Goal: Transaction & Acquisition: Purchase product/service

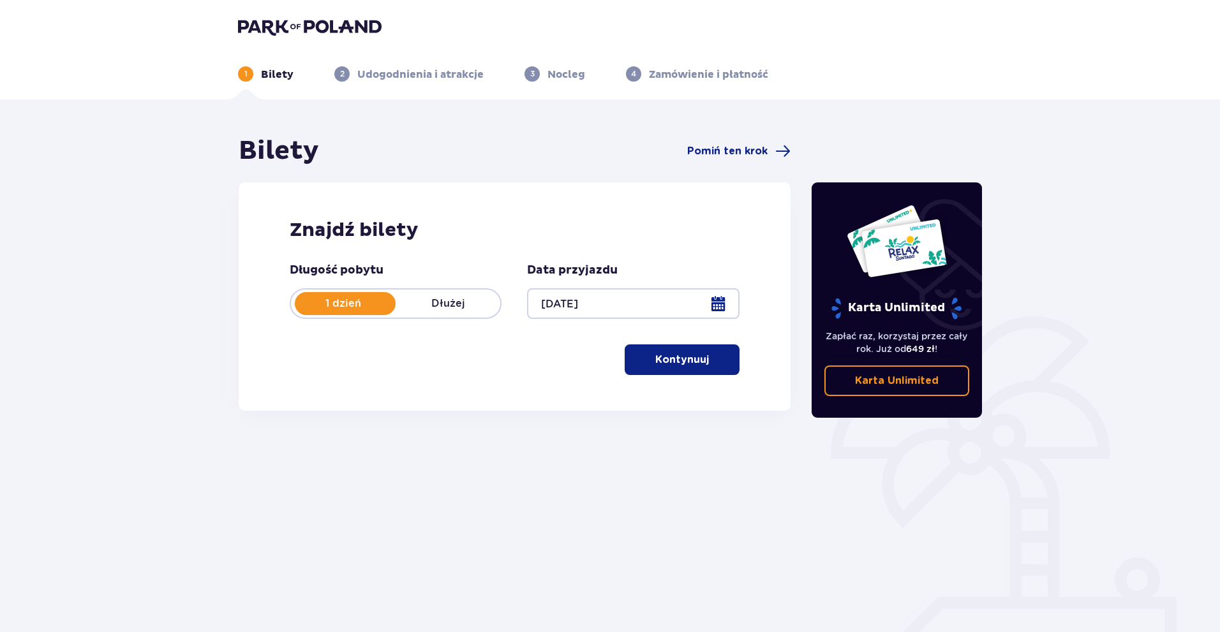
click at [660, 347] on button "Kontynuuj" at bounding box center [682, 360] width 115 height 31
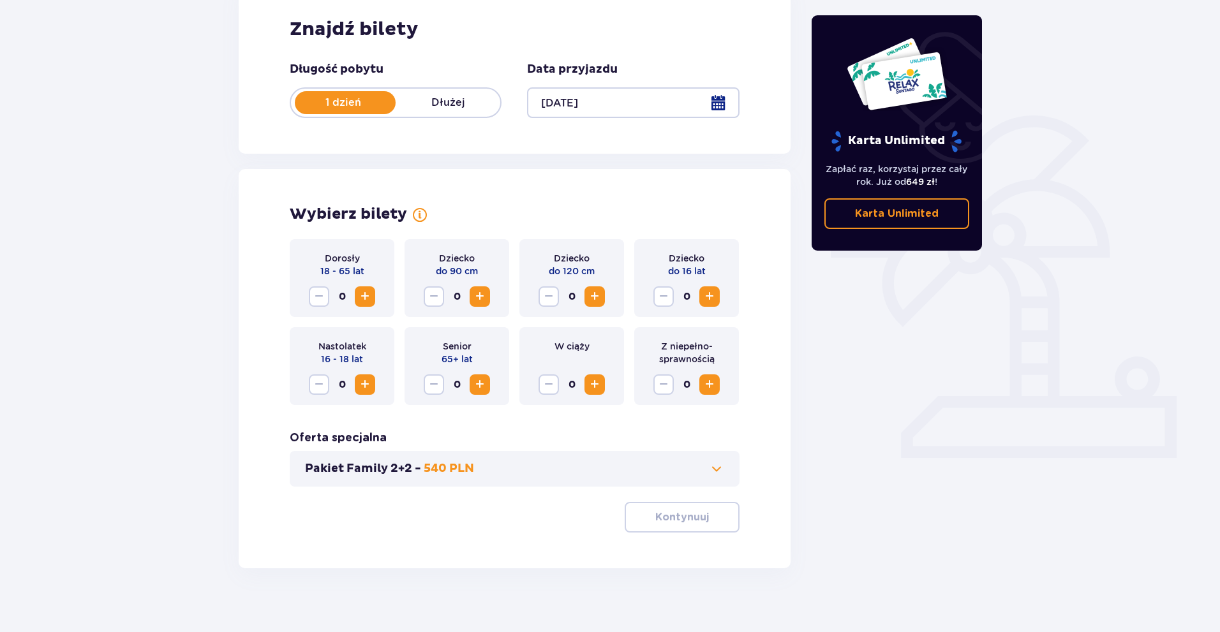
scroll to position [214, 0]
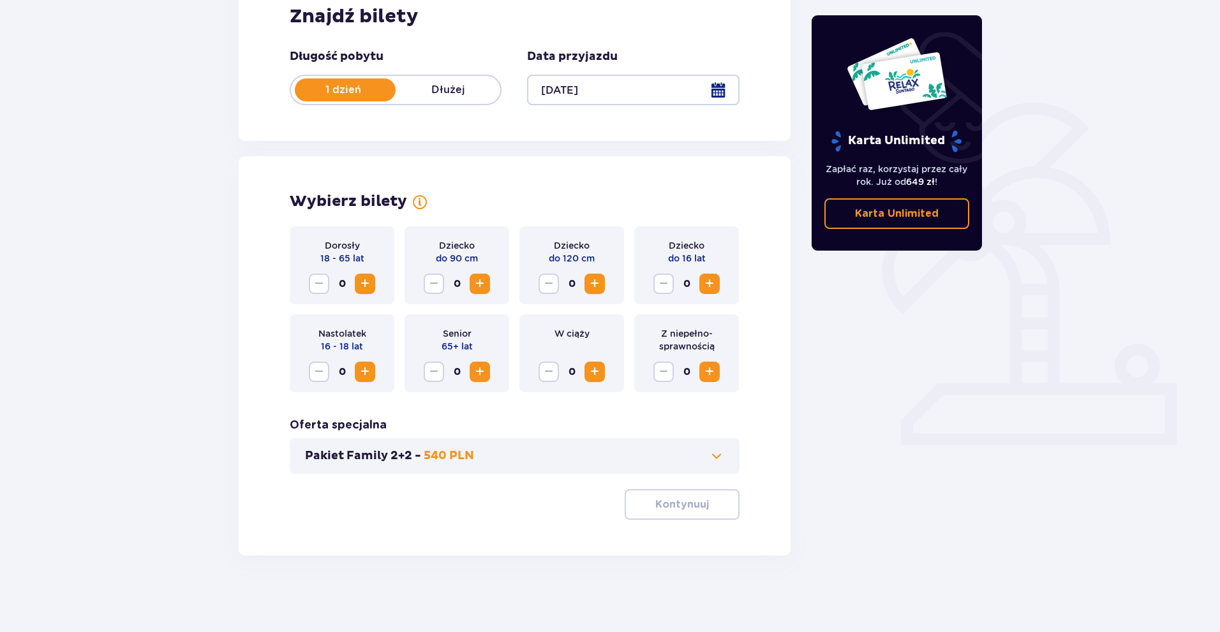
click at [721, 454] on span at bounding box center [716, 456] width 15 height 15
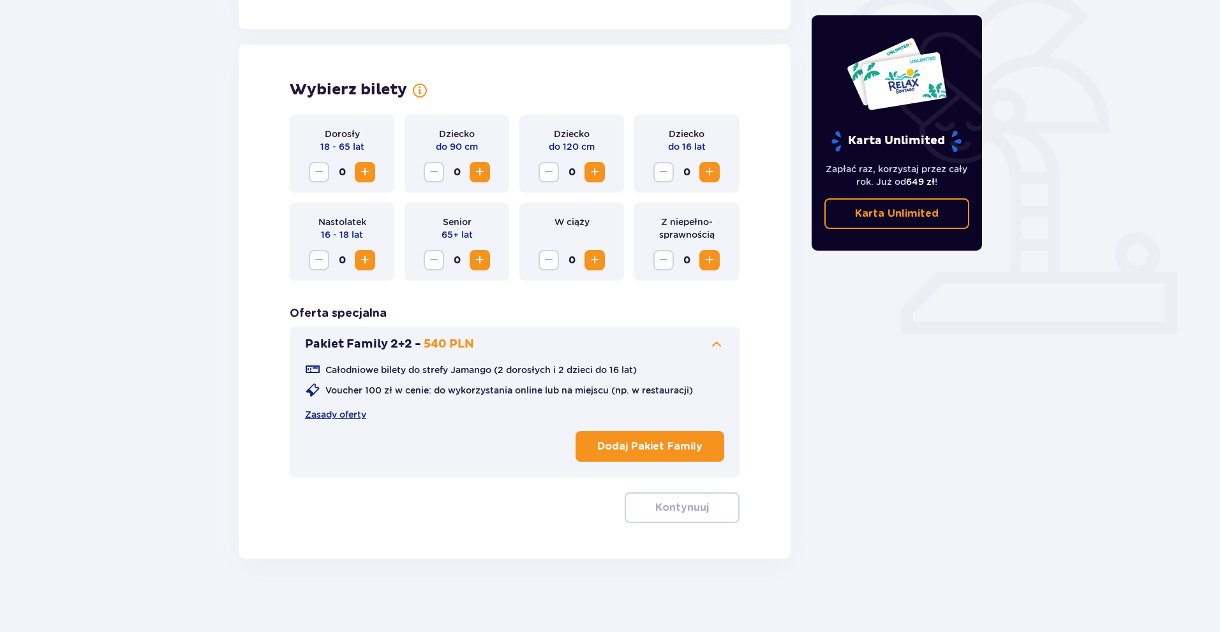
scroll to position [329, 0]
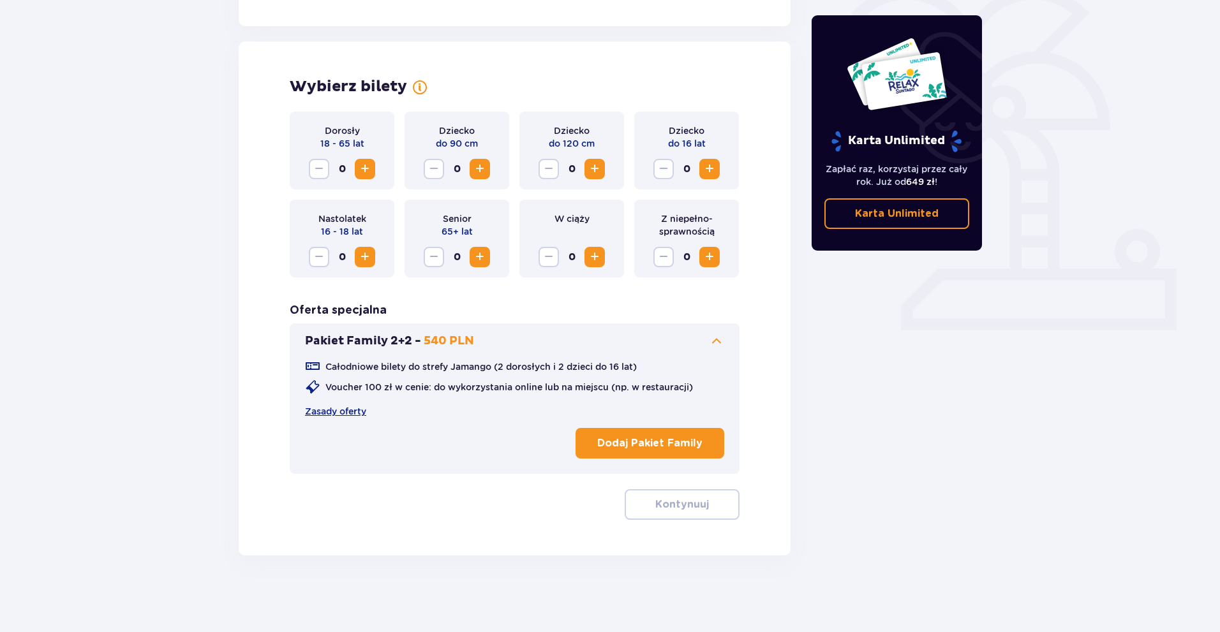
click at [355, 163] on button "Increase" at bounding box center [365, 169] width 20 height 20
click at [356, 163] on button "Increase" at bounding box center [365, 169] width 20 height 20
click at [685, 505] on p "Kontynuuj" at bounding box center [682, 505] width 54 height 14
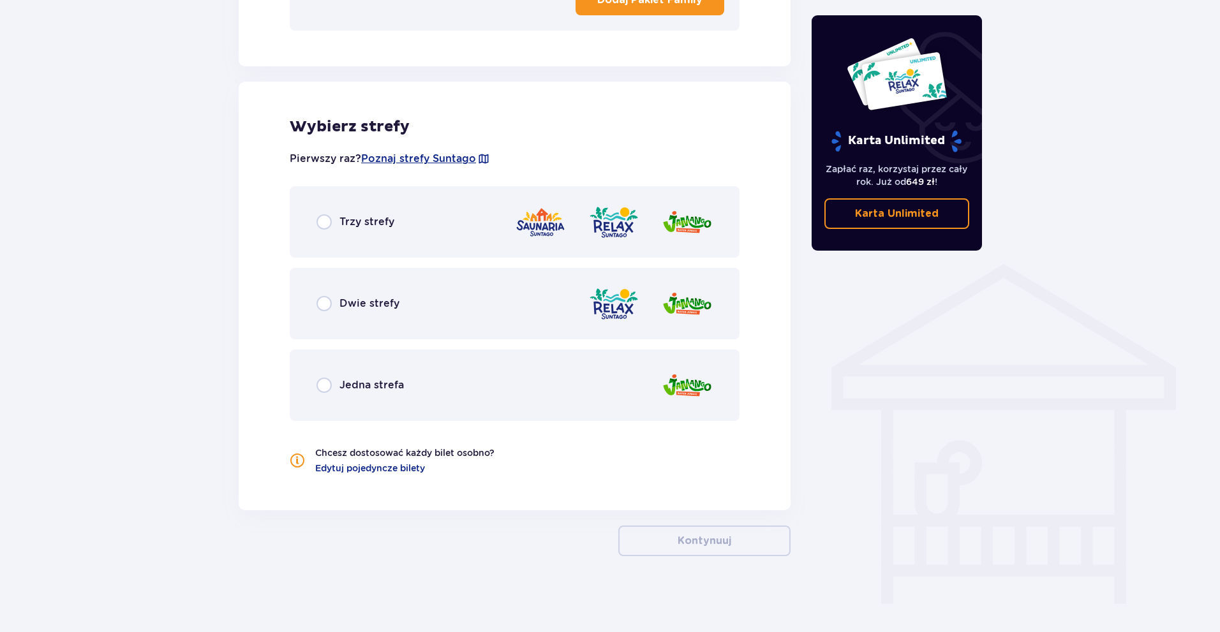
scroll to position [773, 0]
click at [574, 225] on div at bounding box center [614, 222] width 198 height 36
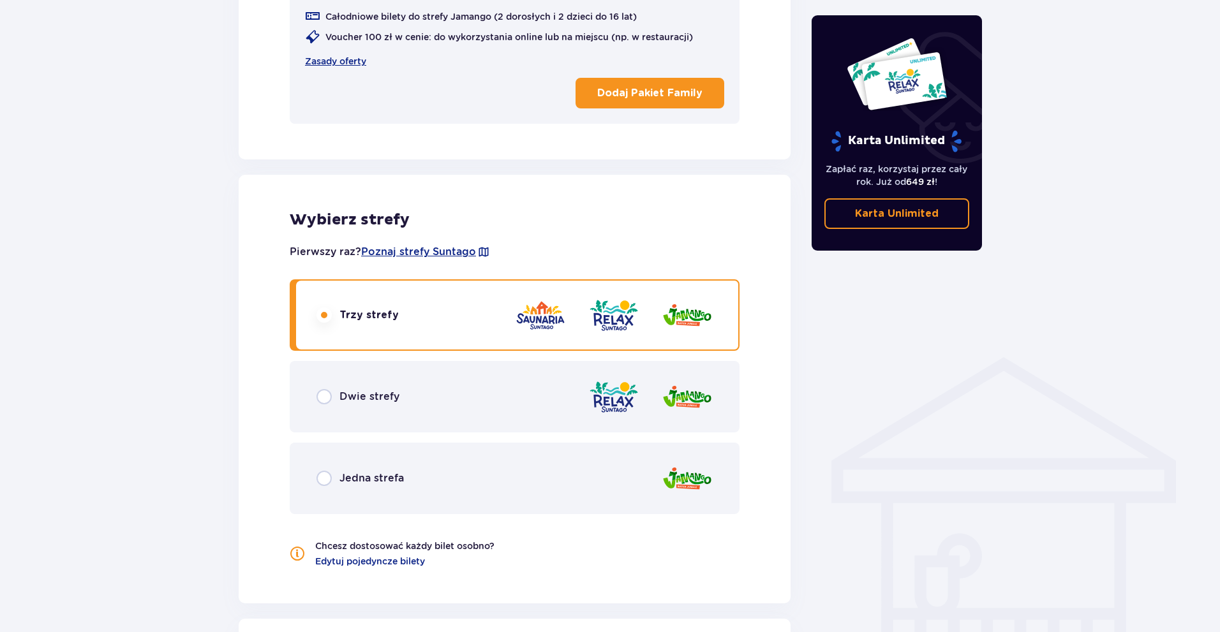
scroll to position [615, 0]
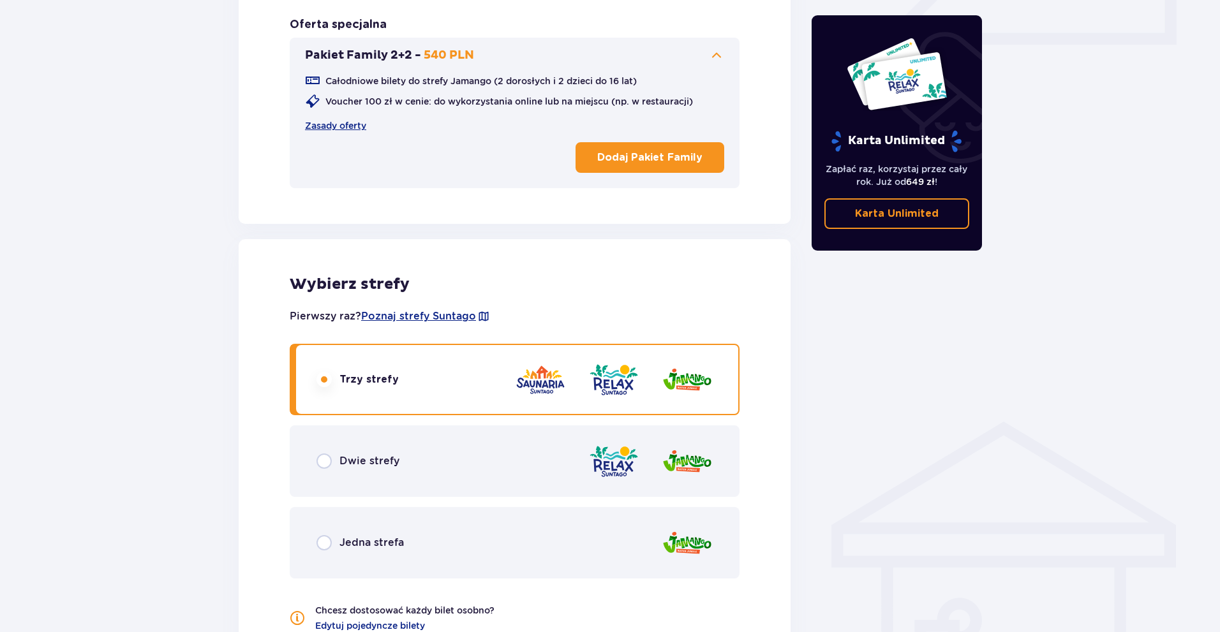
click at [560, 436] on div "Dwie strefy" at bounding box center [515, 461] width 450 height 71
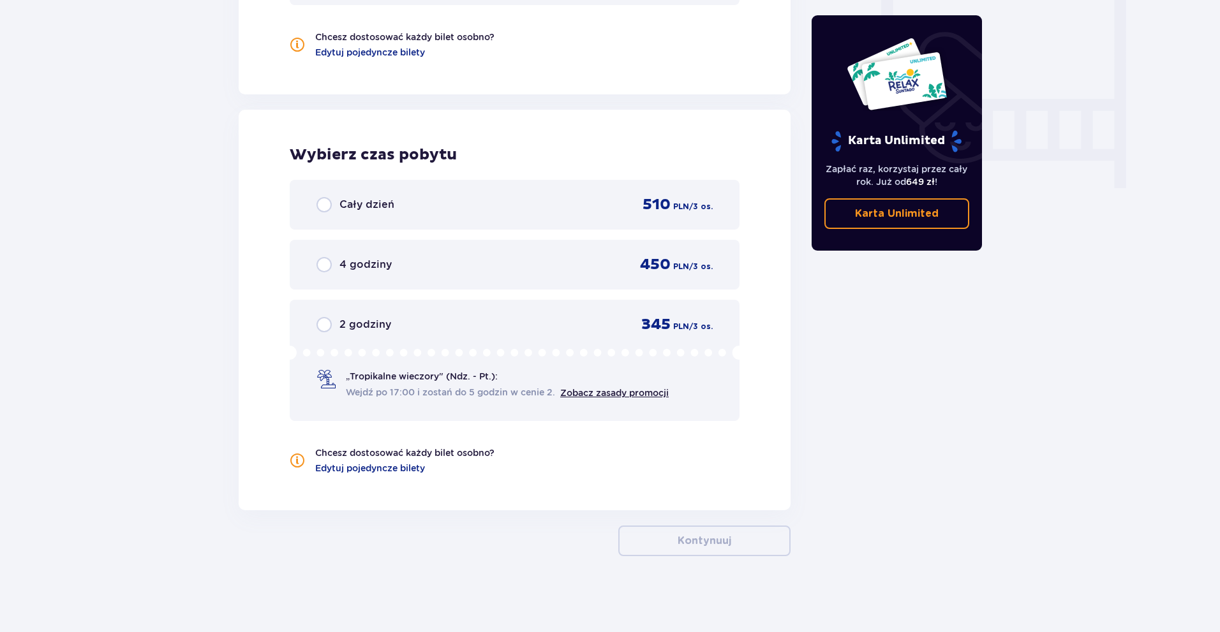
scroll to position [1189, 0]
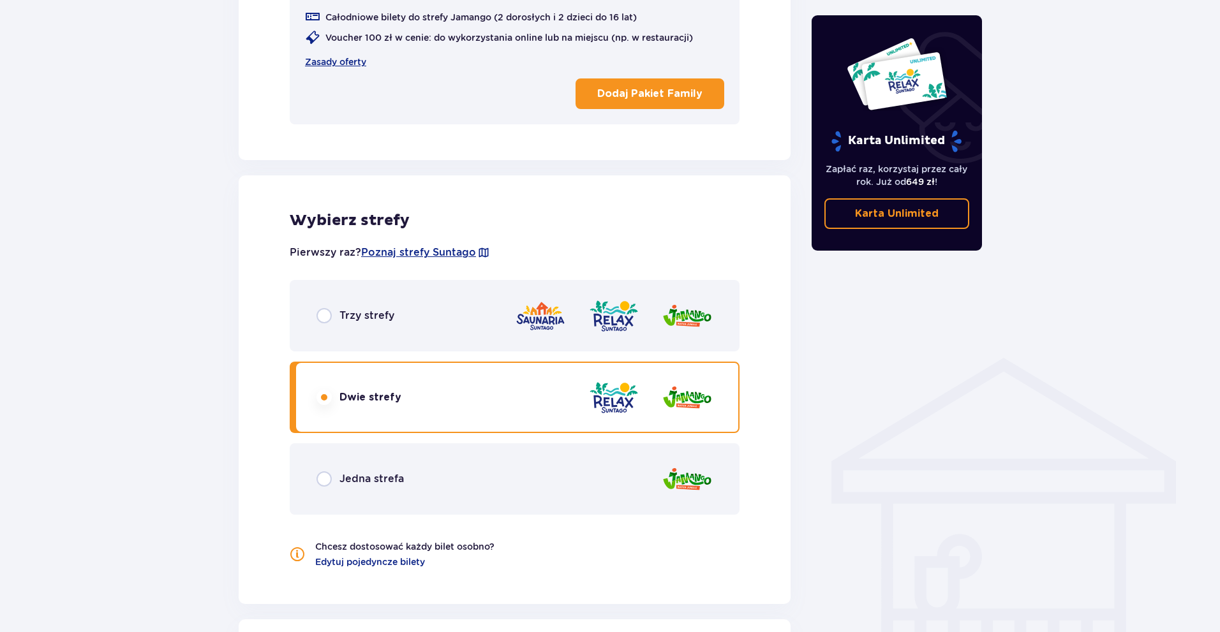
click at [637, 465] on div "Jedna strefa" at bounding box center [515, 478] width 450 height 71
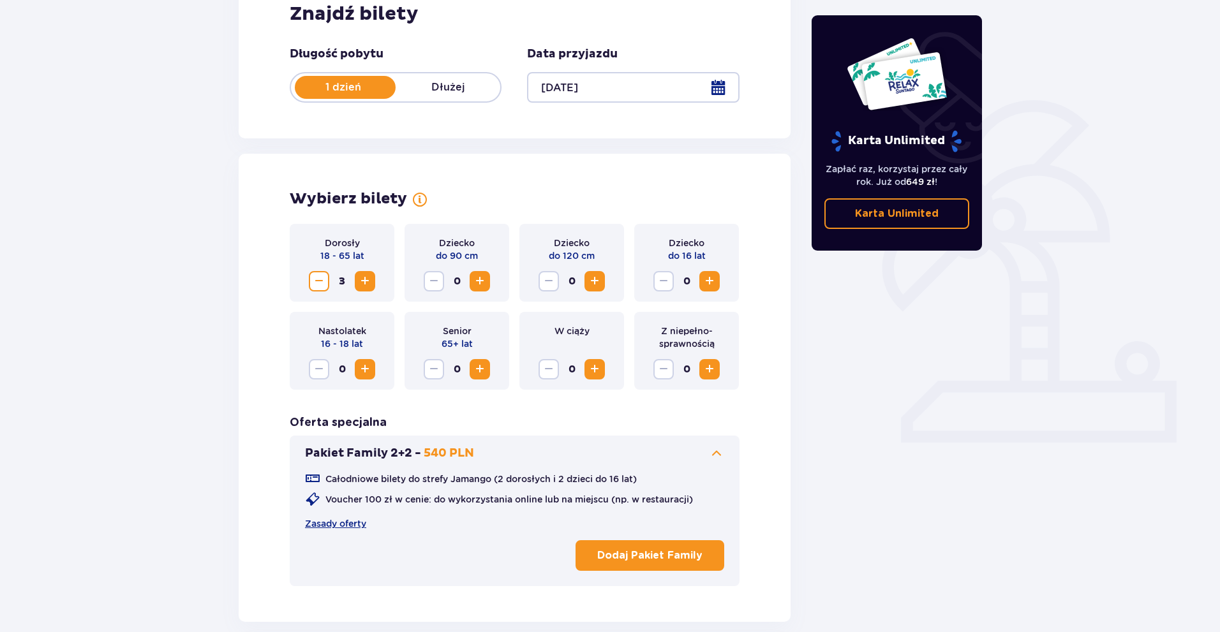
scroll to position [232, 0]
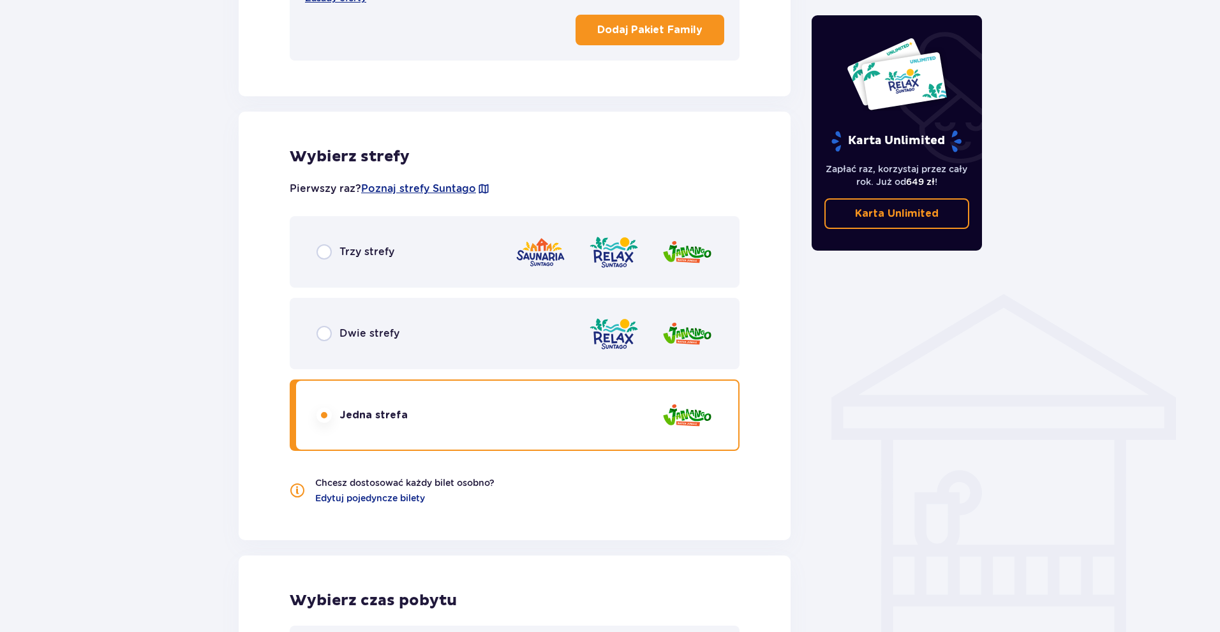
click at [493, 362] on div "Dwie strefy" at bounding box center [515, 333] width 450 height 71
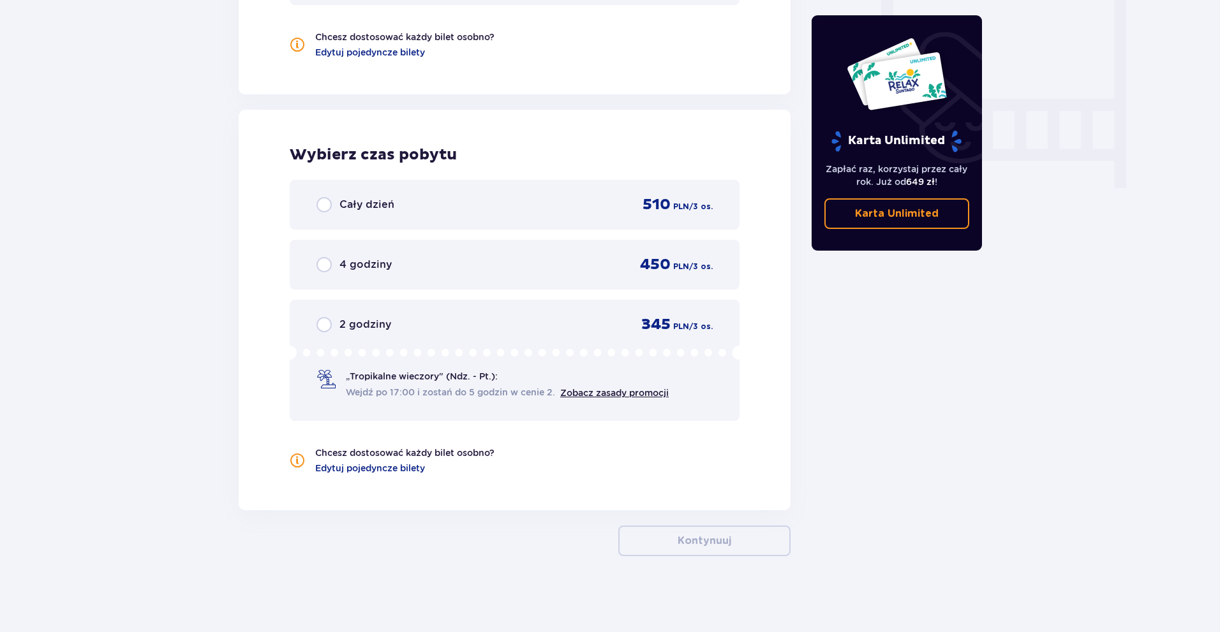
scroll to position [1189, 0]
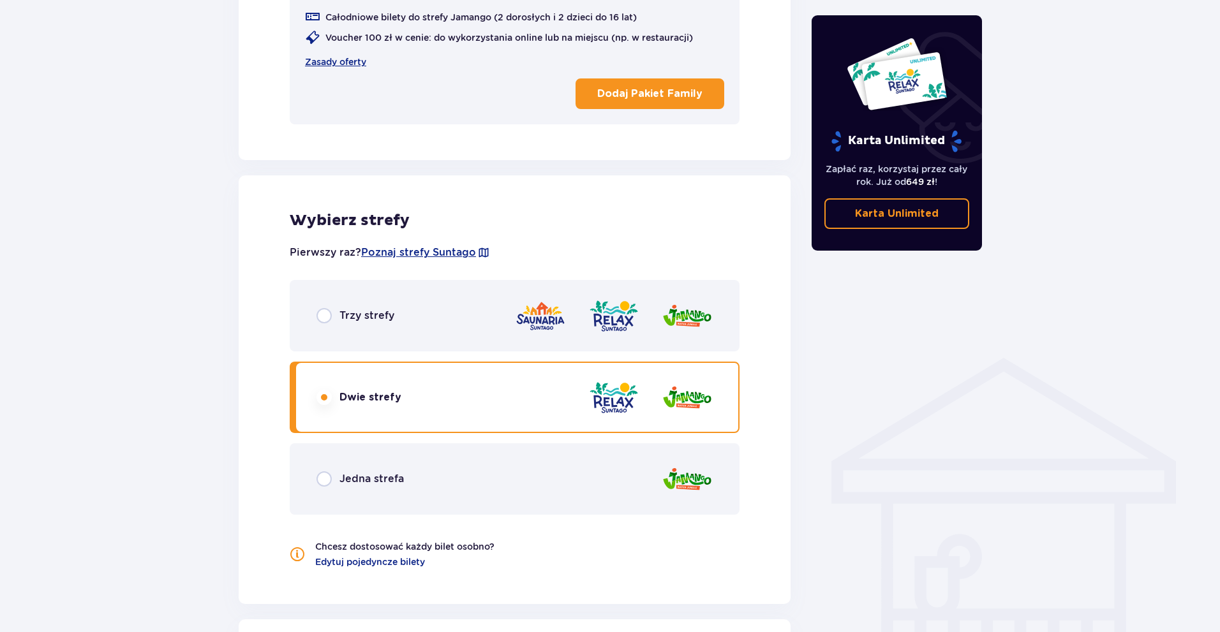
click at [586, 327] on div at bounding box center [614, 316] width 198 height 36
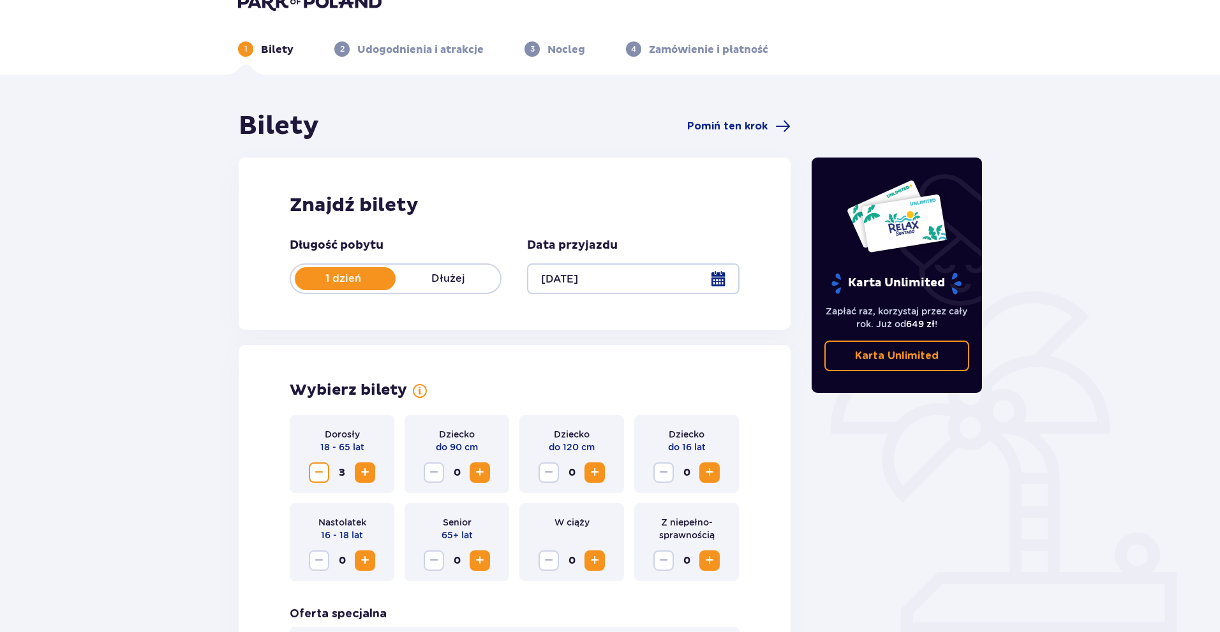
scroll to position [0, 0]
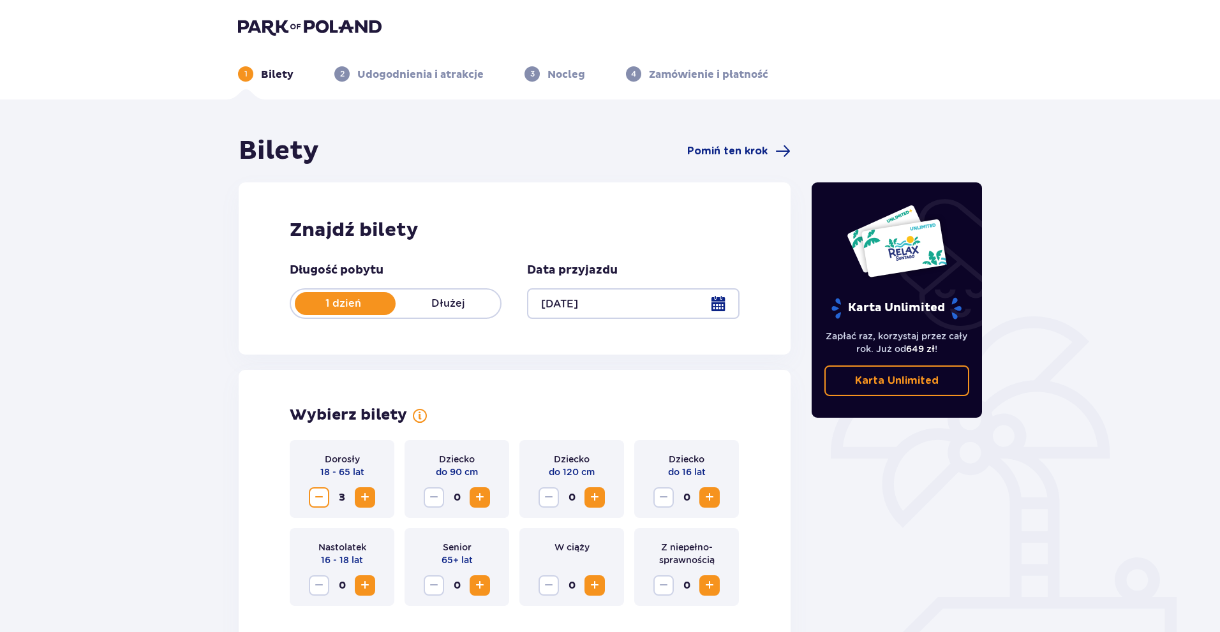
click at [265, 22] on img at bounding box center [310, 27] width 144 height 18
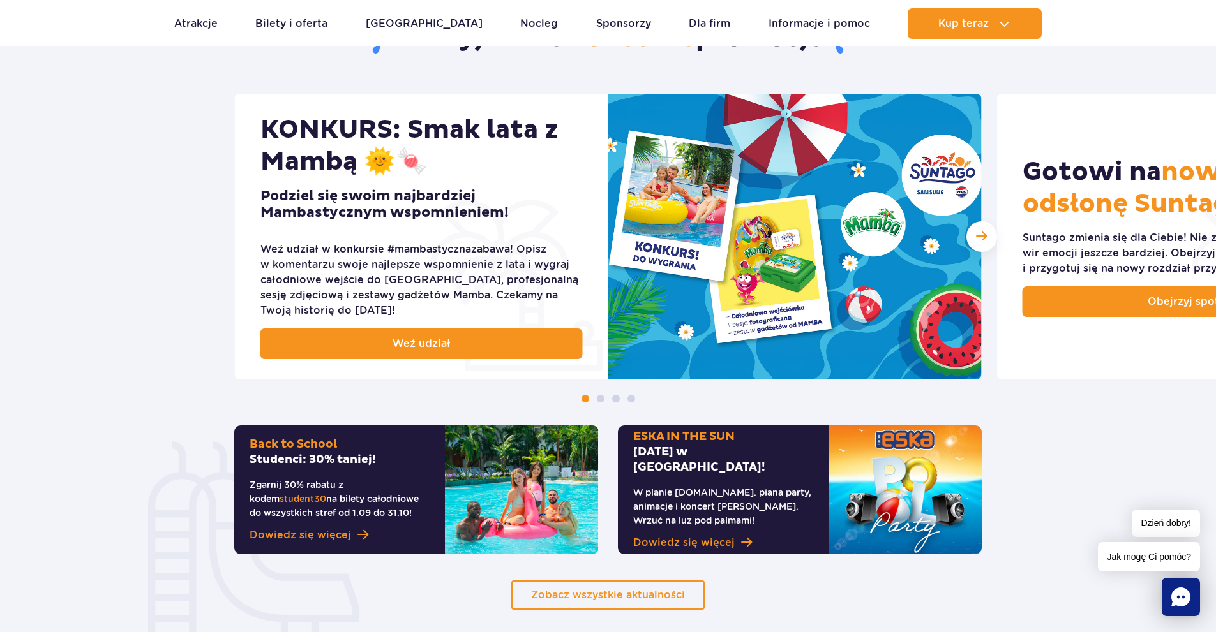
scroll to position [510, 0]
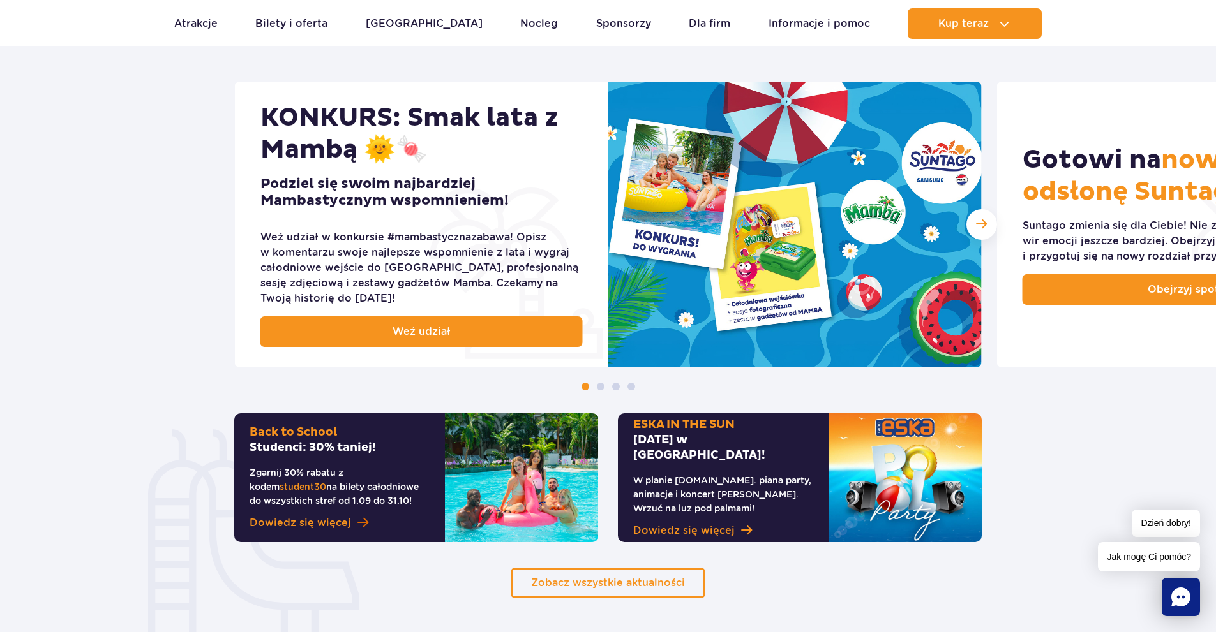
click at [348, 518] on link "Dowiedz się więcej" at bounding box center [340, 523] width 180 height 15
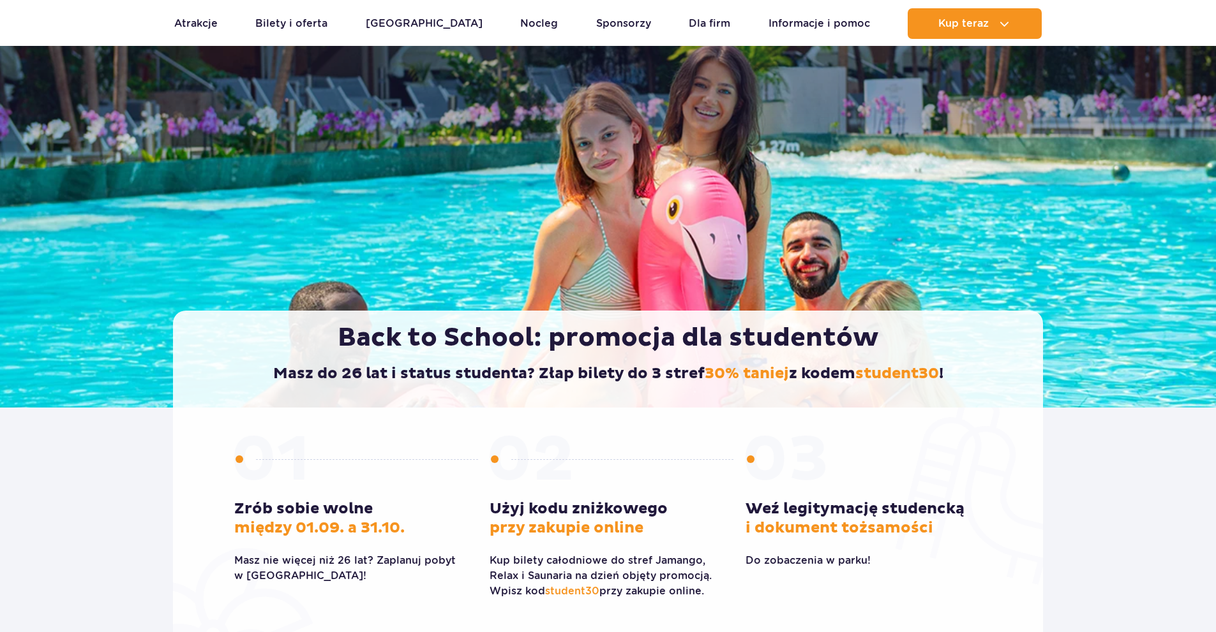
scroll to position [191, 0]
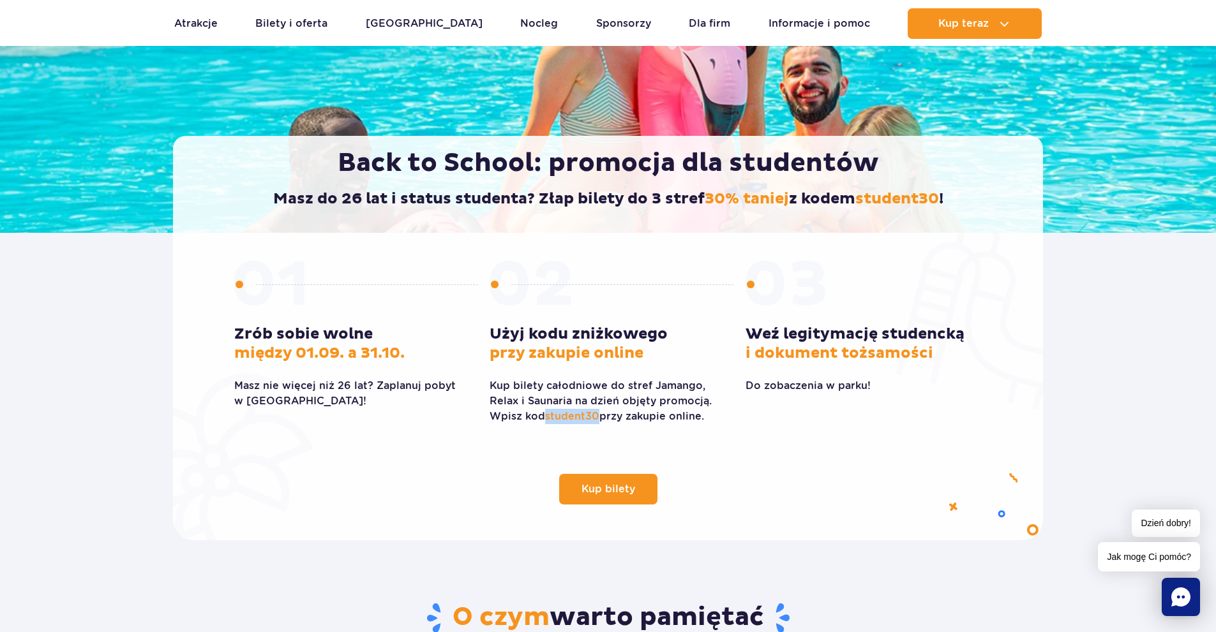
drag, startPoint x: 546, startPoint y: 417, endPoint x: 598, endPoint y: 422, distance: 51.9
click at [598, 422] on span "student30" at bounding box center [572, 416] width 54 height 12
copy span "student30"
click at [611, 489] on span "Kup bilety" at bounding box center [599, 489] width 54 height 10
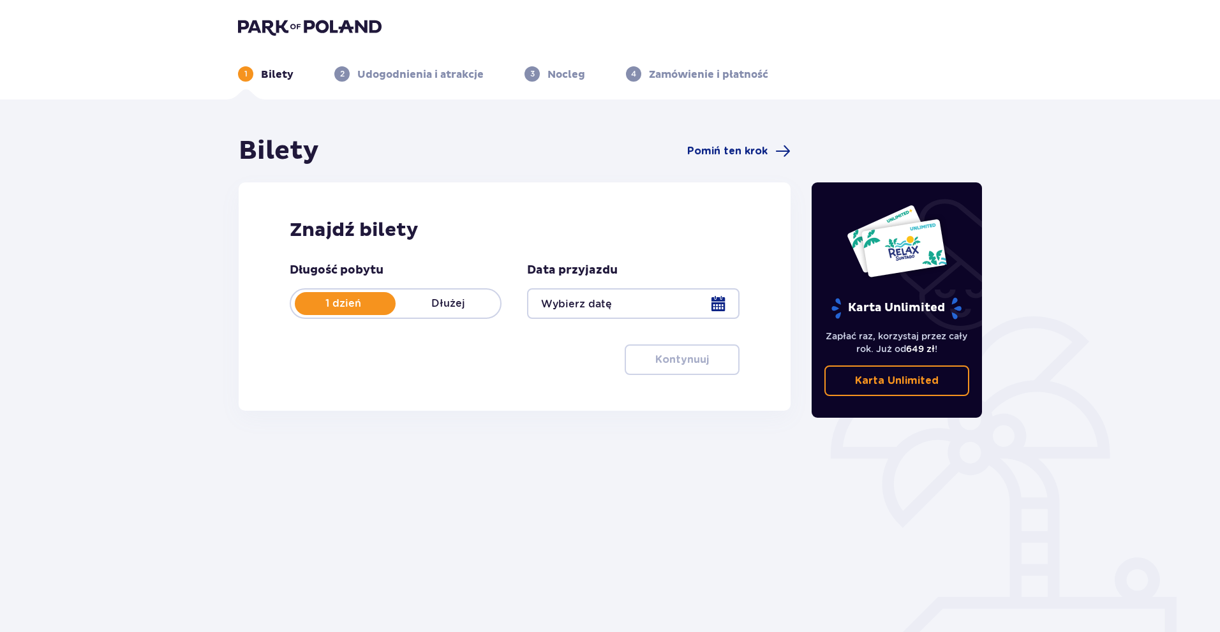
click at [649, 303] on div at bounding box center [633, 303] width 212 height 31
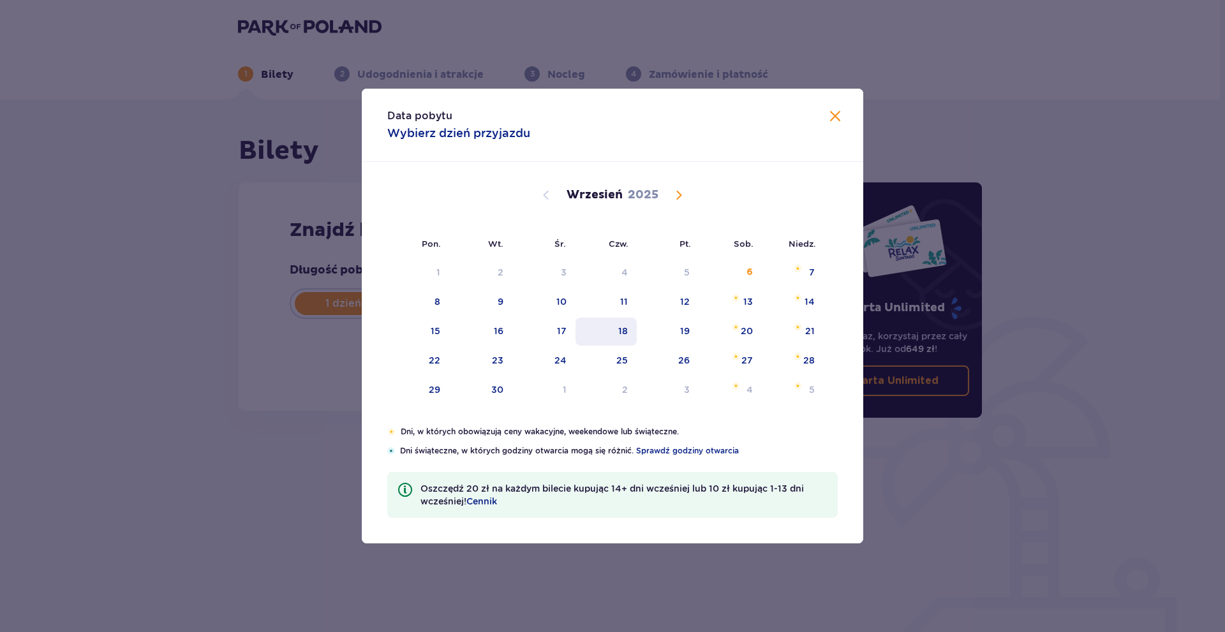
click at [509, 297] on div "9" at bounding box center [480, 302] width 63 height 28
type input "[DATE]"
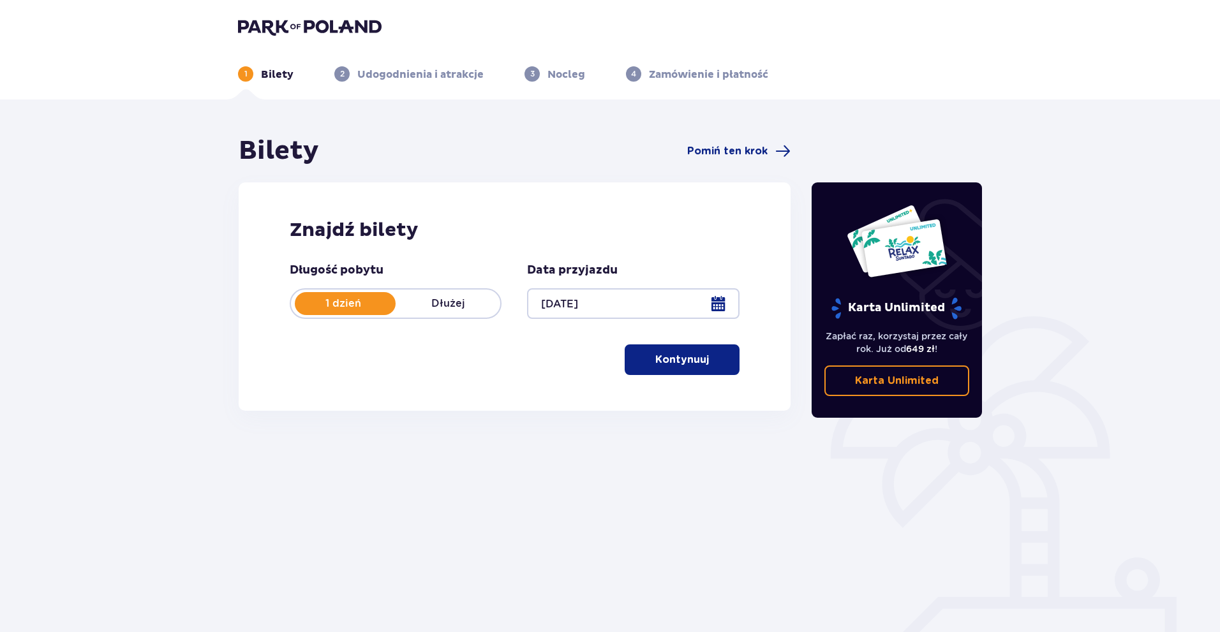
click at [674, 374] on button "Kontynuuj" at bounding box center [682, 360] width 115 height 31
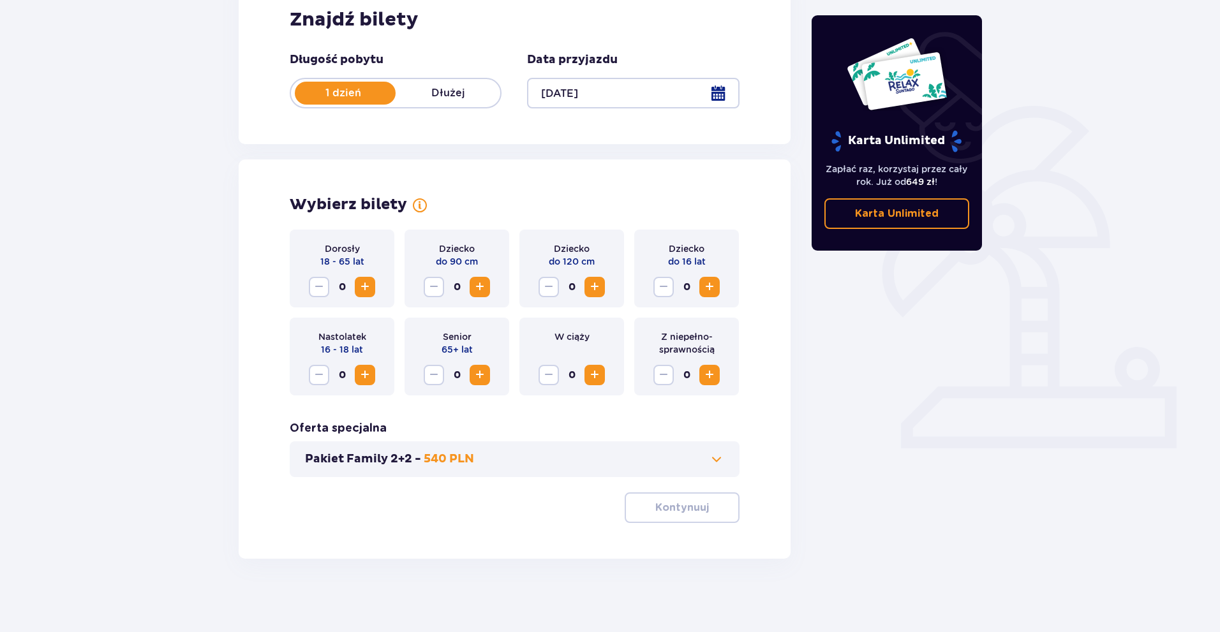
scroll to position [214, 0]
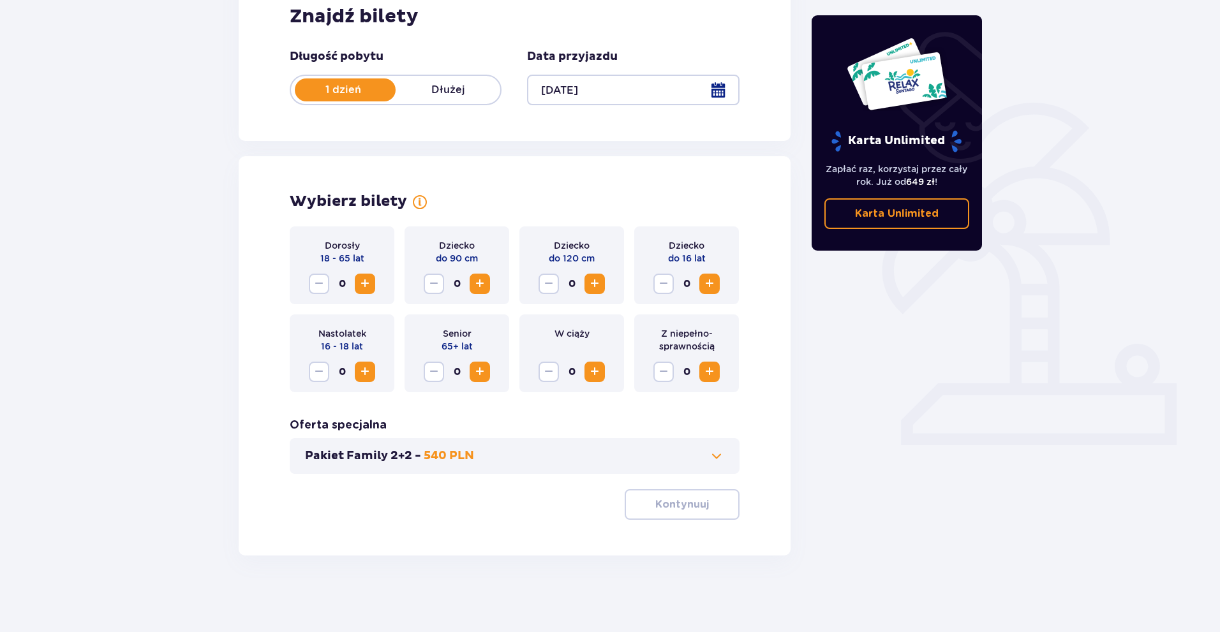
click at [366, 286] on span "Increase" at bounding box center [364, 283] width 15 height 15
click at [664, 492] on button "Kontynuuj" at bounding box center [682, 504] width 115 height 31
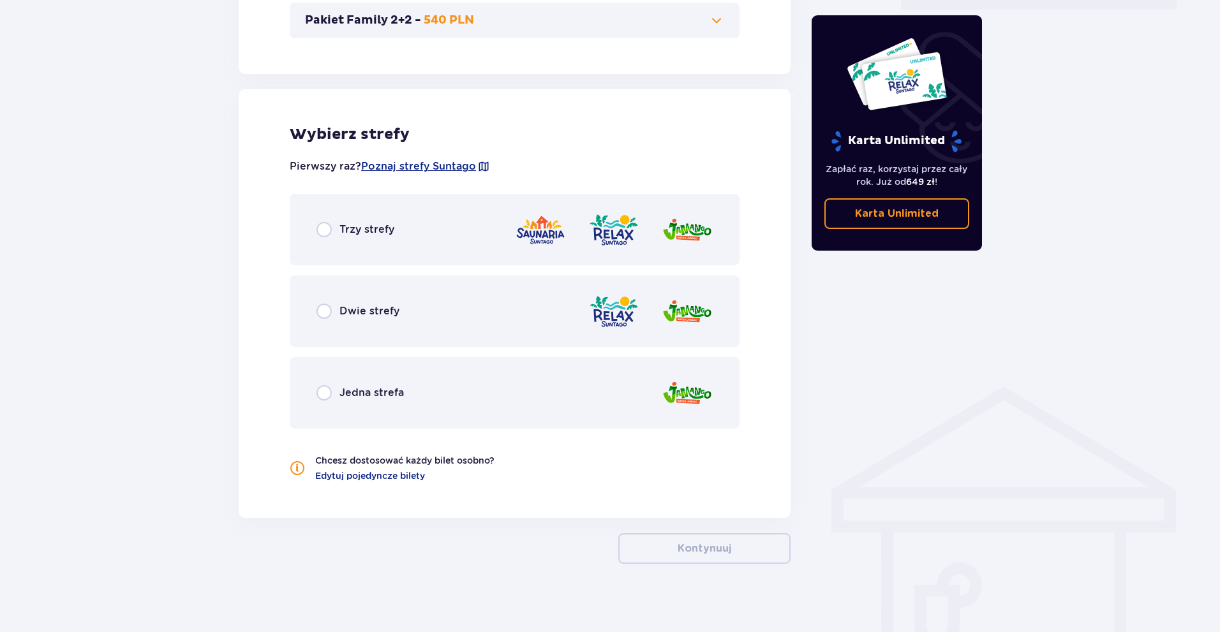
scroll to position [658, 0]
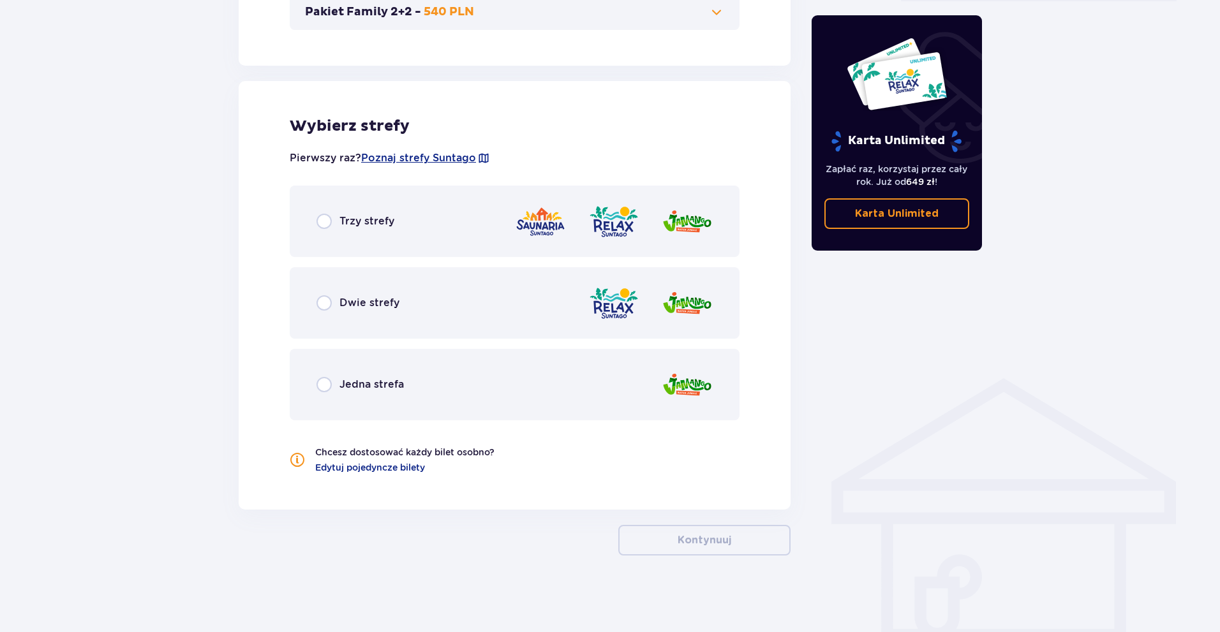
click at [495, 235] on div "Trzy strefy" at bounding box center [515, 221] width 450 height 71
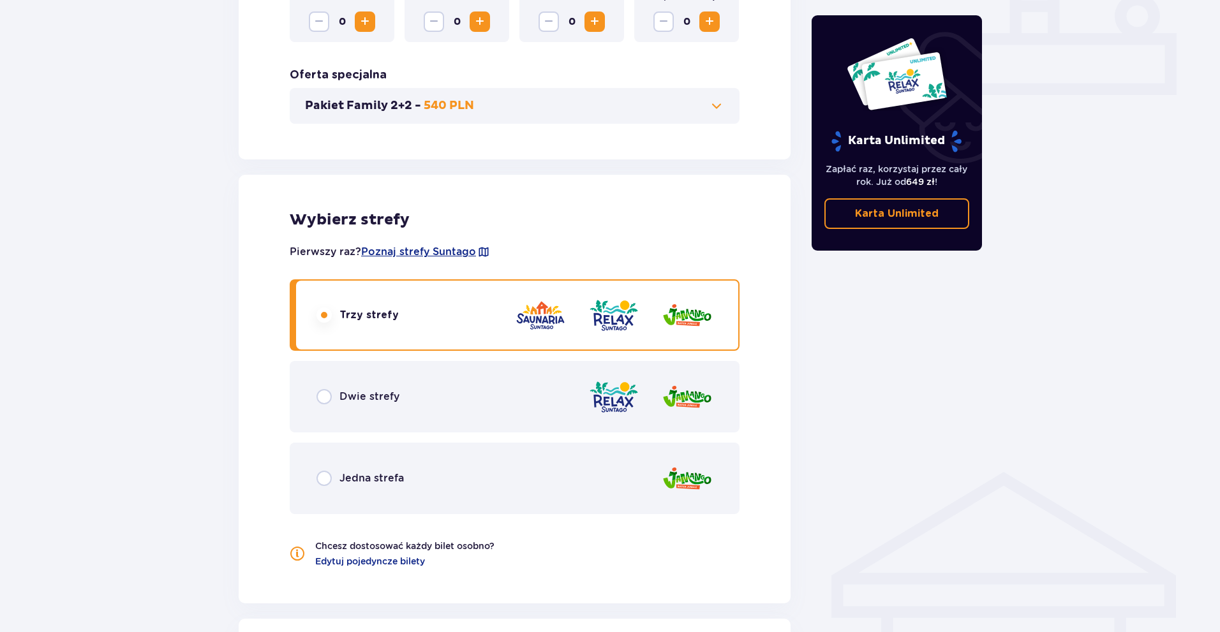
scroll to position [563, 0]
click at [545, 391] on div "Dwie strefy" at bounding box center [515, 397] width 450 height 71
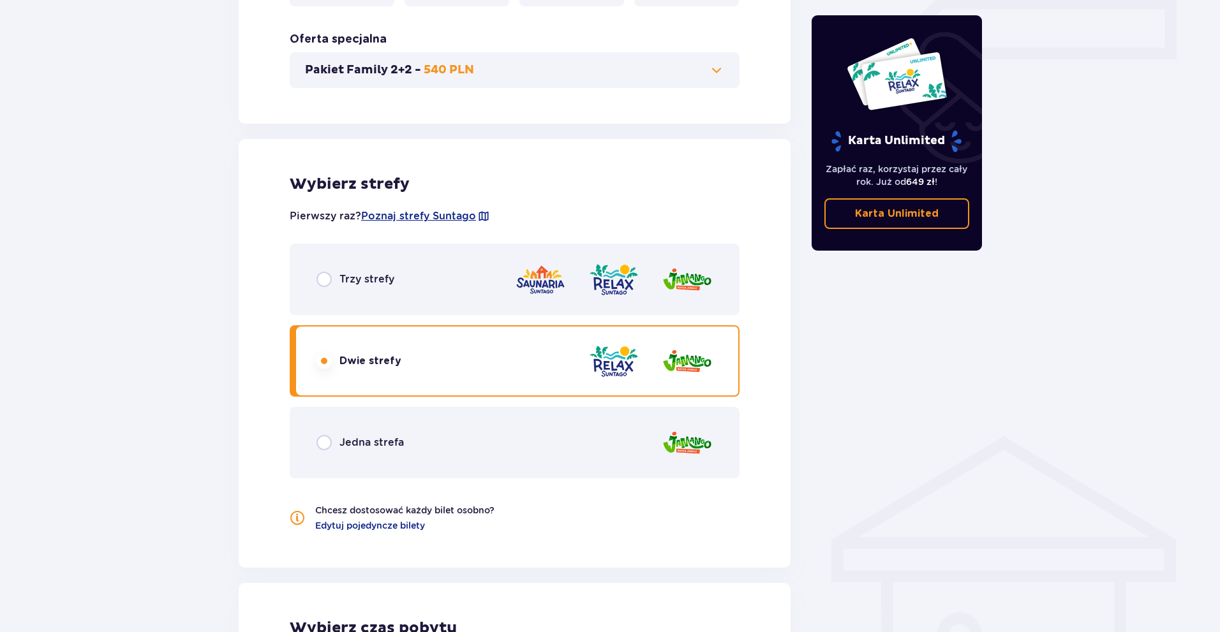
scroll to position [500, 0]
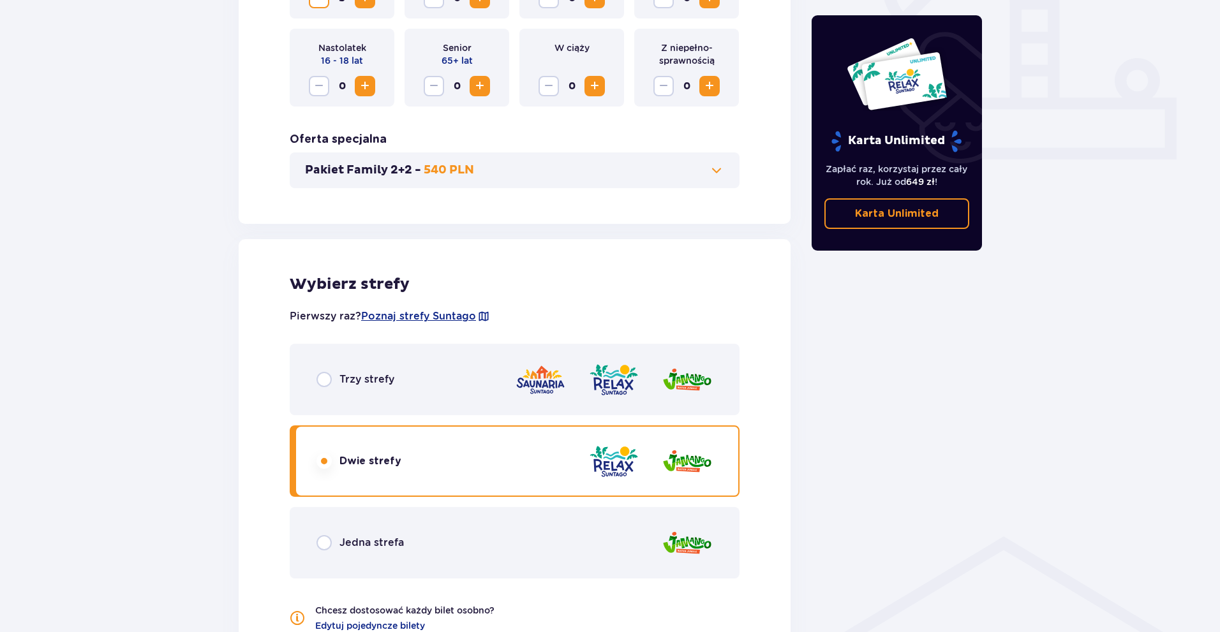
click at [597, 382] on img at bounding box center [613, 380] width 51 height 36
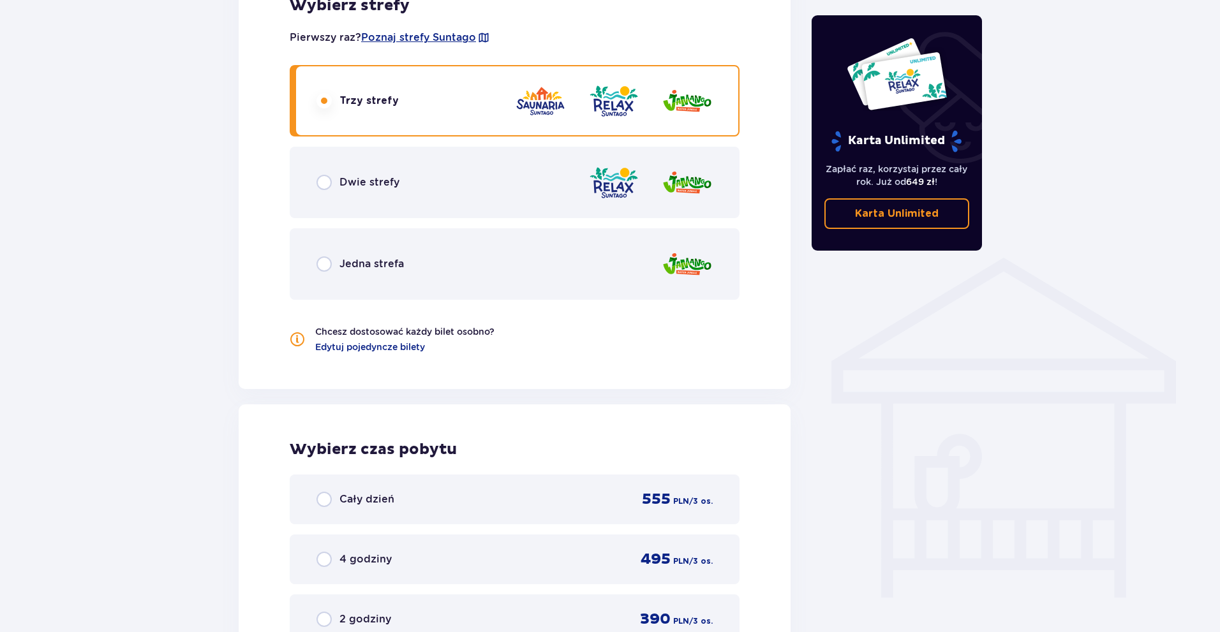
scroll to position [691, 0]
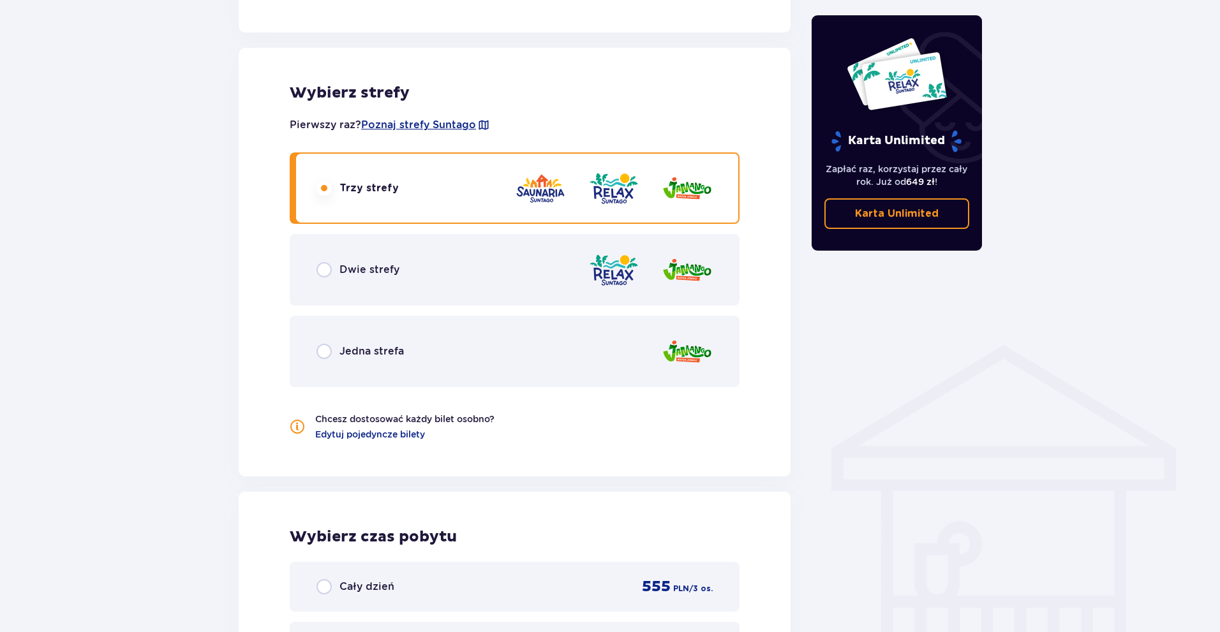
click at [565, 267] on div "Dwie strefy" at bounding box center [515, 269] width 450 height 71
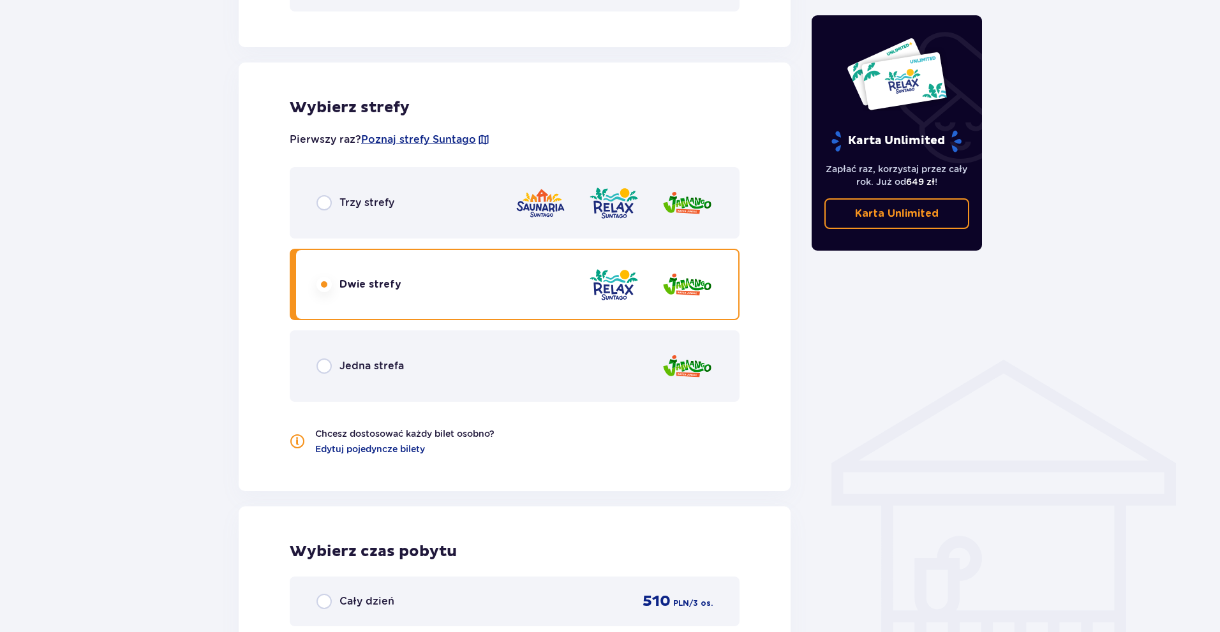
scroll to position [627, 0]
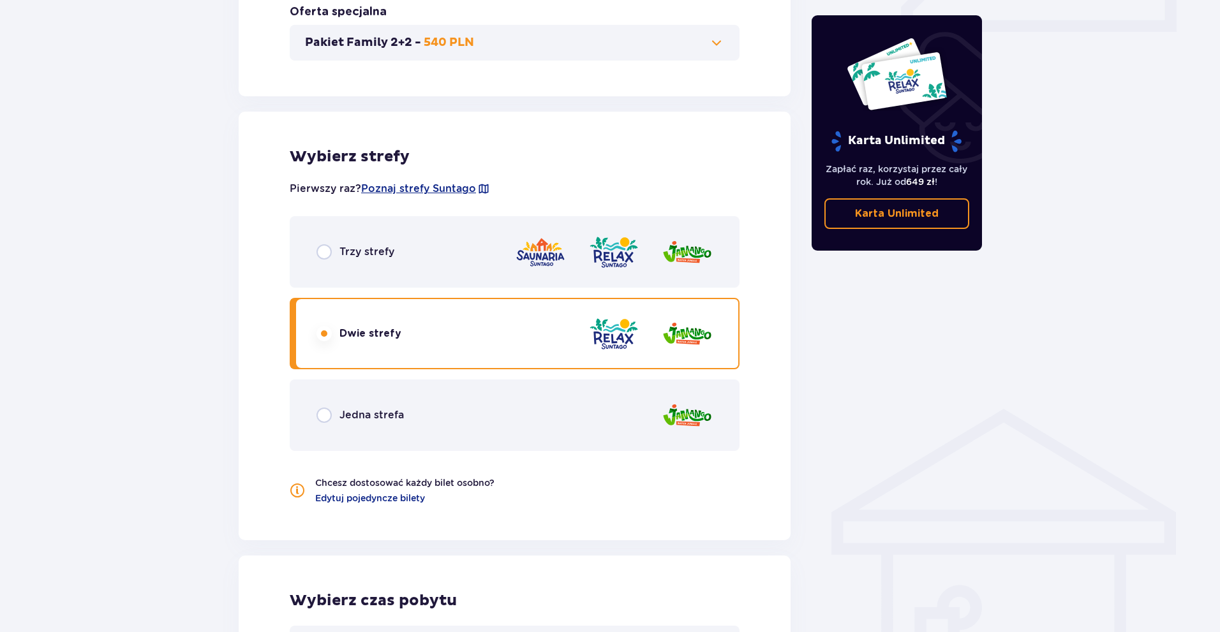
click at [569, 251] on div at bounding box center [614, 252] width 198 height 36
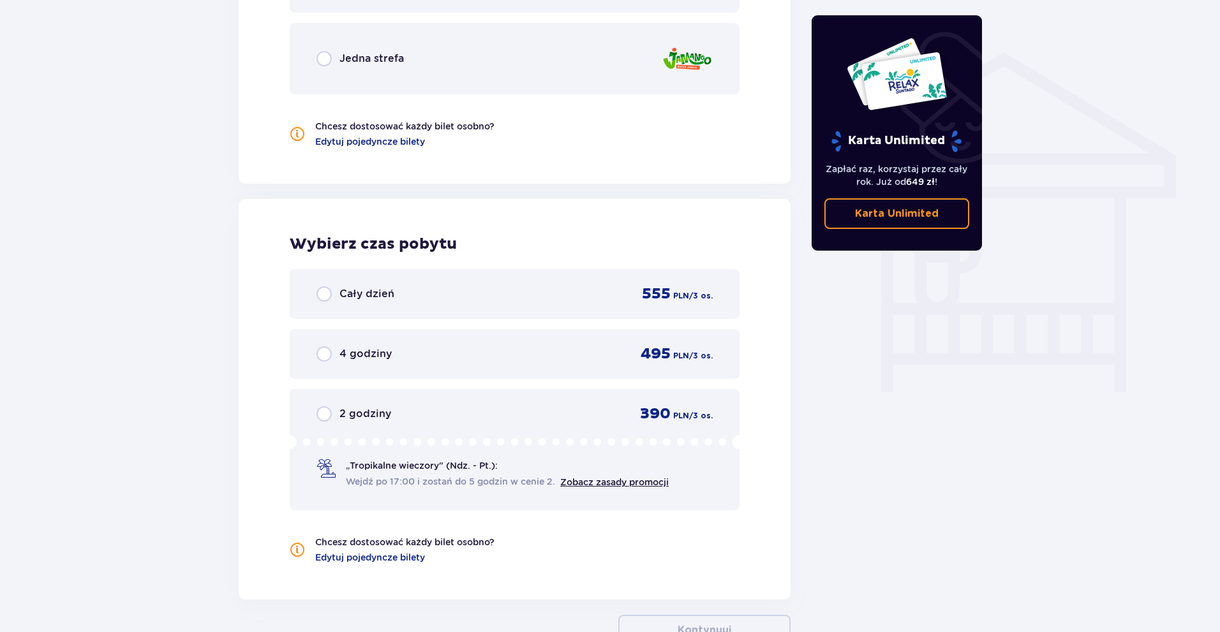
scroll to position [819, 0]
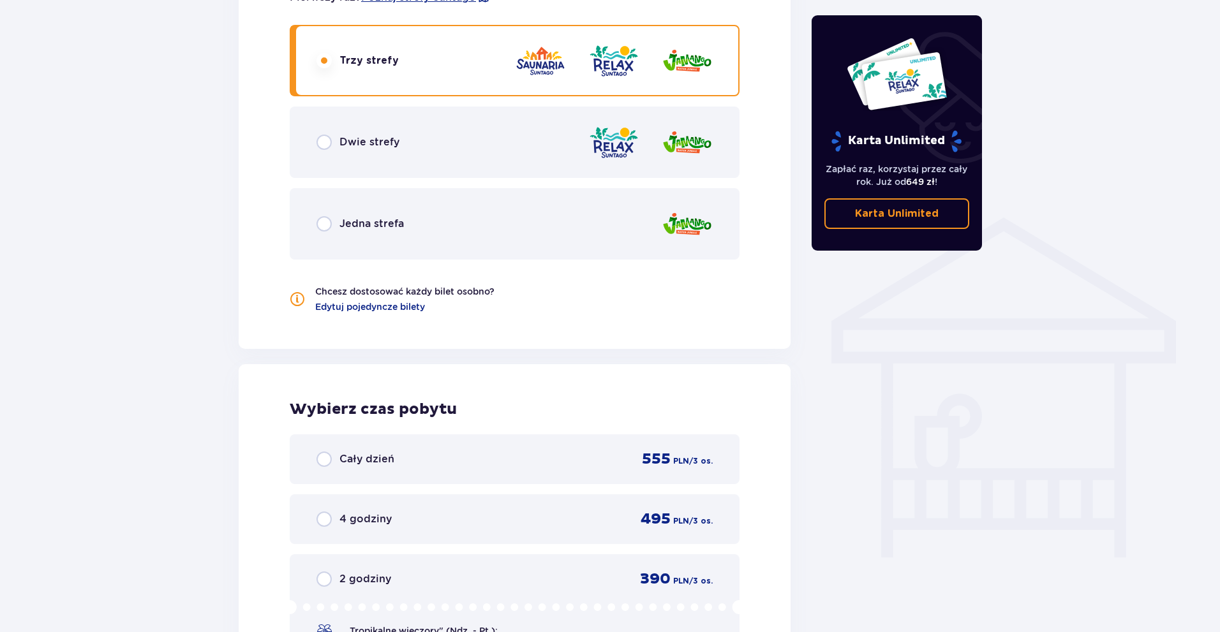
click at [558, 130] on div "Dwie strefy" at bounding box center [515, 142] width 450 height 71
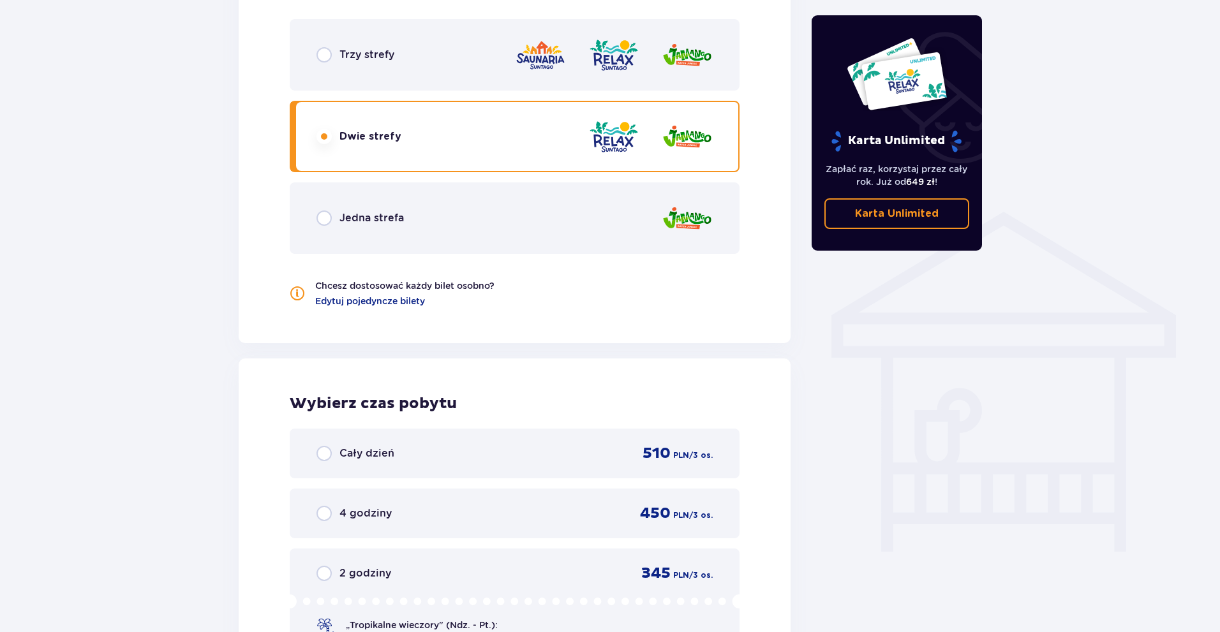
scroll to position [946, 0]
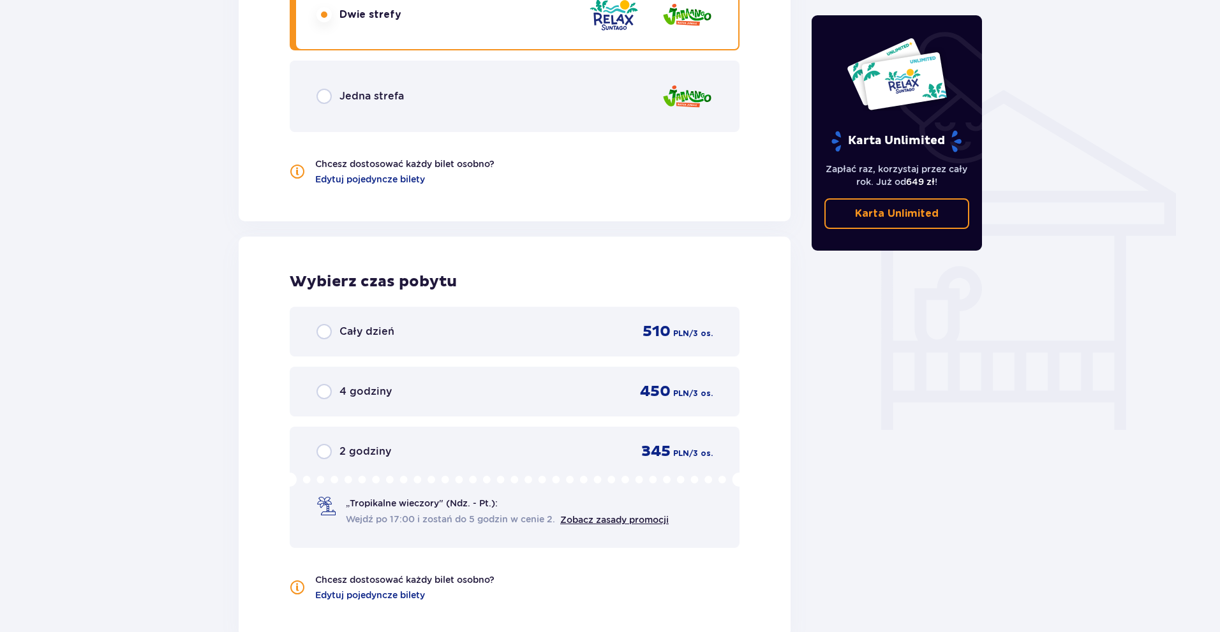
click at [637, 394] on div "450 PLN / 3 os." at bounding box center [669, 391] width 88 height 19
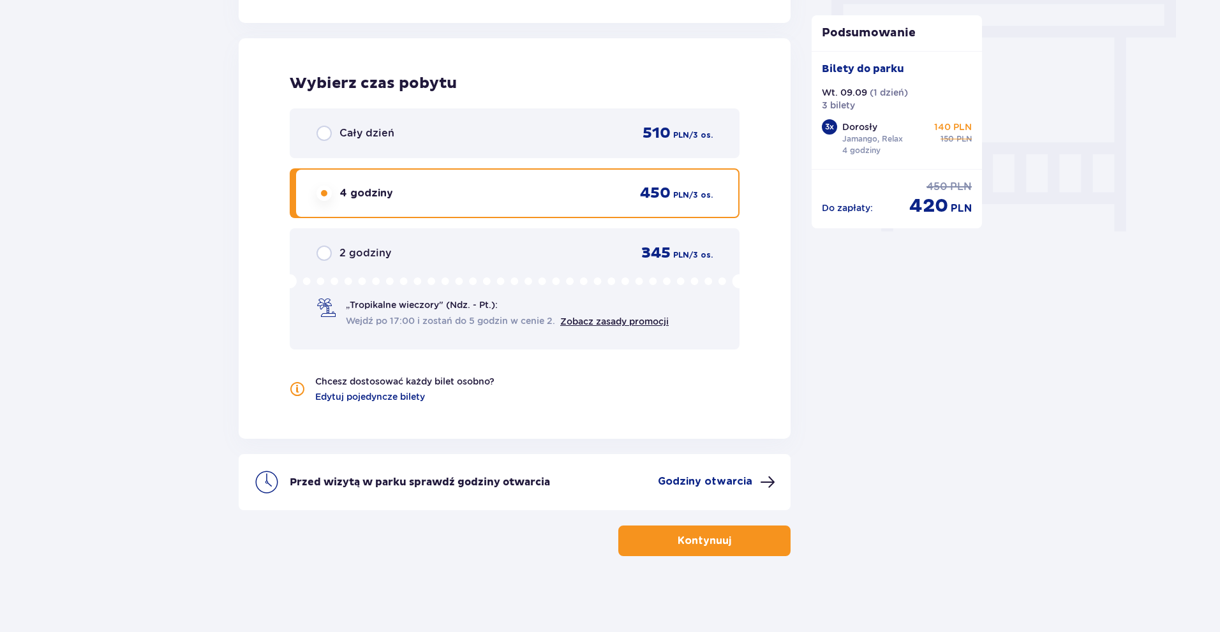
scroll to position [1145, 0]
click at [706, 528] on button "Kontynuuj" at bounding box center [704, 540] width 172 height 31
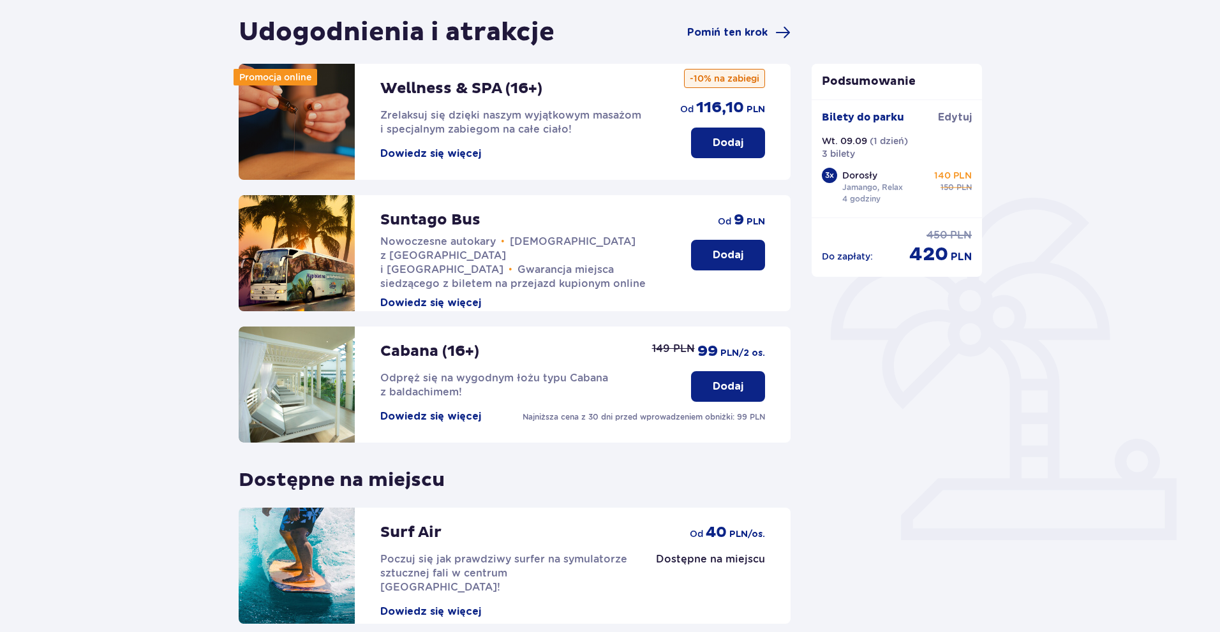
scroll to position [41, 0]
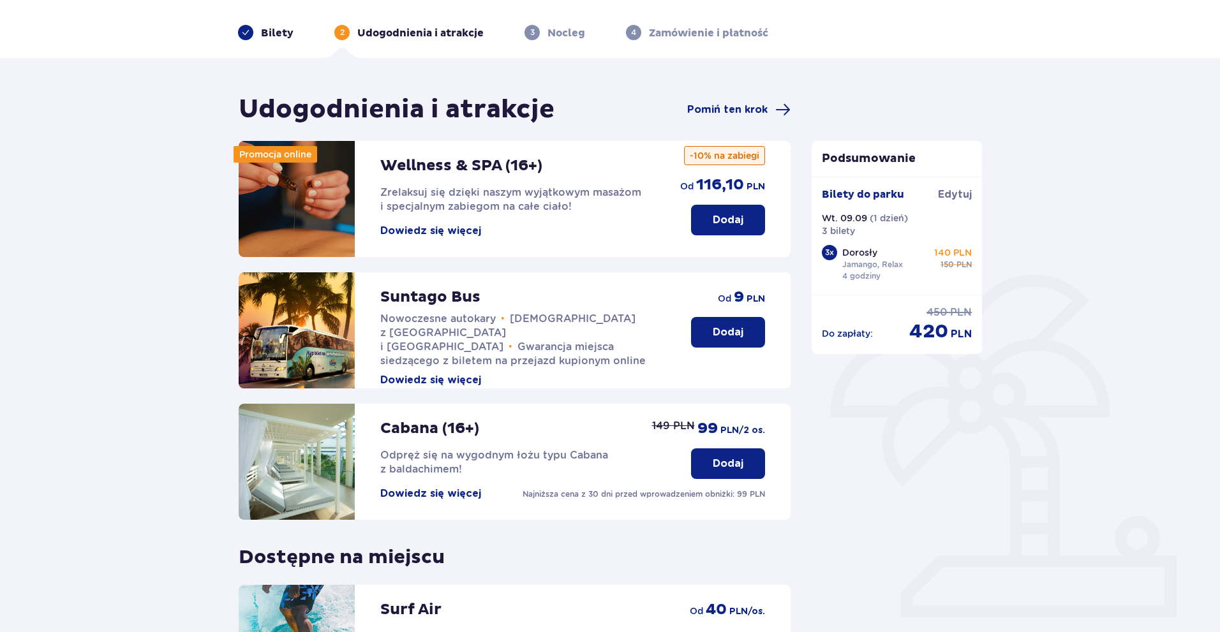
click at [445, 373] on button "Dowiedz się więcej" at bounding box center [430, 380] width 101 height 14
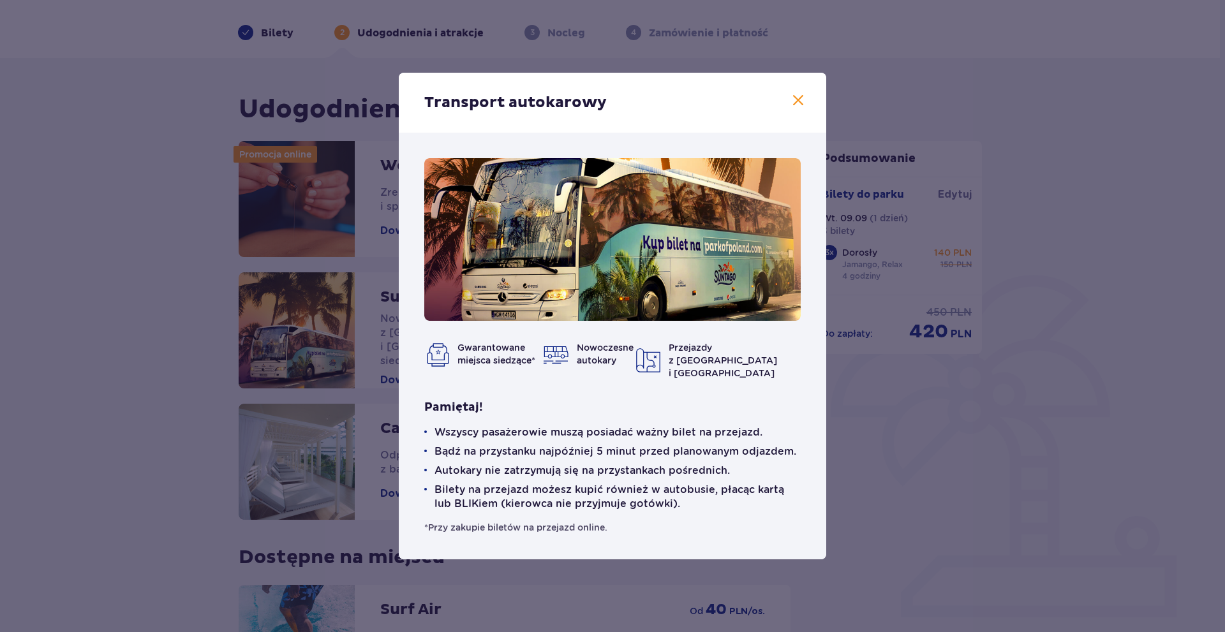
click at [803, 98] on div "Transport autokarowy" at bounding box center [613, 103] width 428 height 60
click at [796, 106] on span at bounding box center [798, 100] width 15 height 15
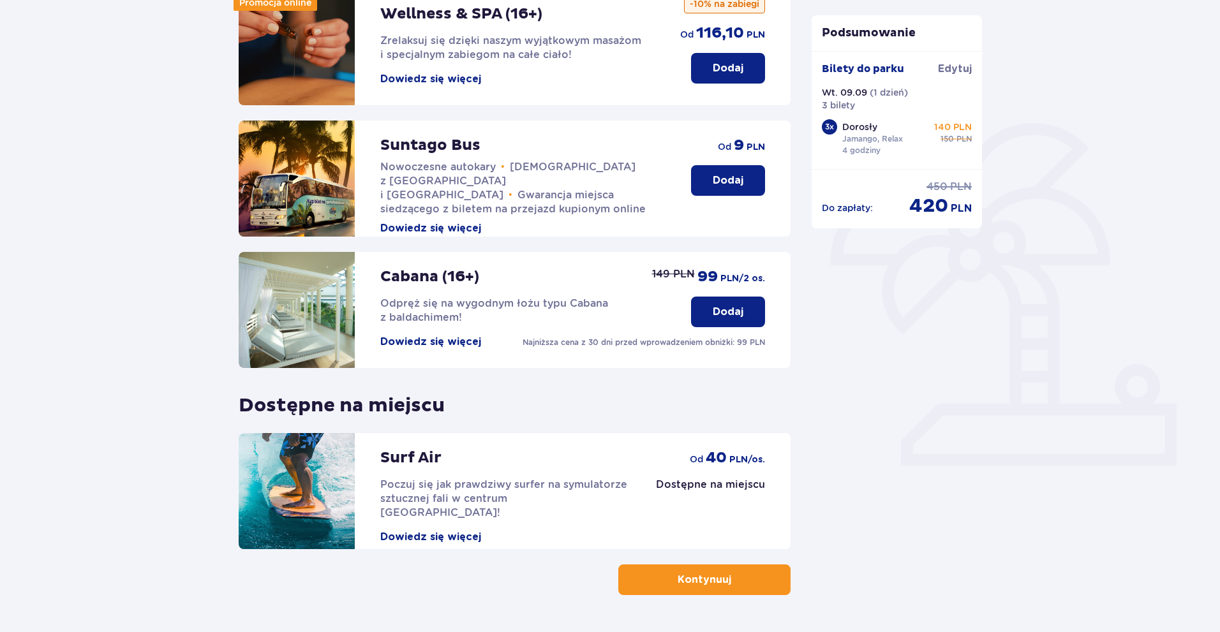
scroll to position [233, 0]
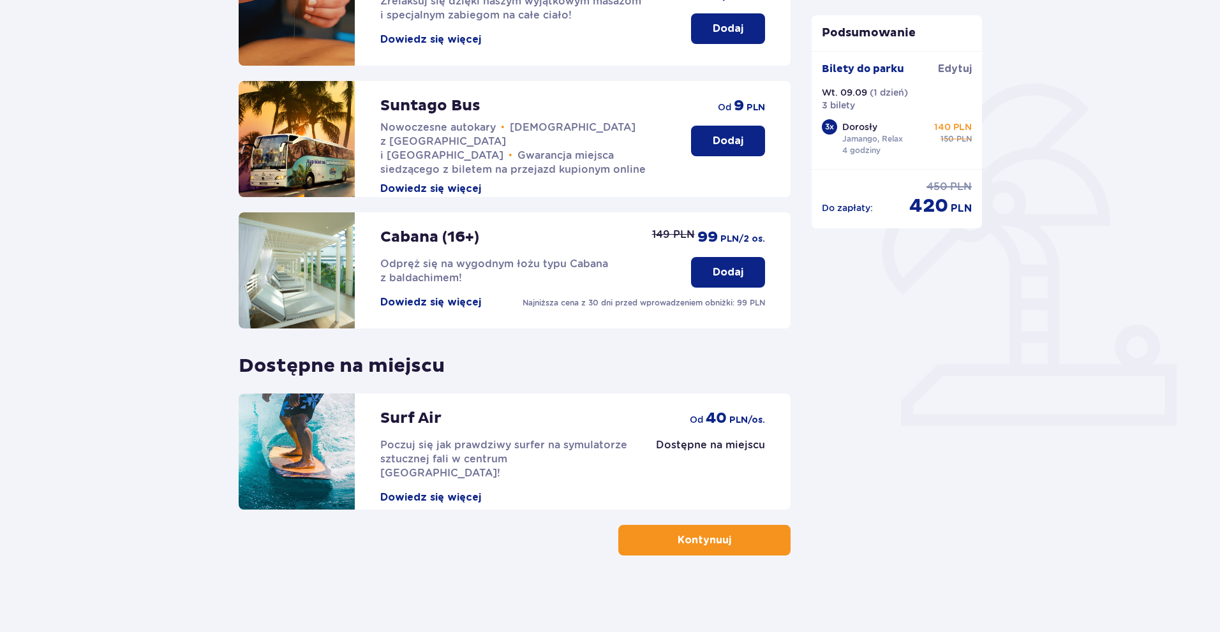
click at [720, 532] on button "Kontynuuj" at bounding box center [704, 540] width 172 height 31
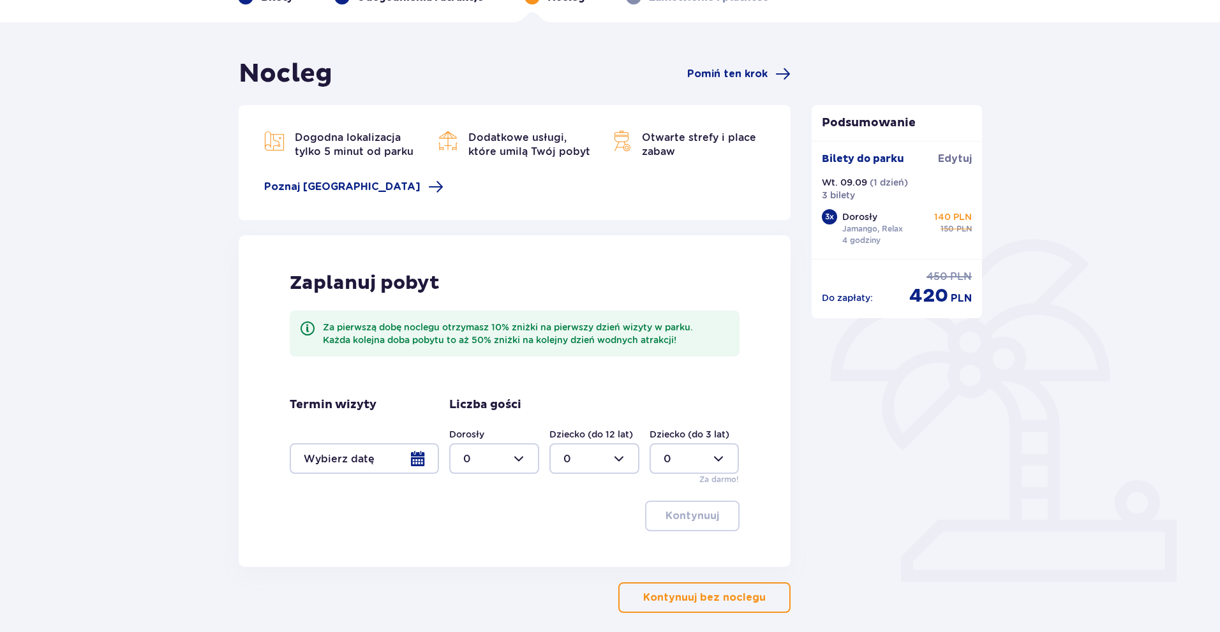
scroll to position [135, 0]
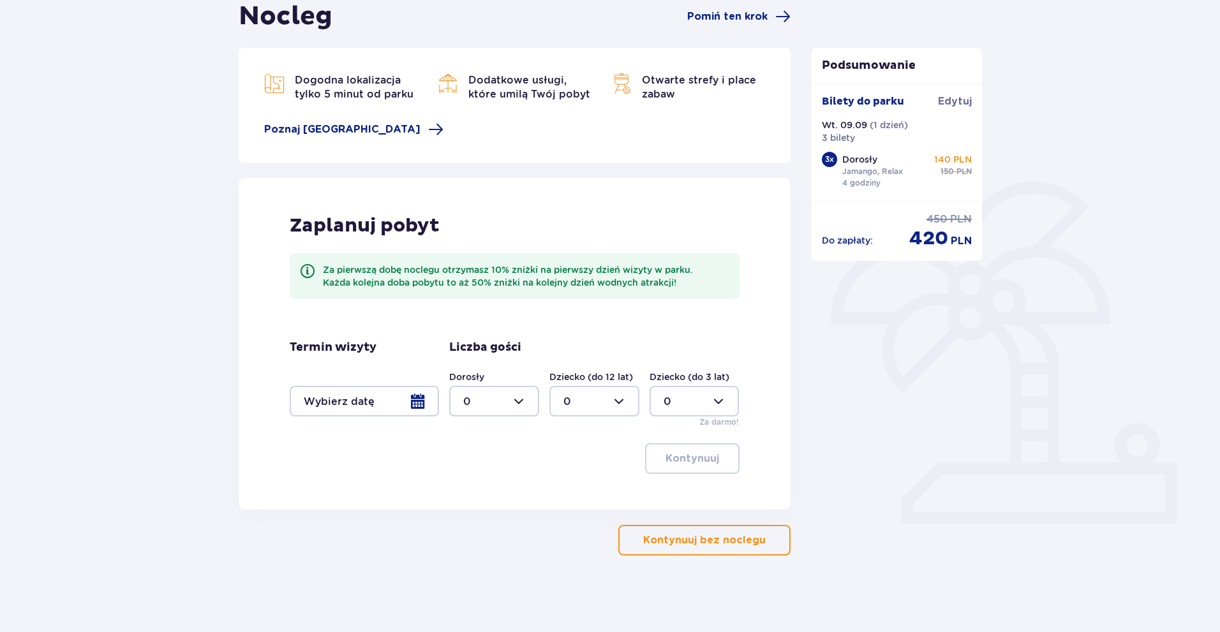
click at [493, 404] on div at bounding box center [494, 401] width 90 height 31
click at [472, 517] on div "3" at bounding box center [494, 521] width 62 height 14
type input "3"
click at [403, 410] on div at bounding box center [364, 401] width 149 height 31
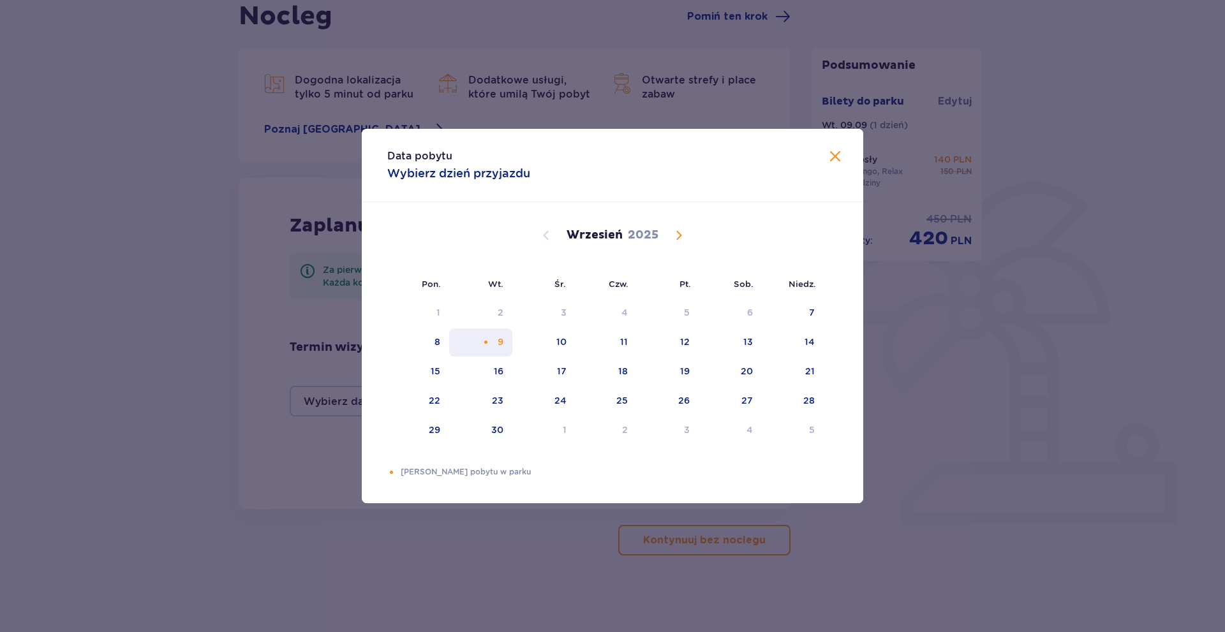
click at [498, 336] on div "9" at bounding box center [501, 342] width 6 height 13
click at [535, 505] on div "Data pobytu Wybierz dzień przyjazdu Pon. Wt. Śr. Czw. Pt. Sob. Niedz. Sierpień …" at bounding box center [612, 316] width 1225 height 632
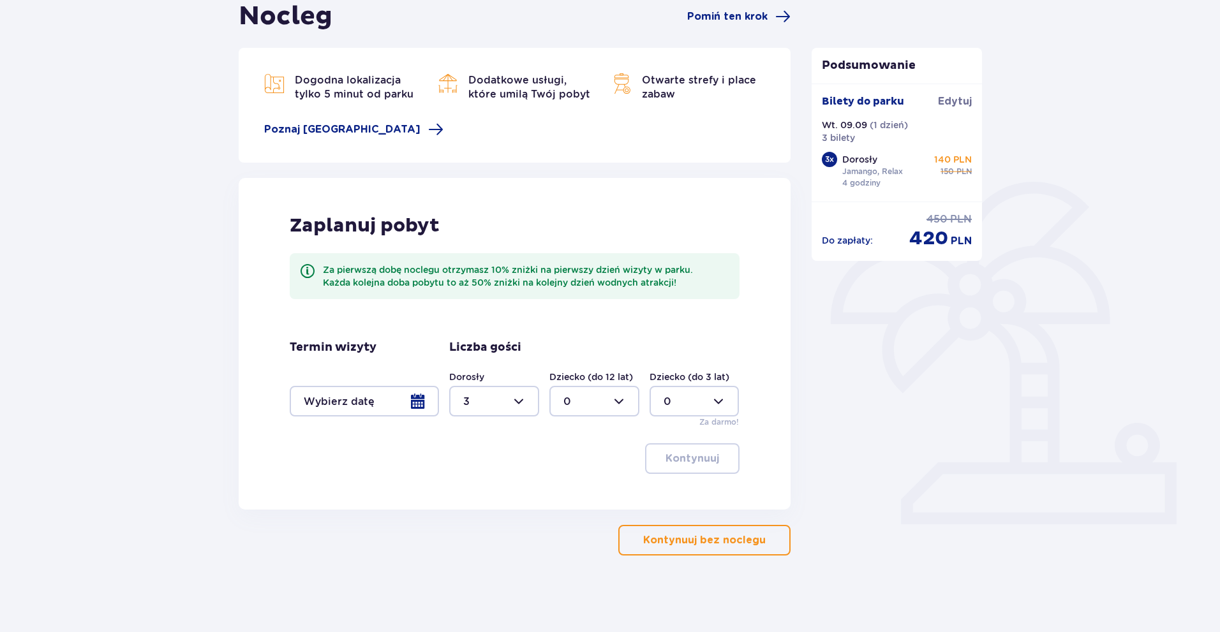
click at [399, 405] on div at bounding box center [364, 401] width 149 height 31
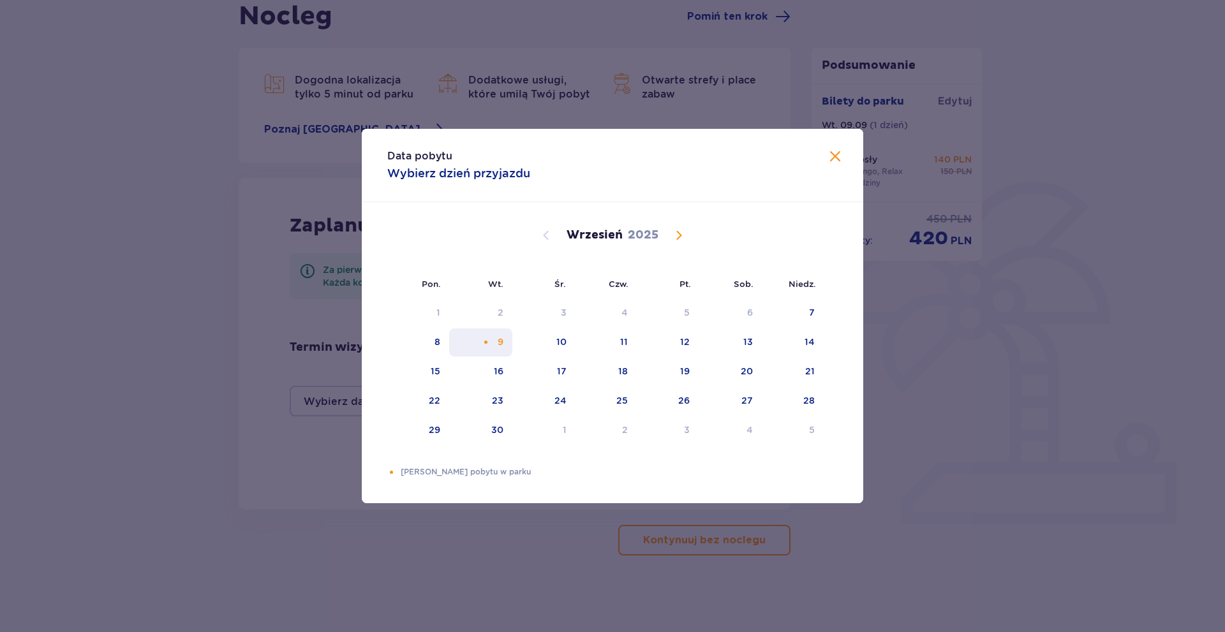
click at [495, 339] on div "9" at bounding box center [480, 343] width 63 height 28
click at [479, 338] on div "9" at bounding box center [480, 343] width 63 height 28
click at [540, 342] on div "10" at bounding box center [543, 343] width 63 height 28
type input "09.09.25 - 10.09.25"
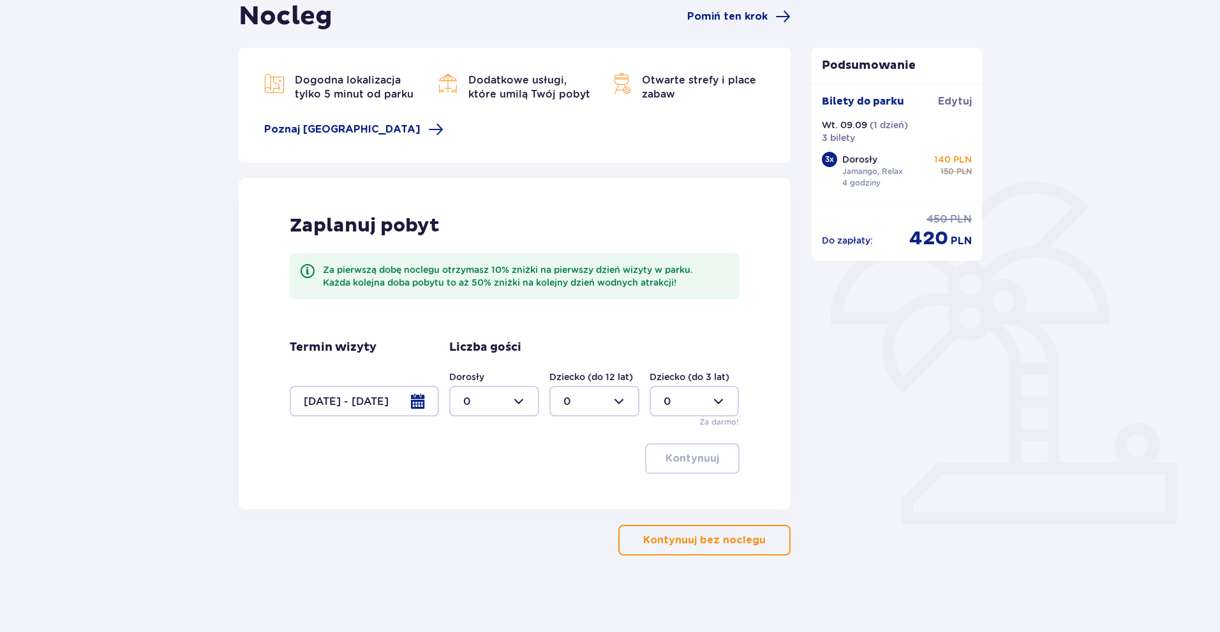
click at [401, 398] on div at bounding box center [364, 401] width 149 height 31
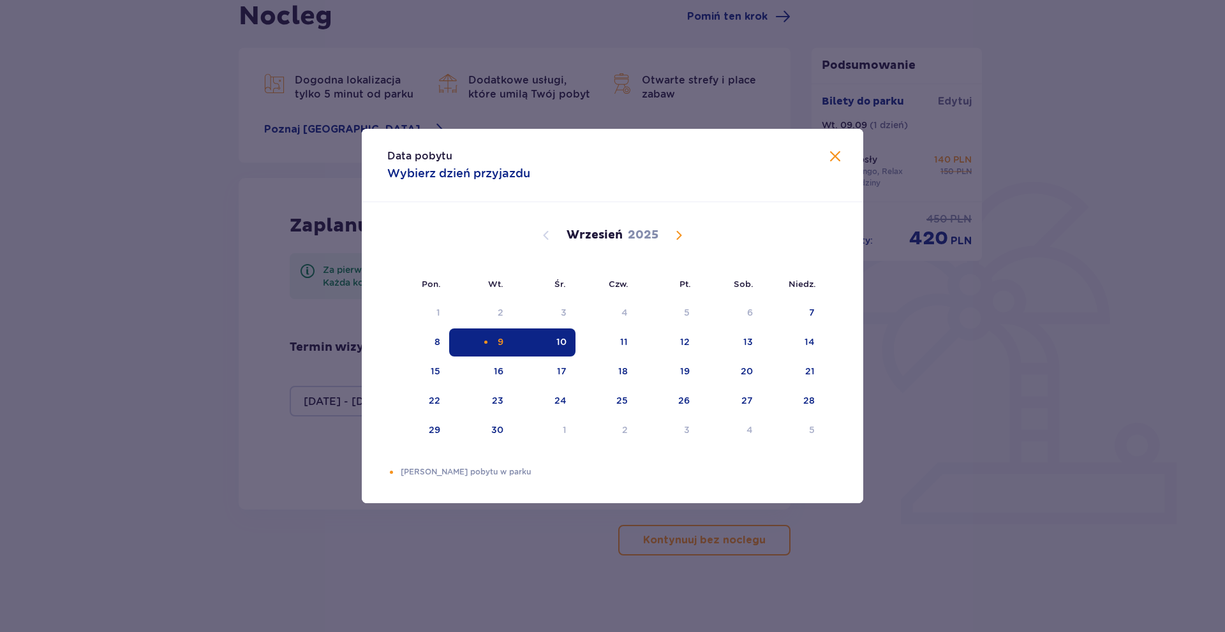
drag, startPoint x: 549, startPoint y: 531, endPoint x: 530, endPoint y: 489, distance: 45.7
click at [549, 530] on div "Data pobytu Wybierz dzień przyjazdu Pon. Wt. Śr. Czw. Pt. Sob. Niedz. Sierpień …" at bounding box center [612, 316] width 1225 height 632
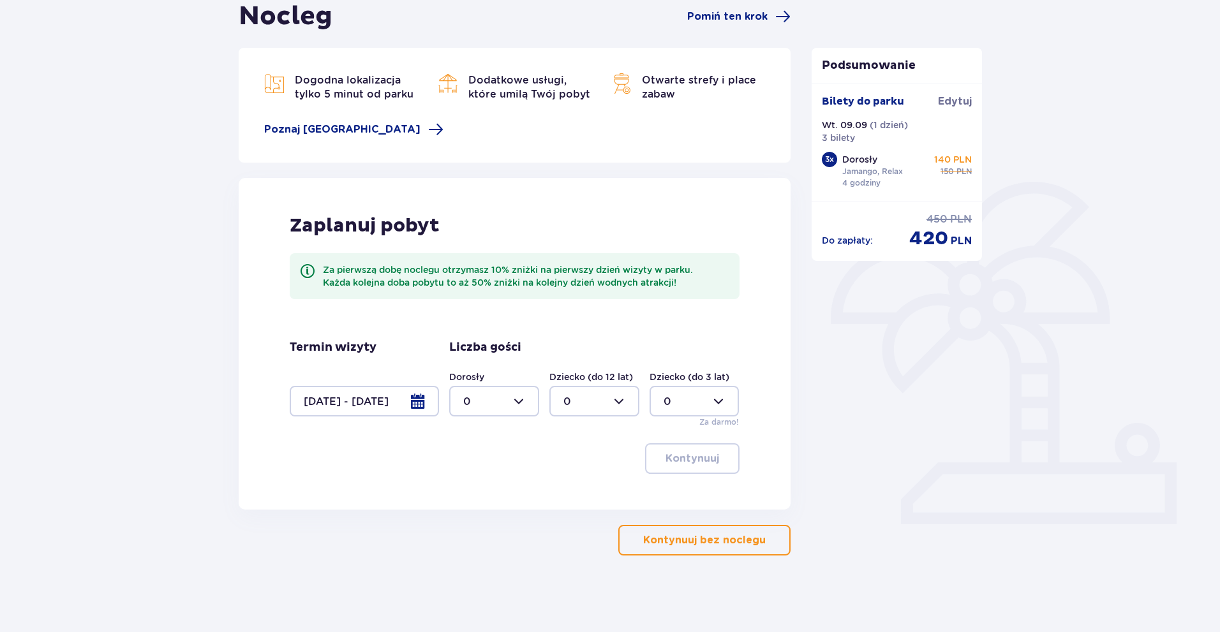
click at [502, 407] on div at bounding box center [494, 401] width 90 height 31
click at [481, 514] on div "3" at bounding box center [494, 521] width 62 height 14
type input "3"
click at [674, 450] on button "Kontynuuj" at bounding box center [692, 458] width 94 height 31
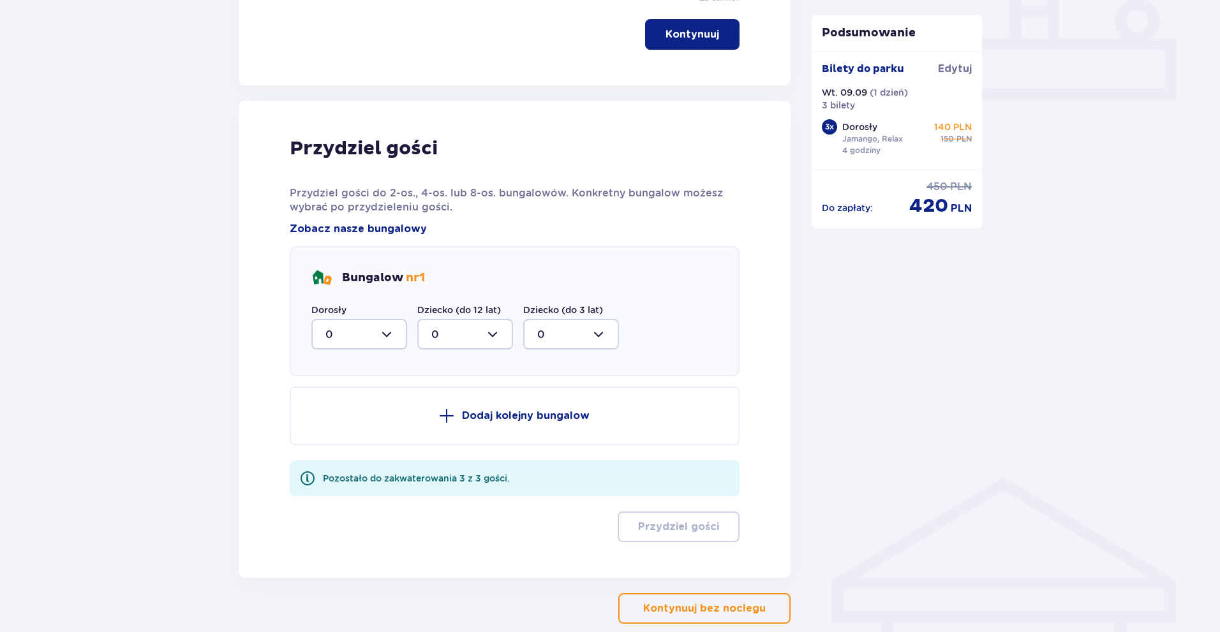
scroll to position [627, 0]
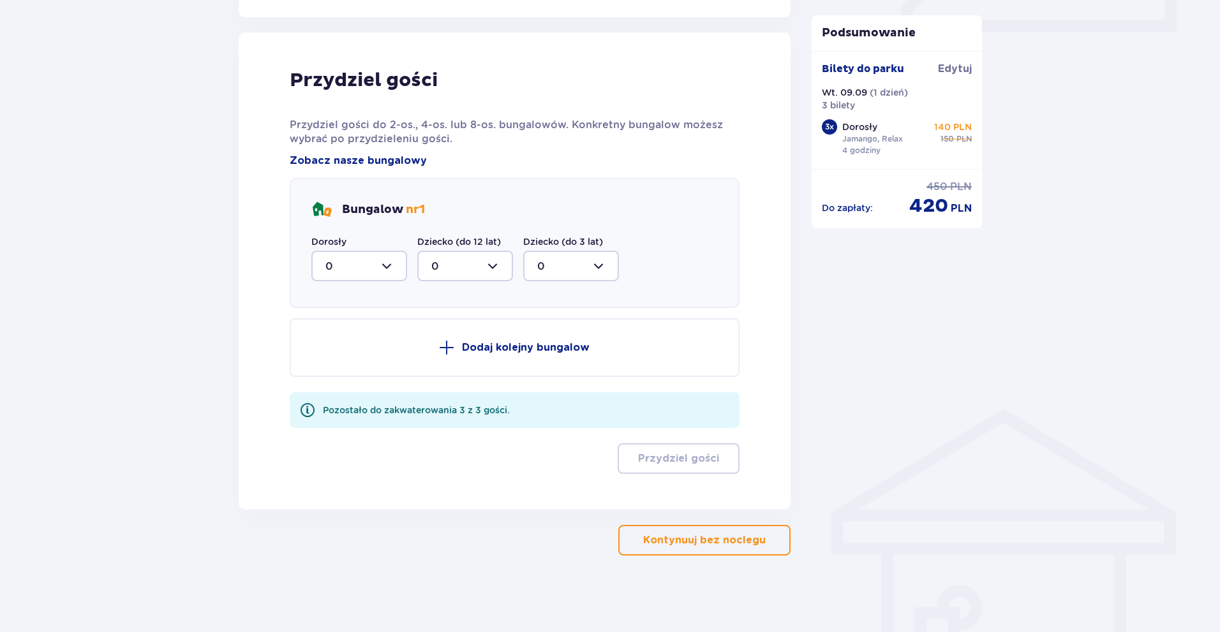
click at [721, 540] on p "Kontynuuj bez noclegu" at bounding box center [704, 540] width 123 height 14
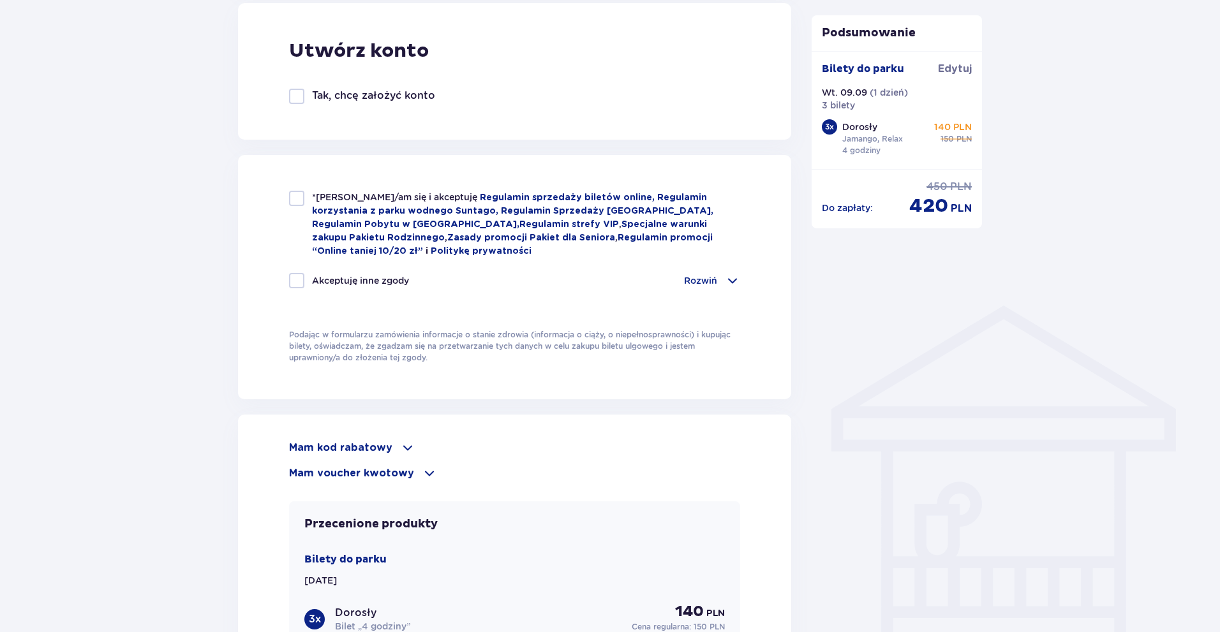
scroll to position [830, 0]
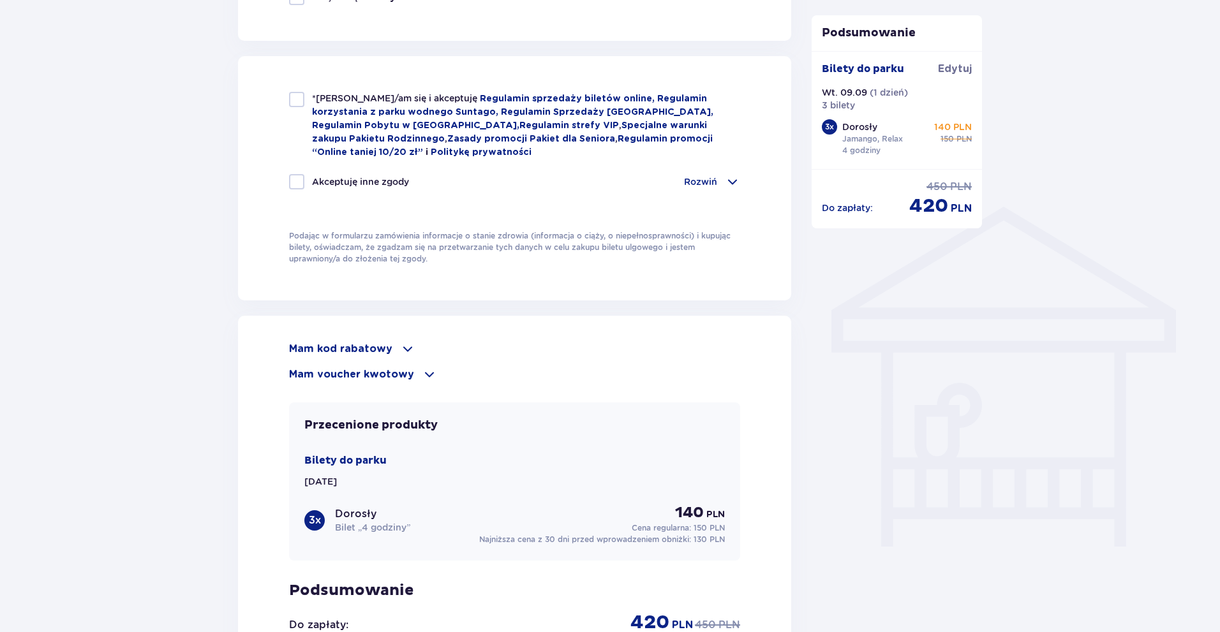
click at [371, 342] on p "Mam kod rabatowy" at bounding box center [340, 349] width 103 height 14
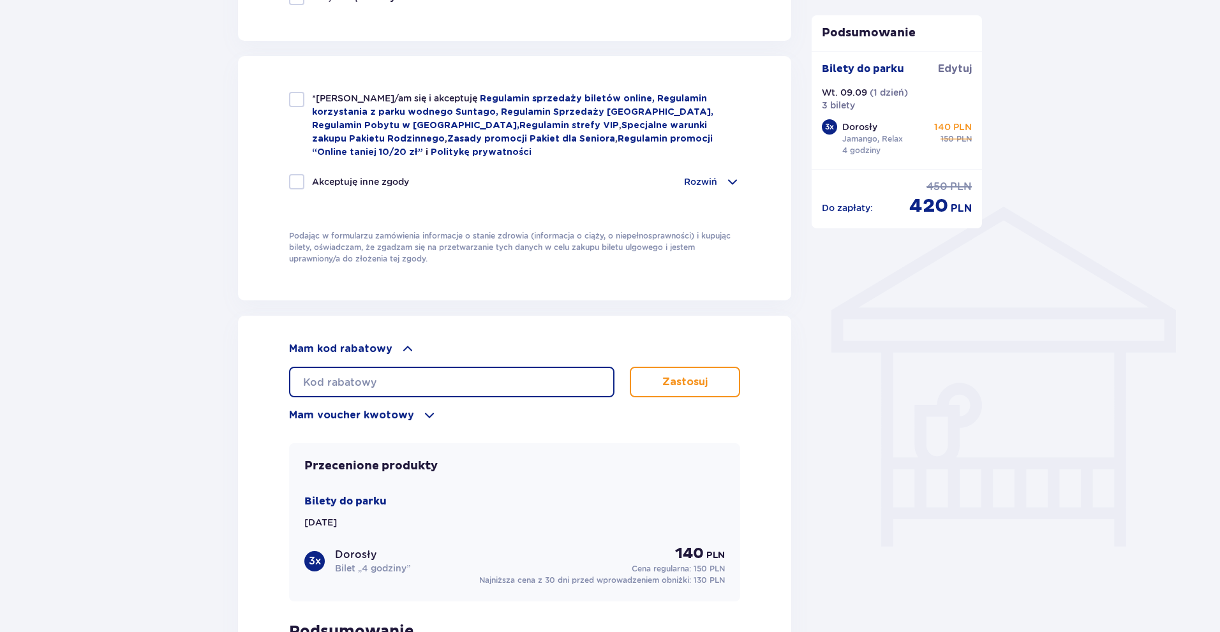
click at [397, 372] on input "text" at bounding box center [451, 382] width 325 height 31
paste input "student30"
type input "student30"
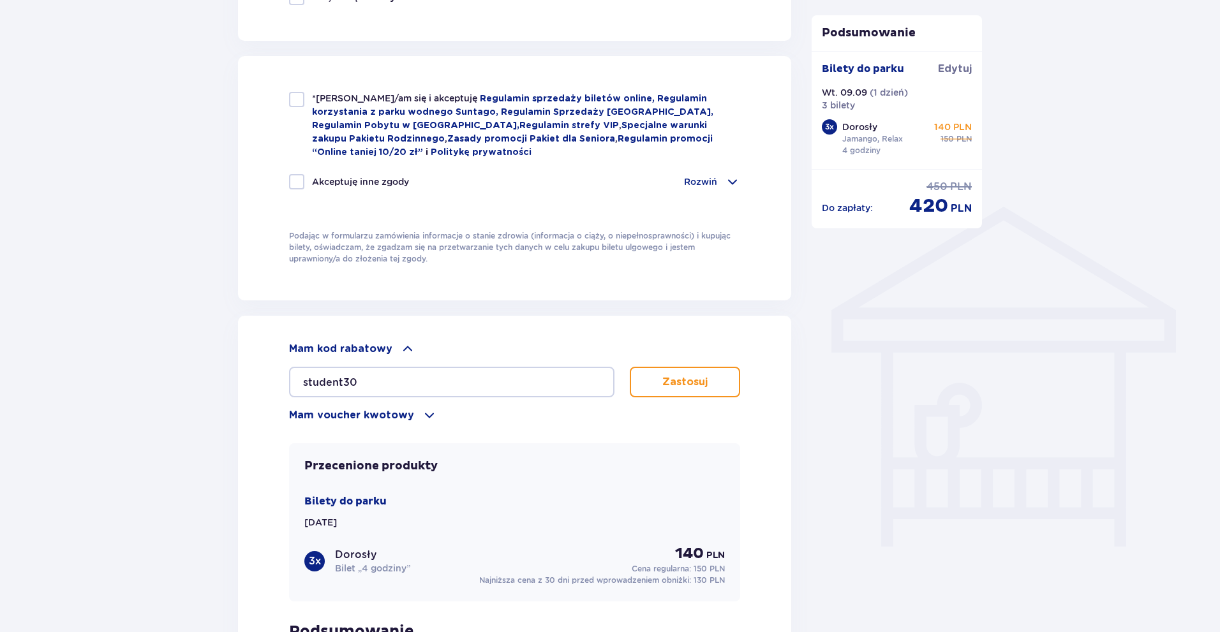
click at [690, 382] on p "Zastosuj" at bounding box center [684, 382] width 45 height 14
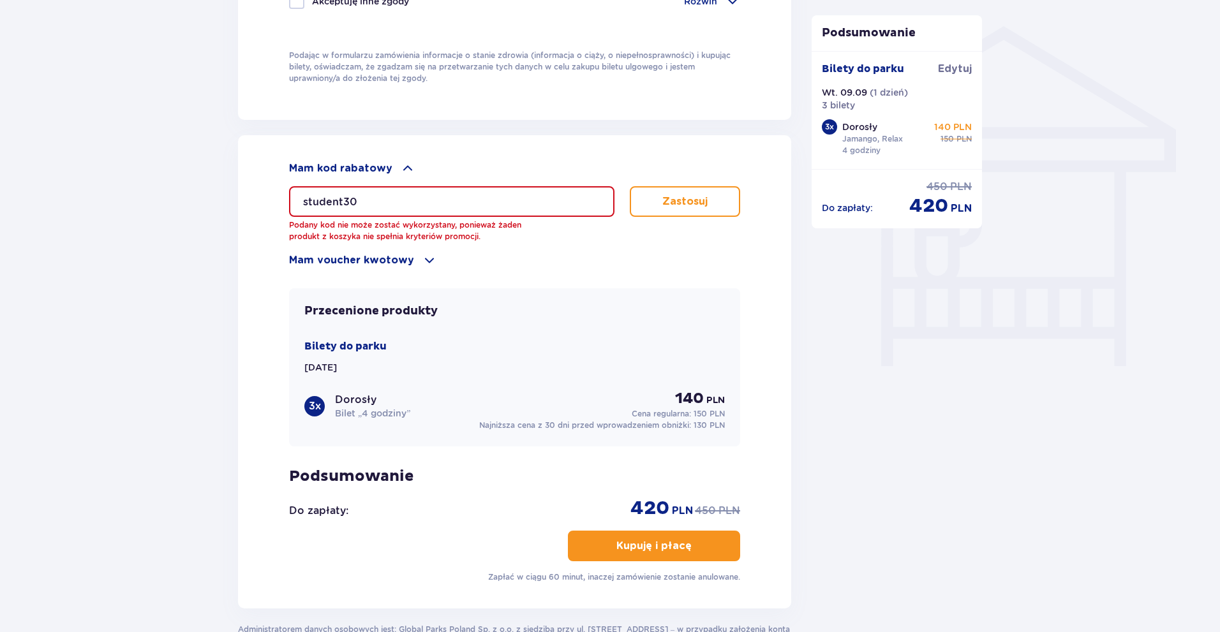
scroll to position [1021, 0]
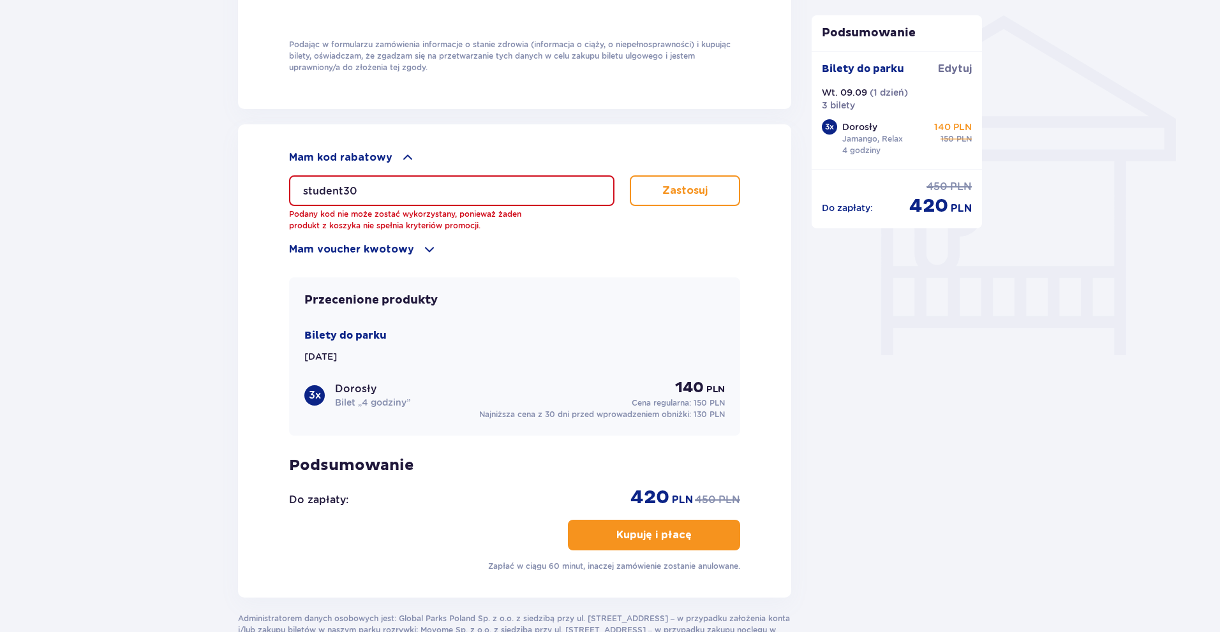
click at [406, 253] on p "Mam voucher kwotowy" at bounding box center [351, 249] width 125 height 14
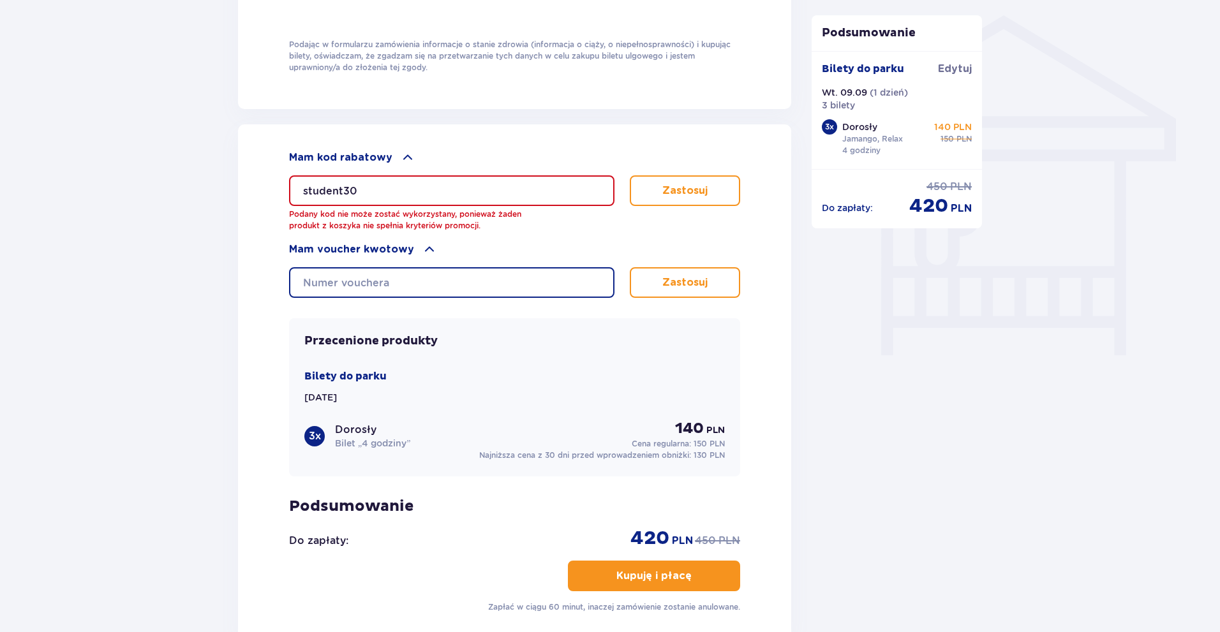
click at [398, 280] on input "text" at bounding box center [451, 282] width 325 height 31
paste input "student30"
type input "student30"
click at [682, 280] on p "Zastosuj" at bounding box center [684, 283] width 45 height 14
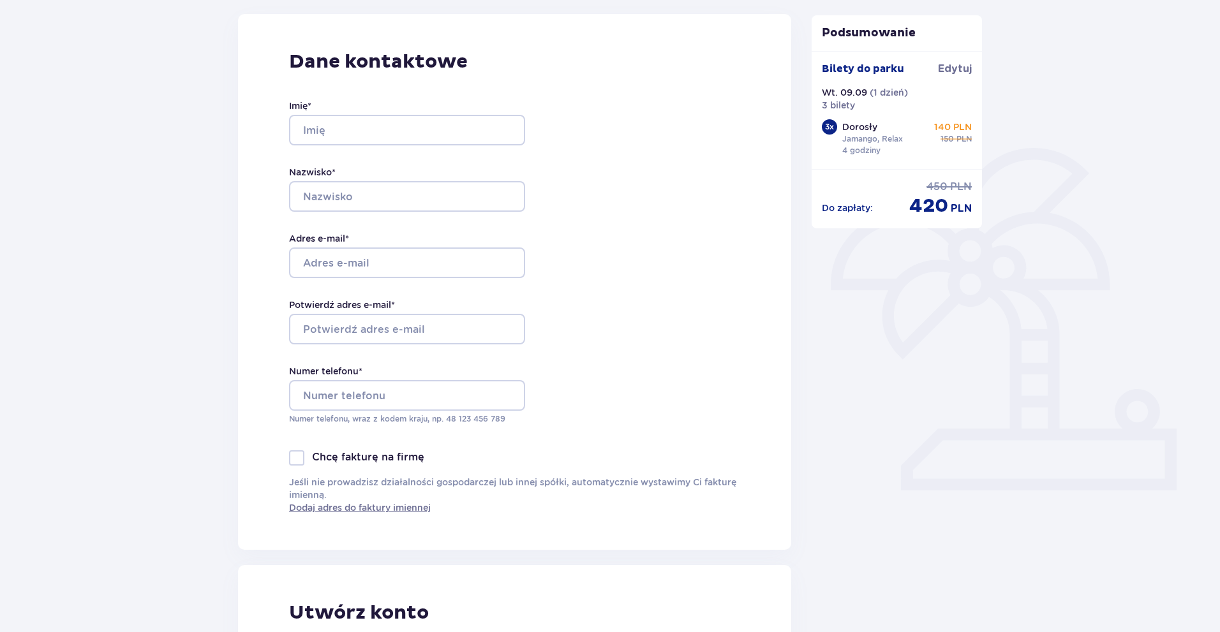
scroll to position [191, 0]
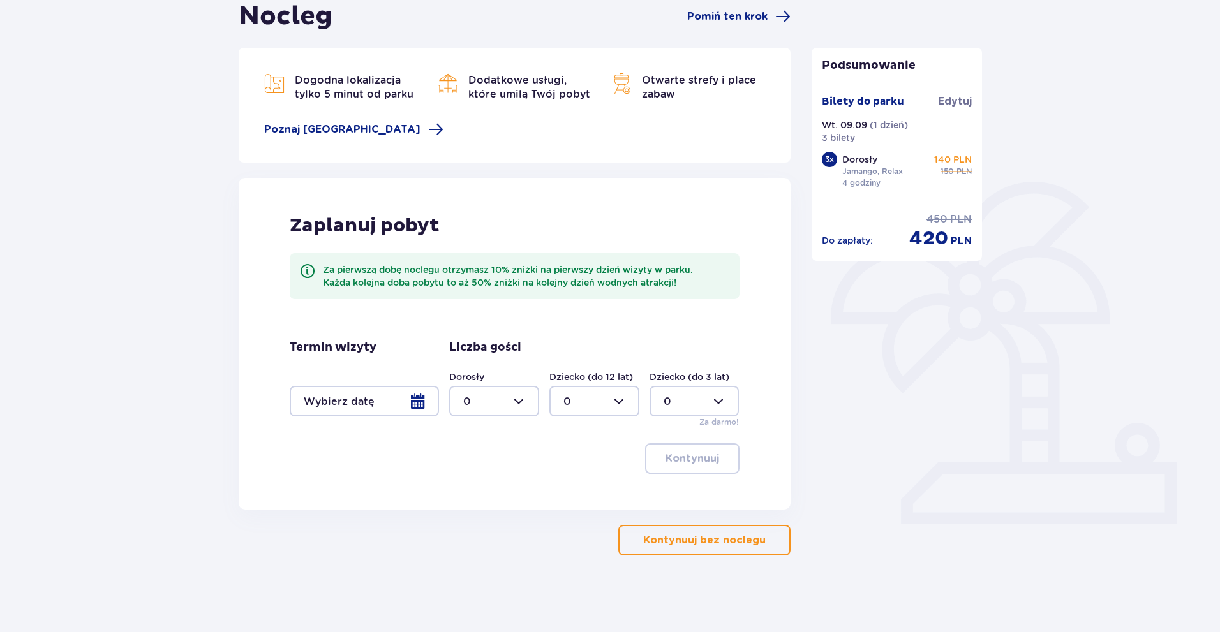
scroll to position [135, 0]
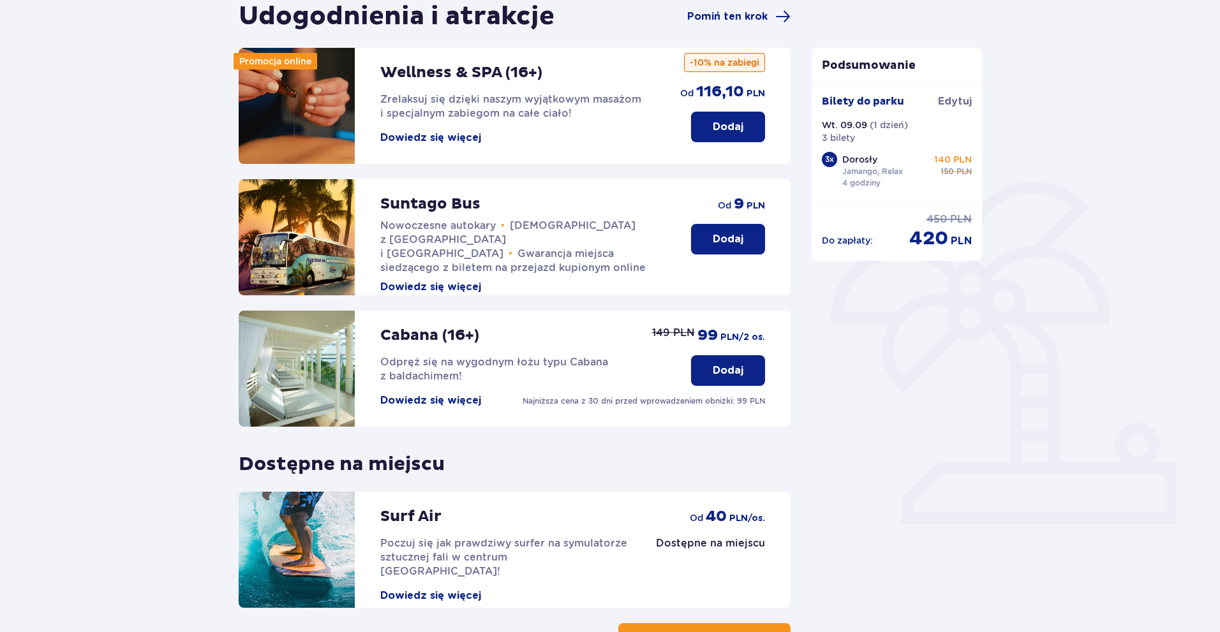
scroll to position [233, 0]
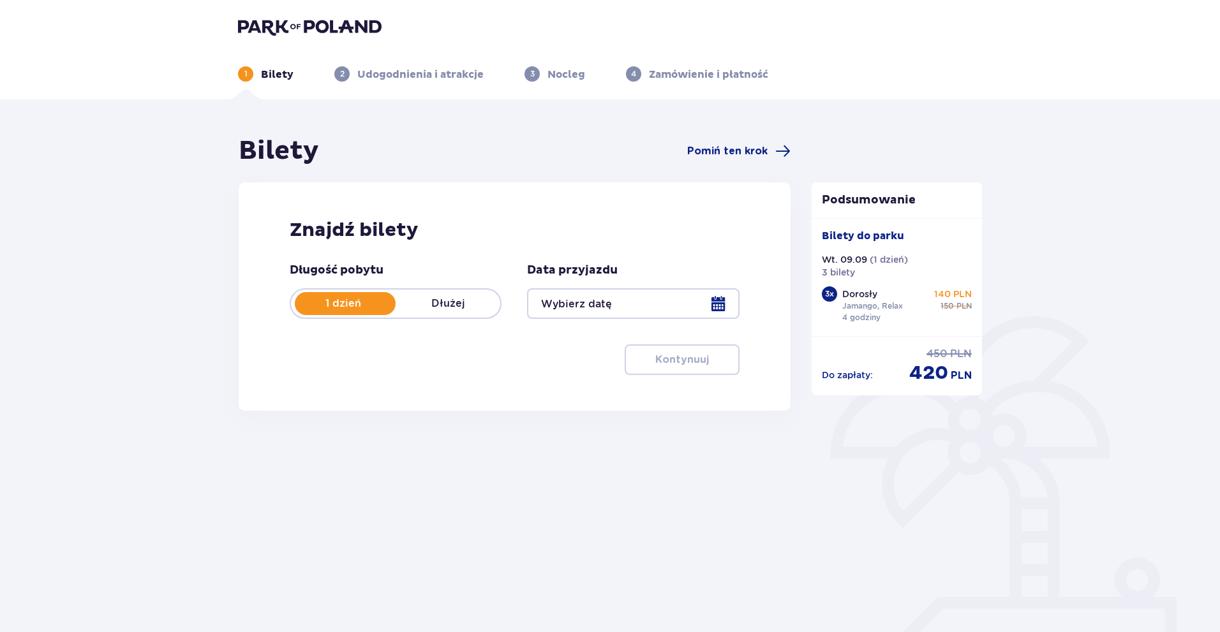
type input "09.09.25"
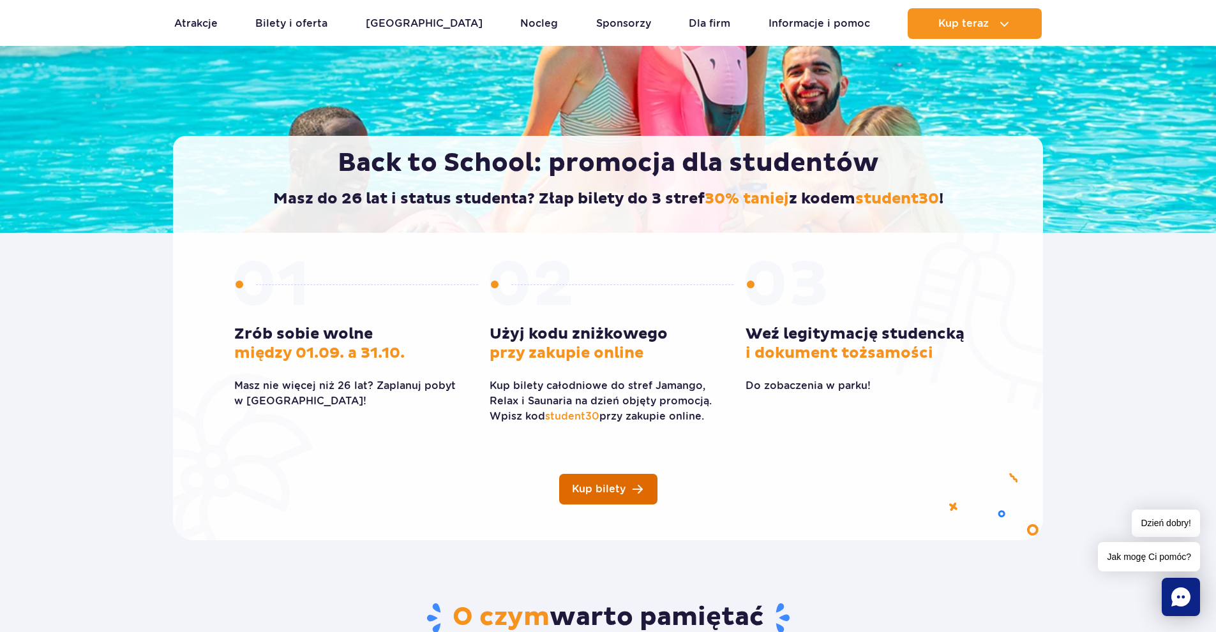
click at [636, 495] on link "Kup bilety" at bounding box center [608, 489] width 98 height 31
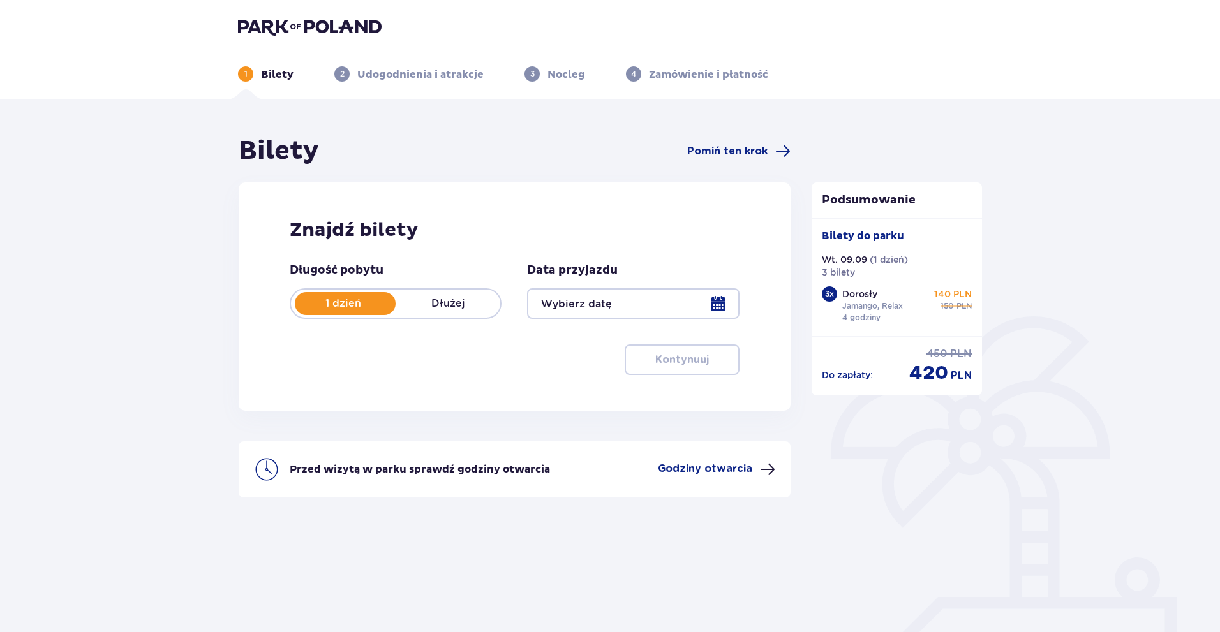
type input "[DATE]"
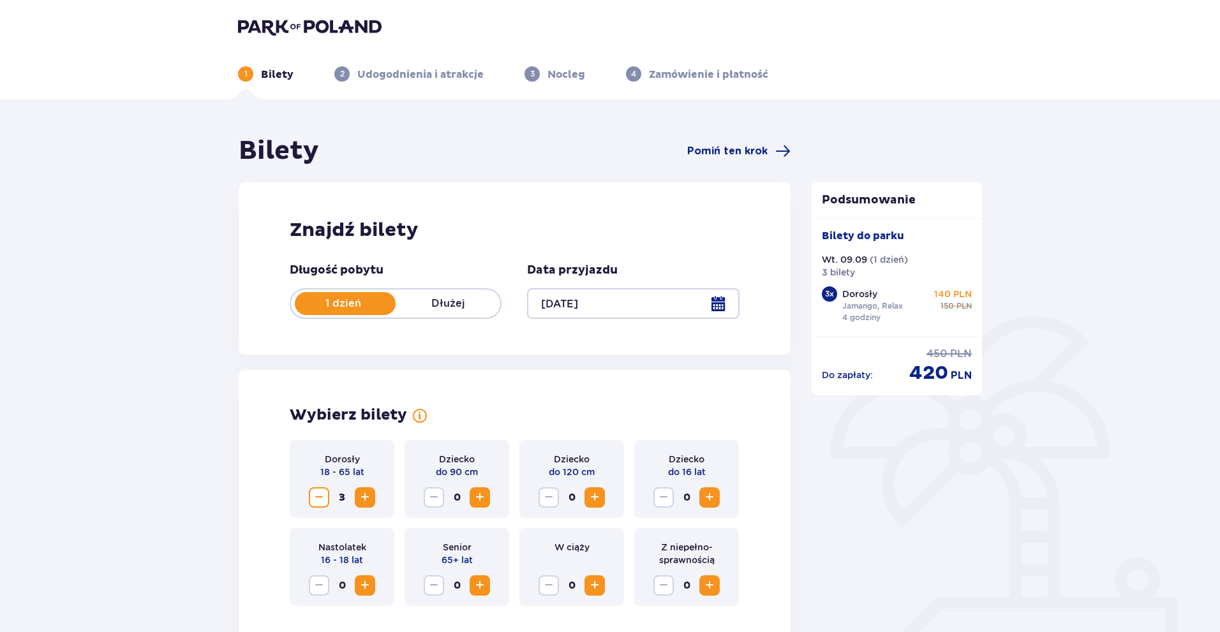
click at [466, 308] on p "Dłużej" at bounding box center [448, 304] width 105 height 14
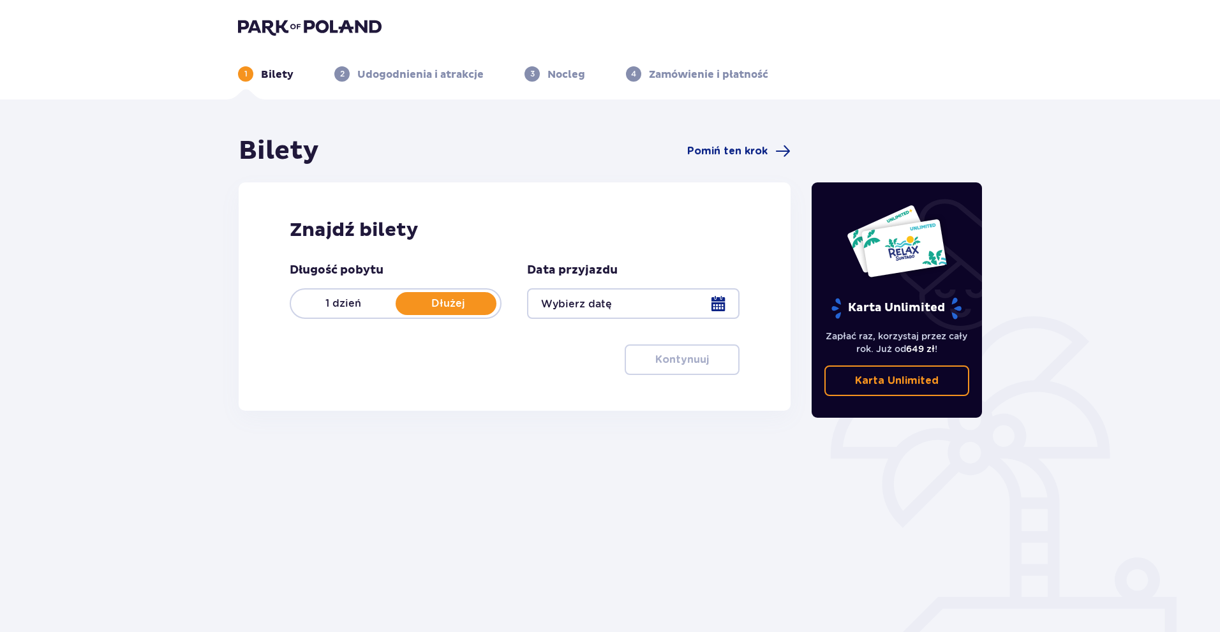
click at [325, 301] on p "1 dzień" at bounding box center [343, 304] width 105 height 14
click at [646, 301] on div at bounding box center [633, 303] width 212 height 31
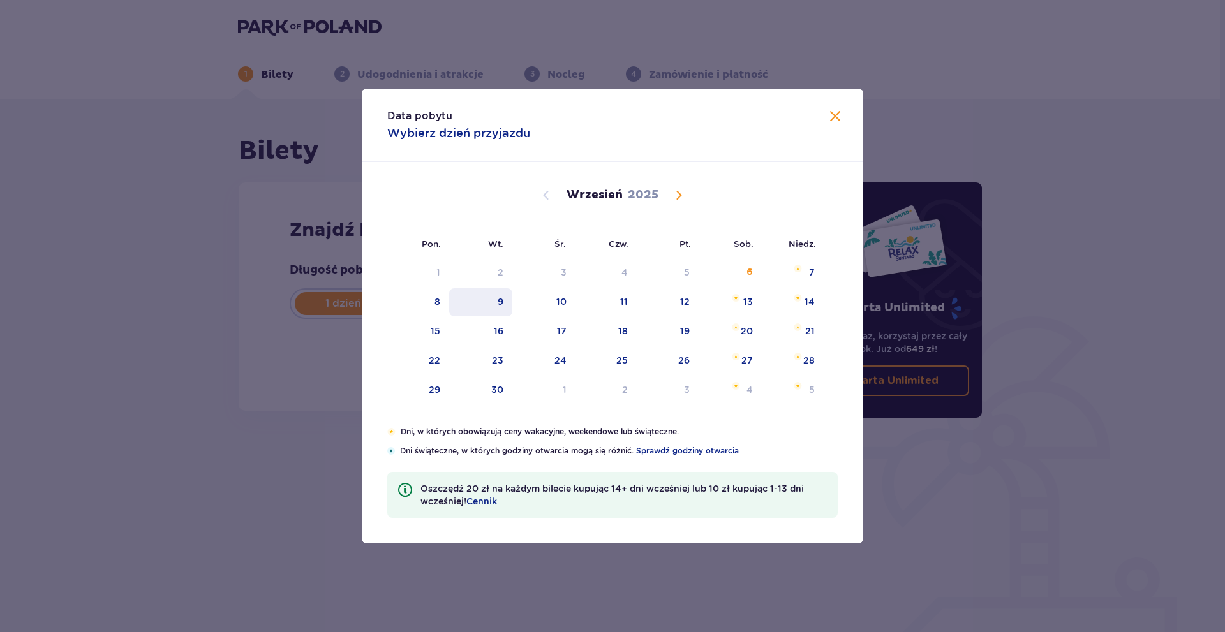
click at [497, 304] on div "9" at bounding box center [480, 302] width 63 height 28
type input "[DATE]"
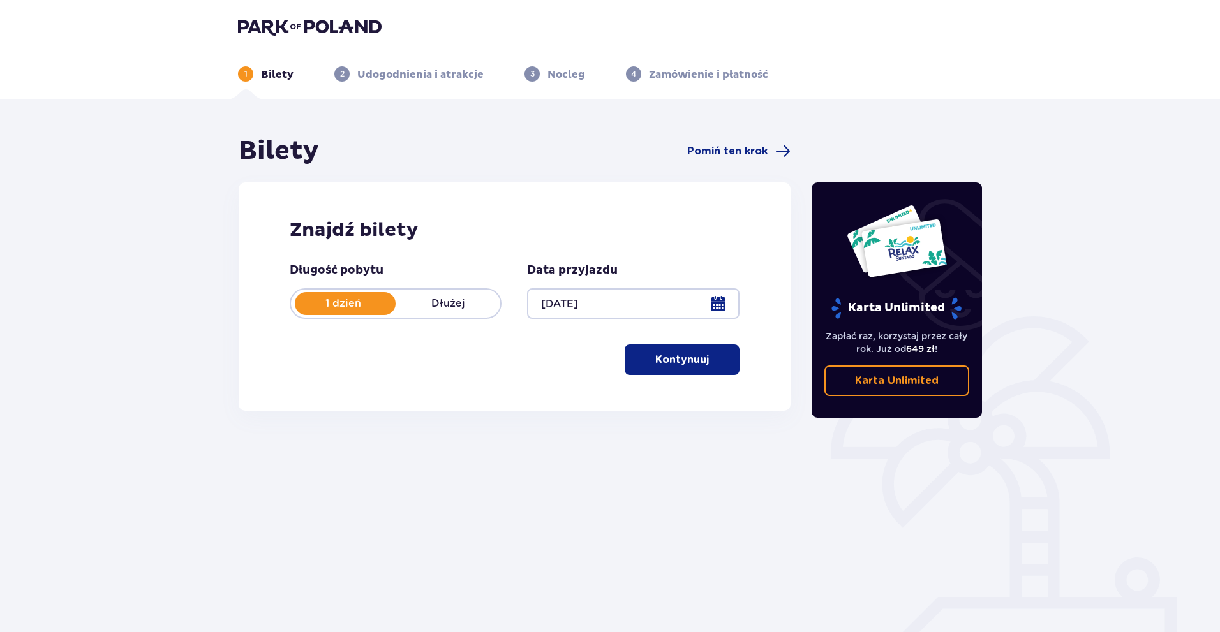
click at [679, 364] on p "Kontynuuj" at bounding box center [682, 360] width 54 height 14
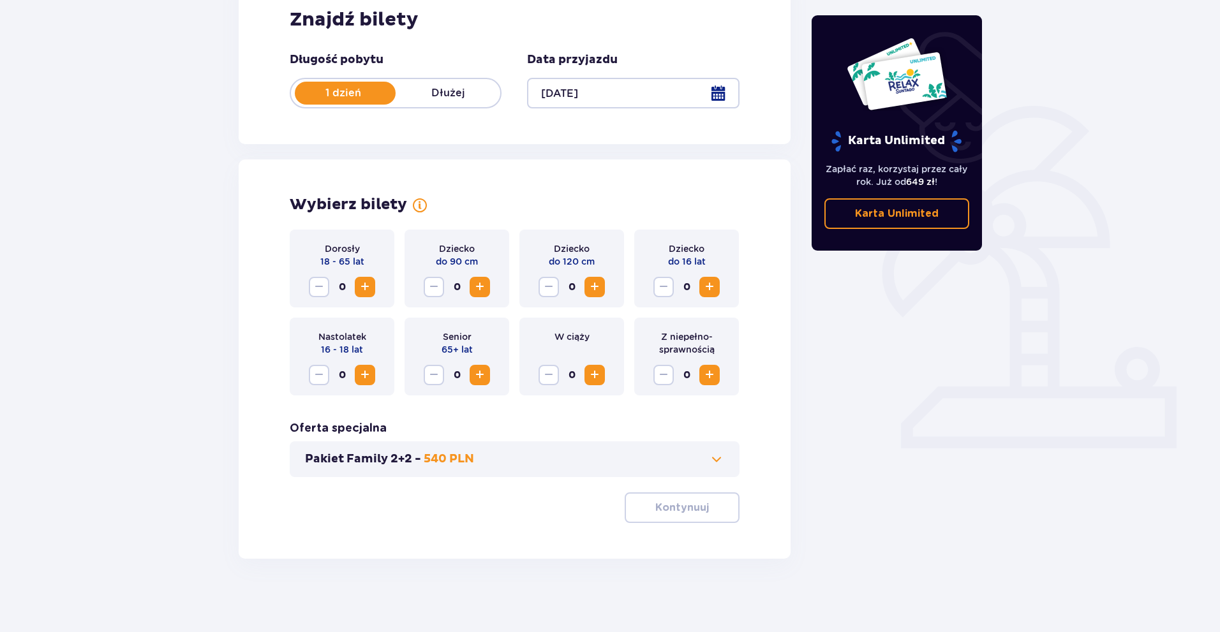
scroll to position [214, 0]
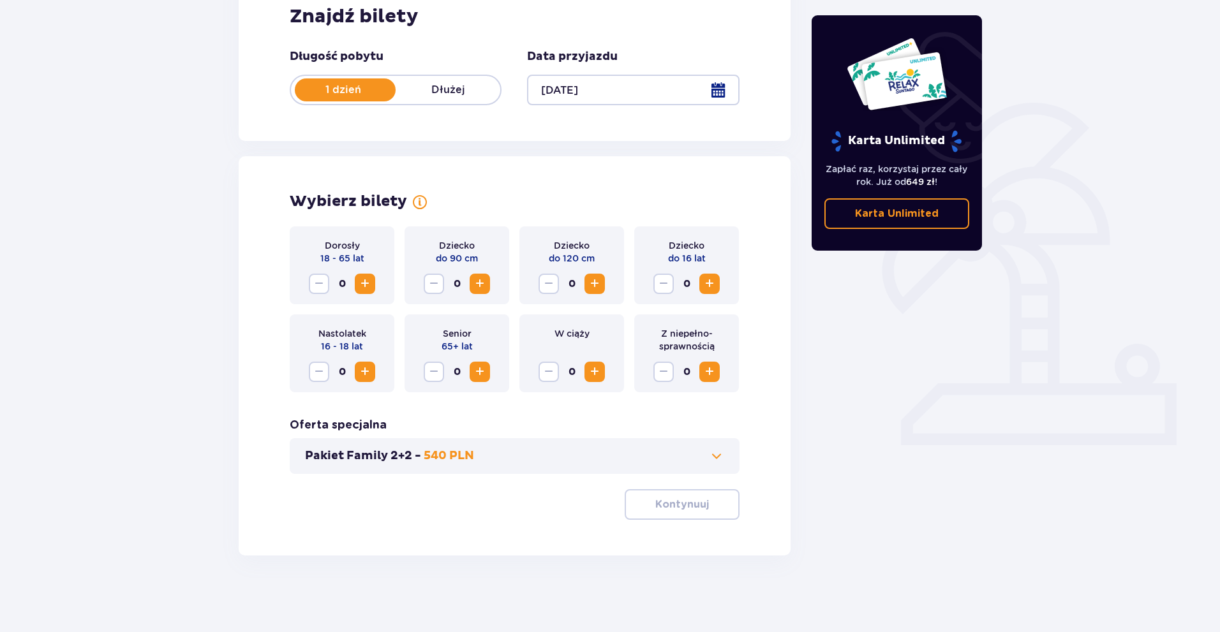
click at [364, 288] on span "Increase" at bounding box center [364, 283] width 15 height 15
click at [655, 502] on p "Kontynuuj" at bounding box center [682, 505] width 54 height 14
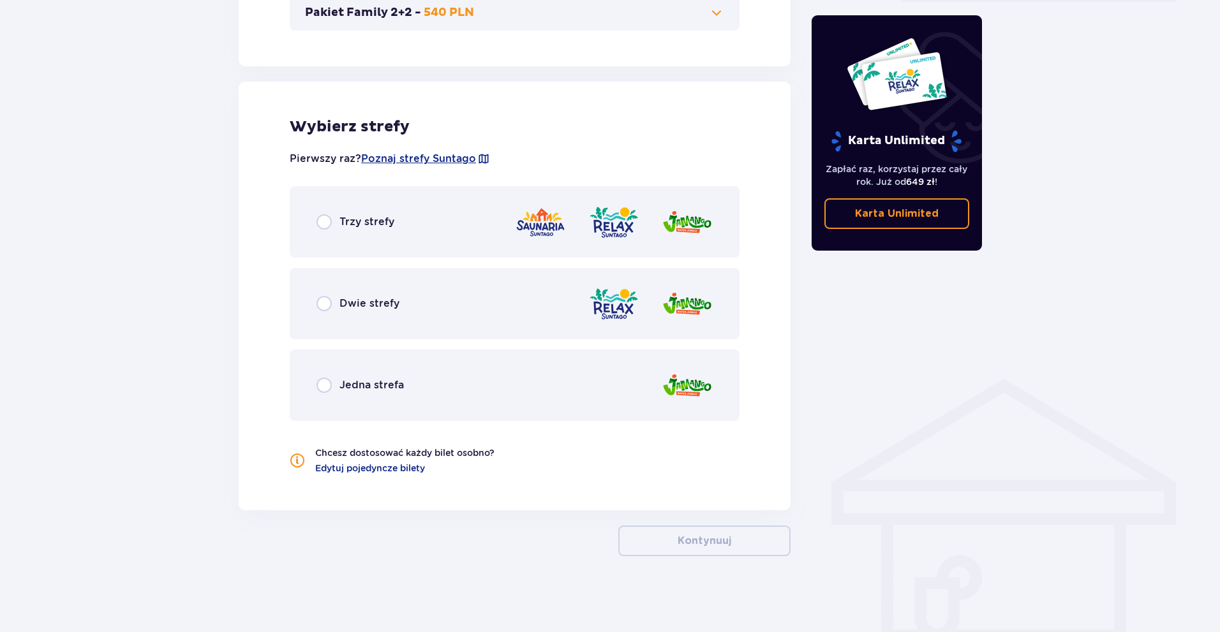
scroll to position [658, 0]
click at [502, 317] on div "Dwie strefy" at bounding box center [515, 302] width 450 height 71
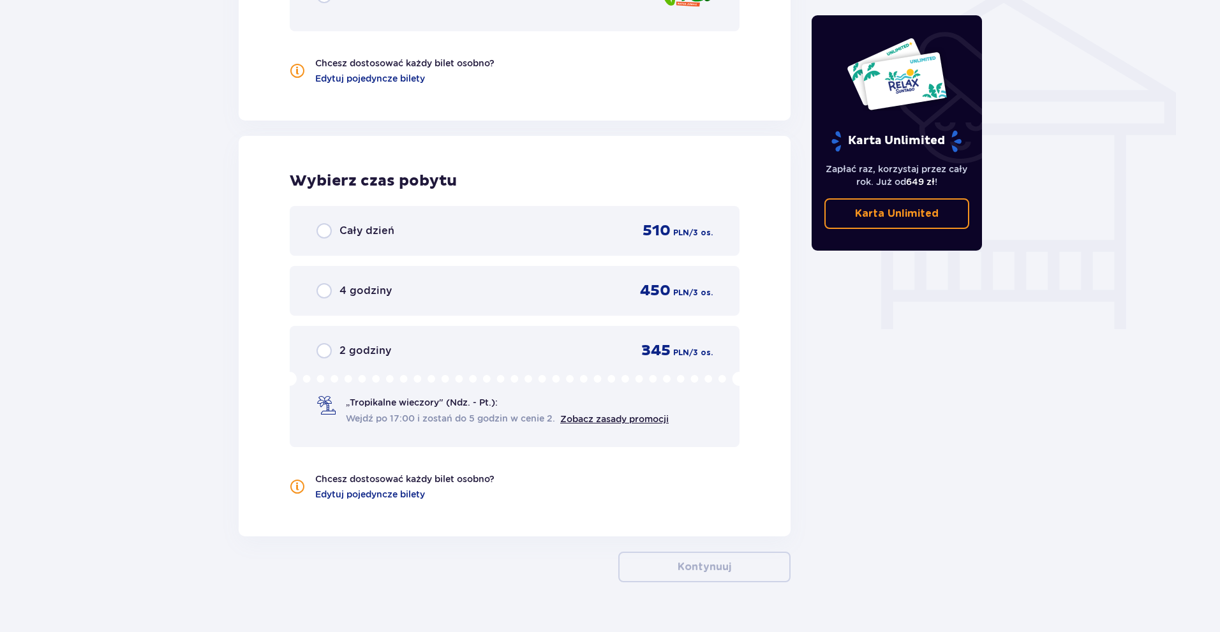
scroll to position [1074, 0]
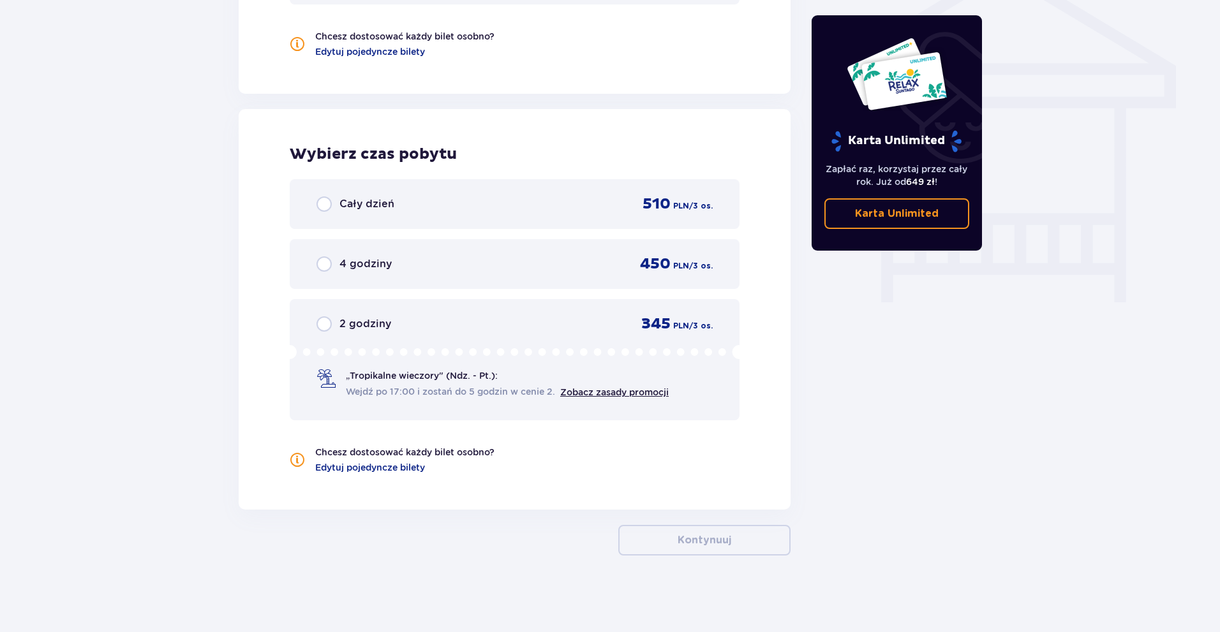
click at [512, 214] on div "Cały dzień 510 PLN / 3 os." at bounding box center [515, 204] width 396 height 19
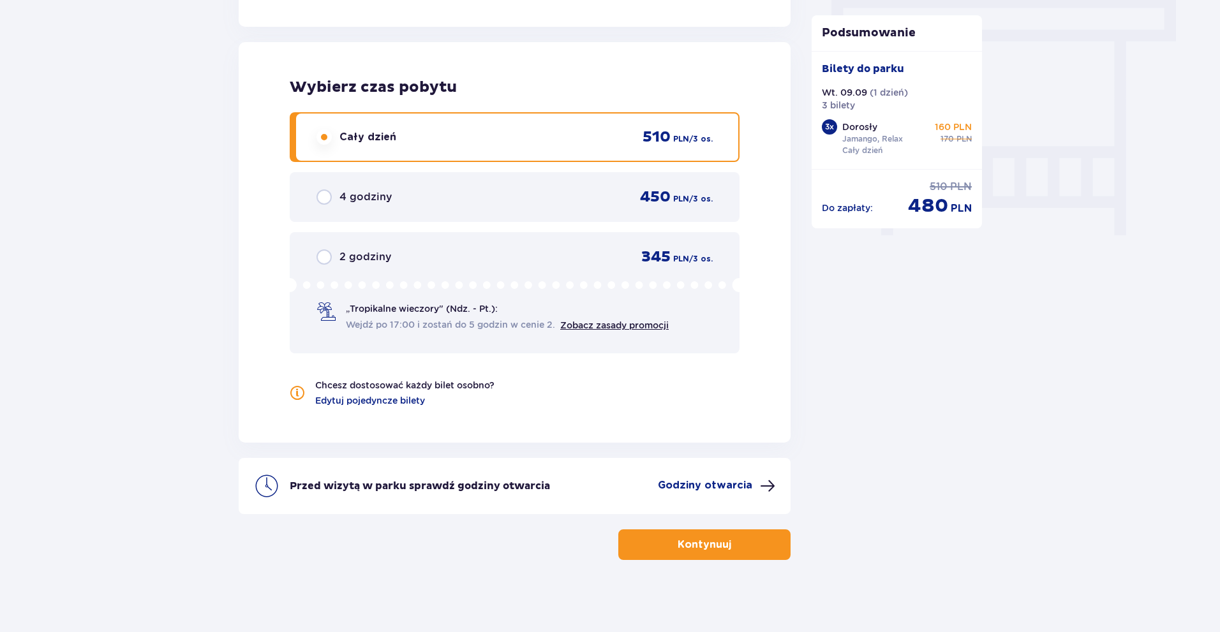
scroll to position [1145, 0]
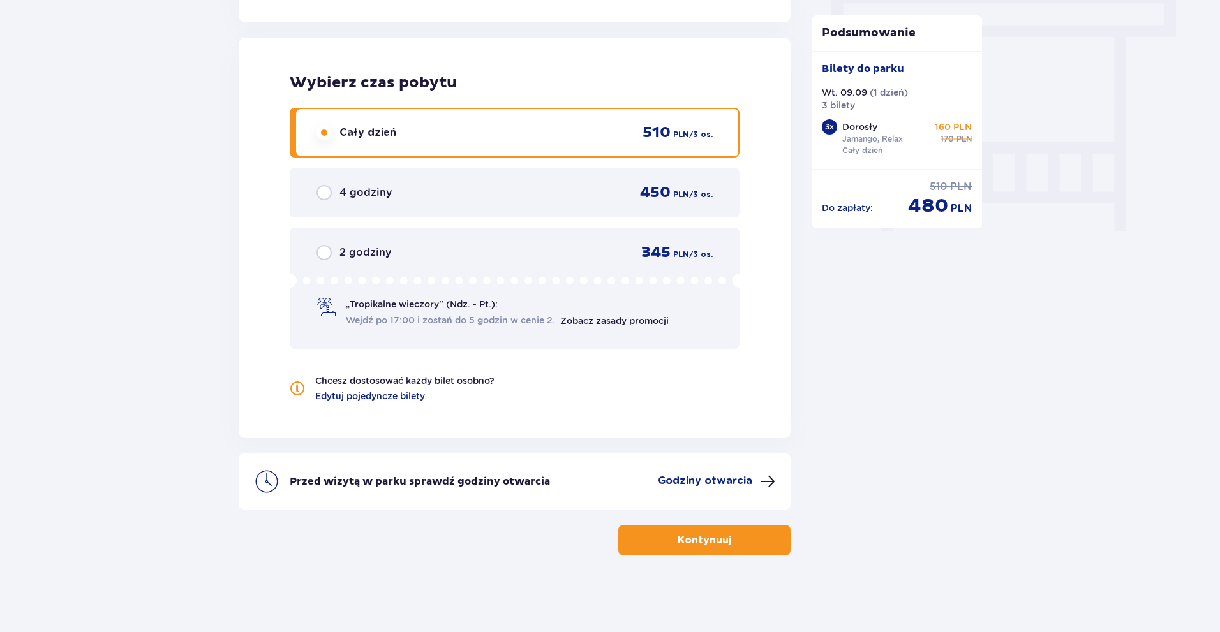
click at [678, 539] on p "Kontynuuj" at bounding box center [705, 540] width 54 height 14
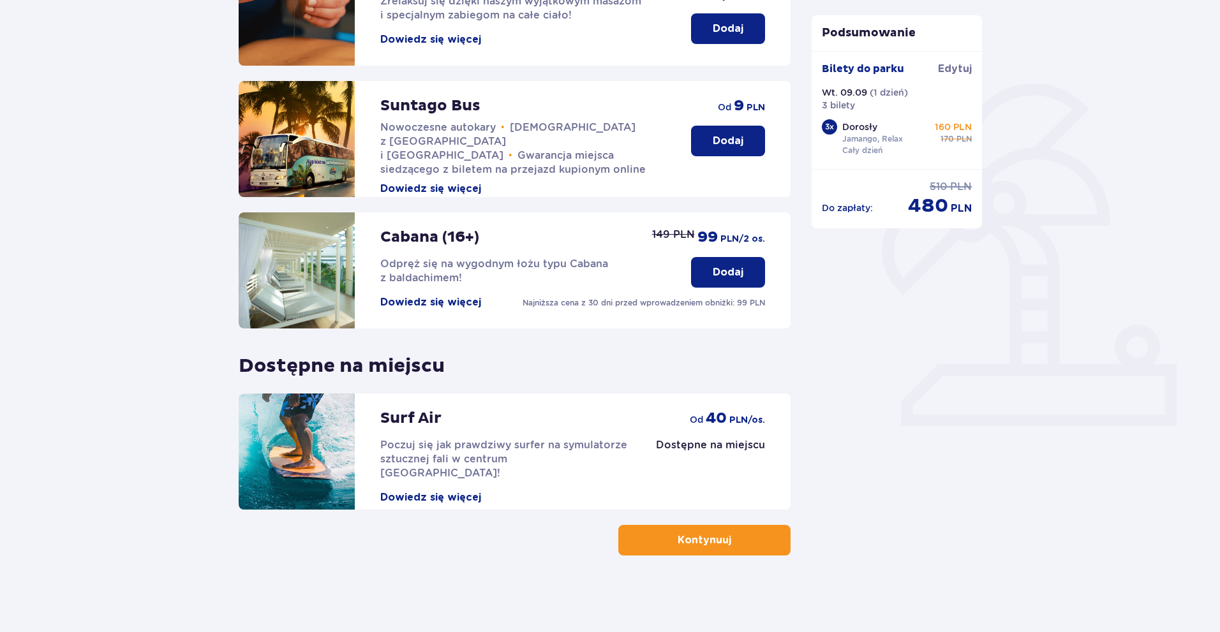
click at [697, 547] on p "Kontynuuj" at bounding box center [705, 540] width 54 height 14
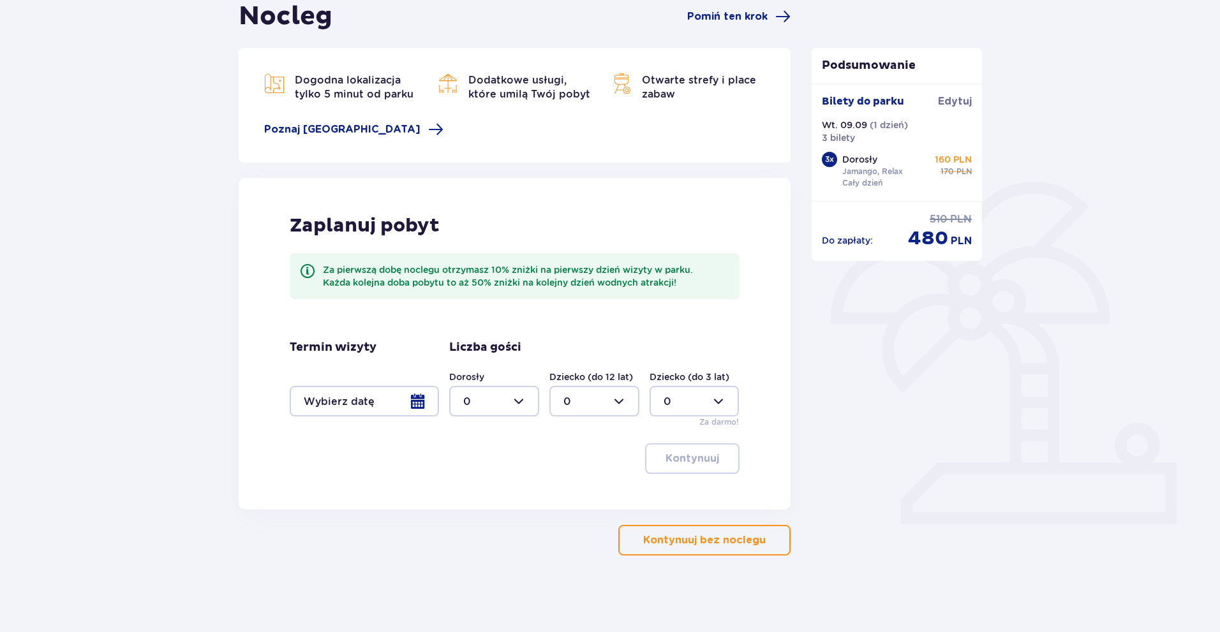
click at [711, 539] on p "Kontynuuj bez noclegu" at bounding box center [704, 540] width 123 height 14
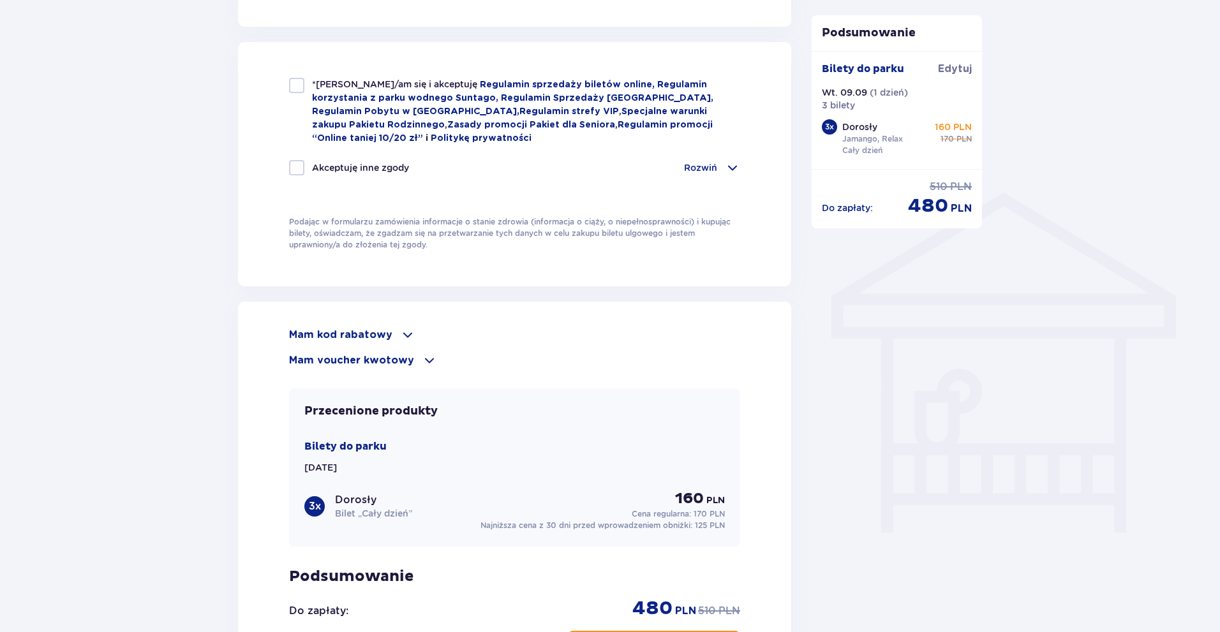
scroll to position [826, 0]
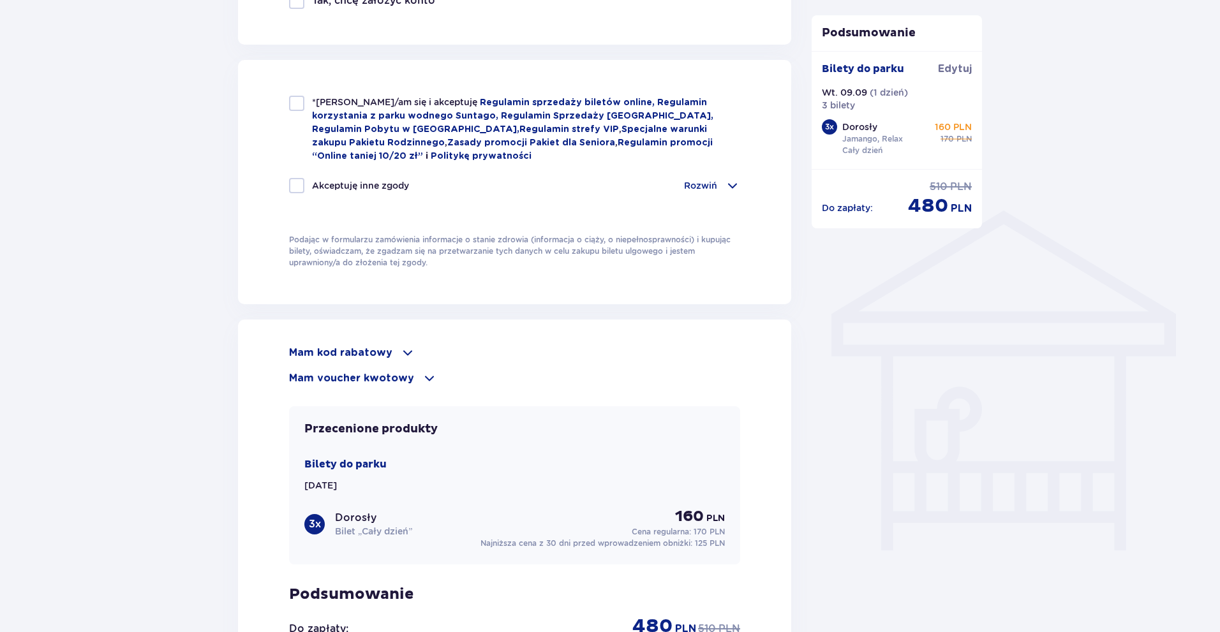
click at [369, 346] on p "Mam kod rabatowy" at bounding box center [340, 353] width 103 height 14
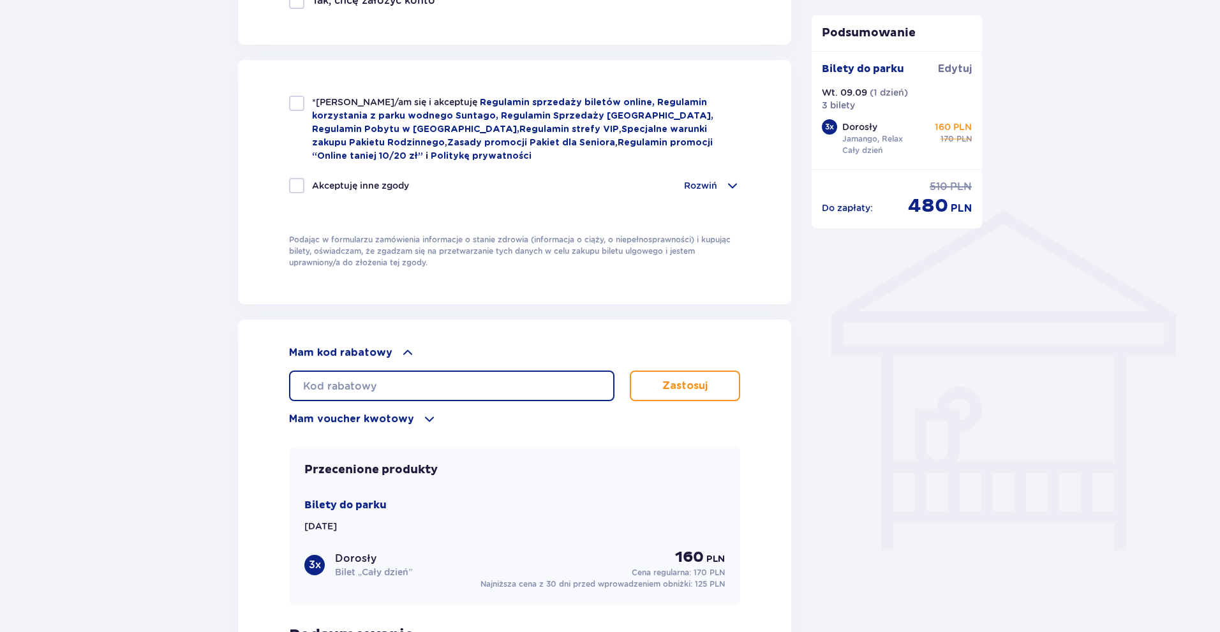
click at [407, 377] on input "text" at bounding box center [451, 386] width 325 height 31
paste input "student30"
type input "student30"
drag, startPoint x: 709, startPoint y: 399, endPoint x: 701, endPoint y: 394, distance: 9.2
click at [706, 397] on div "Mam kod rabatowy student30 Zastosuj Mam voucher kwotowy Zastosuj" at bounding box center [514, 386] width 451 height 82
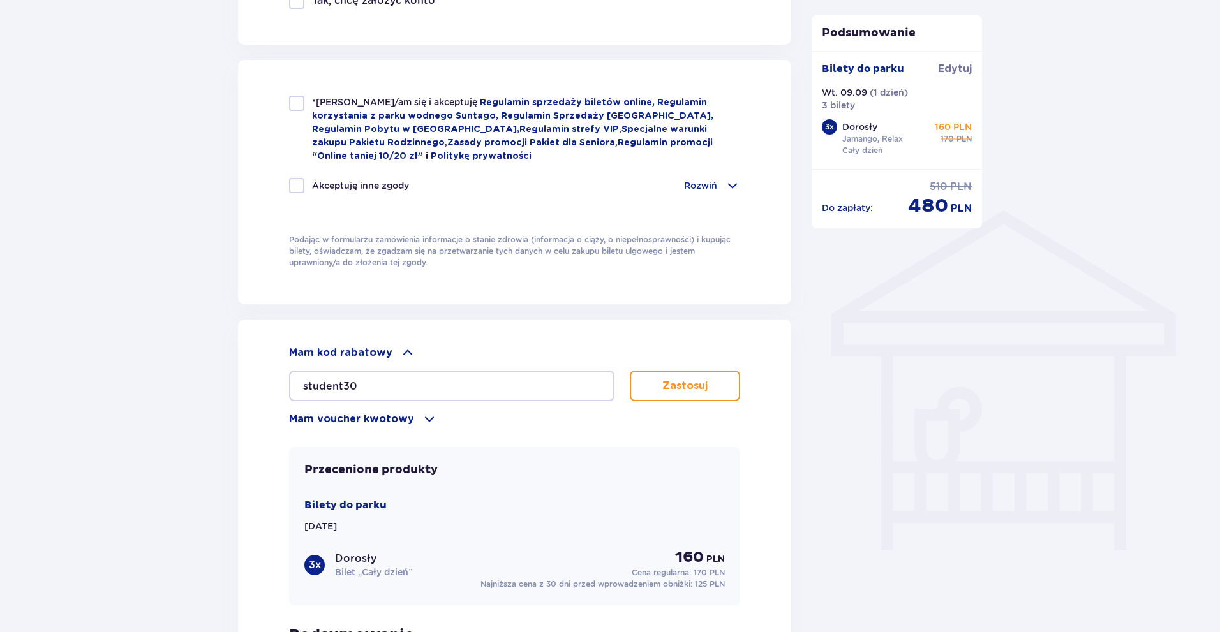
click at [697, 384] on p "Zastosuj" at bounding box center [684, 386] width 45 height 14
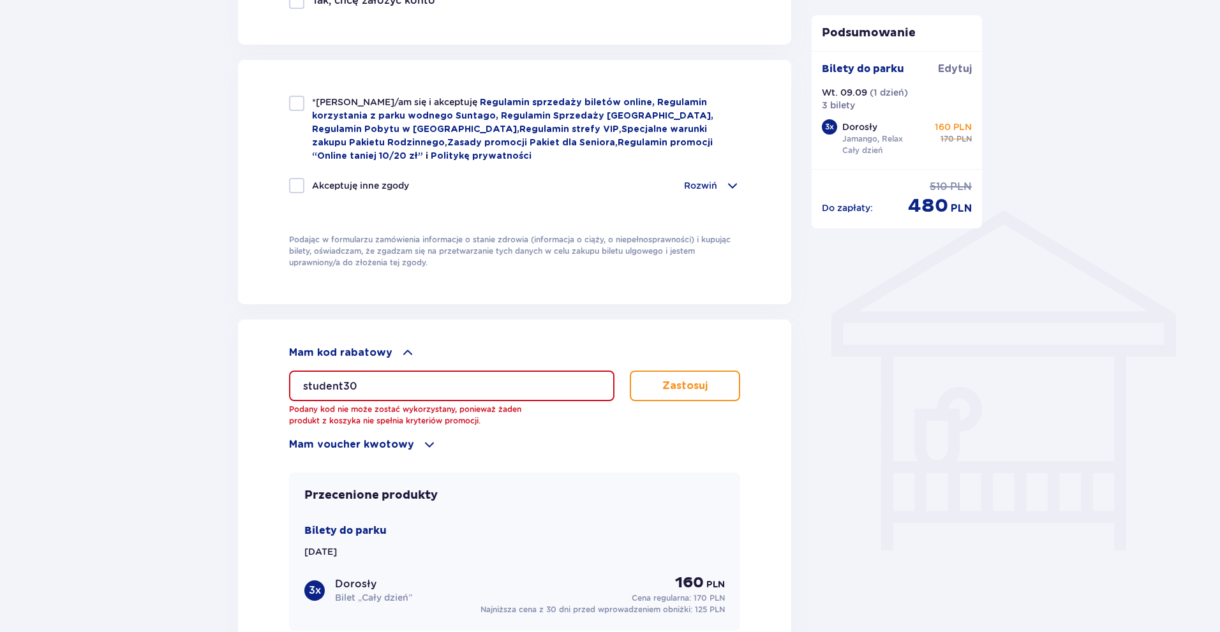
click at [403, 436] on div "Mam kod rabatowy student30 Podany kod nie może zostać wykorzystany, ponieważ ża…" at bounding box center [514, 398] width 451 height 107
click at [401, 438] on p "Mam voucher kwotowy" at bounding box center [351, 445] width 125 height 14
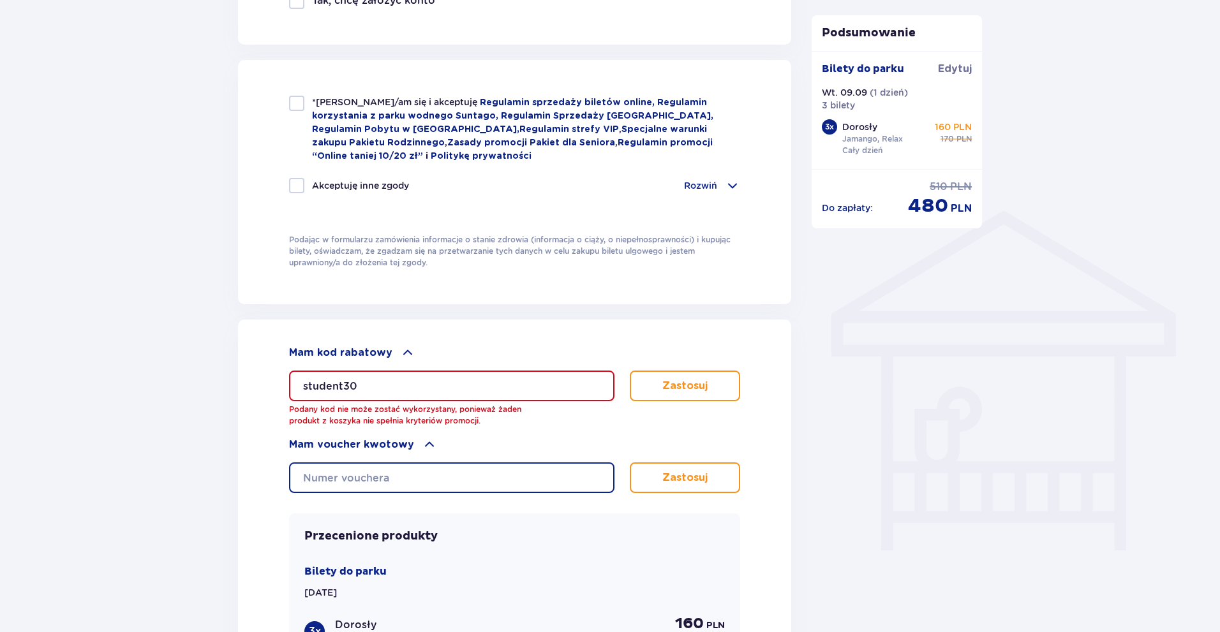
click at [387, 466] on input "text" at bounding box center [451, 478] width 325 height 31
drag, startPoint x: 524, startPoint y: 328, endPoint x: 503, endPoint y: 351, distance: 30.7
click at [524, 327] on div "Mam kod rabatowy student30 Podany kod nie może zostać wykorzystany, ponieważ ża…" at bounding box center [514, 577] width 553 height 514
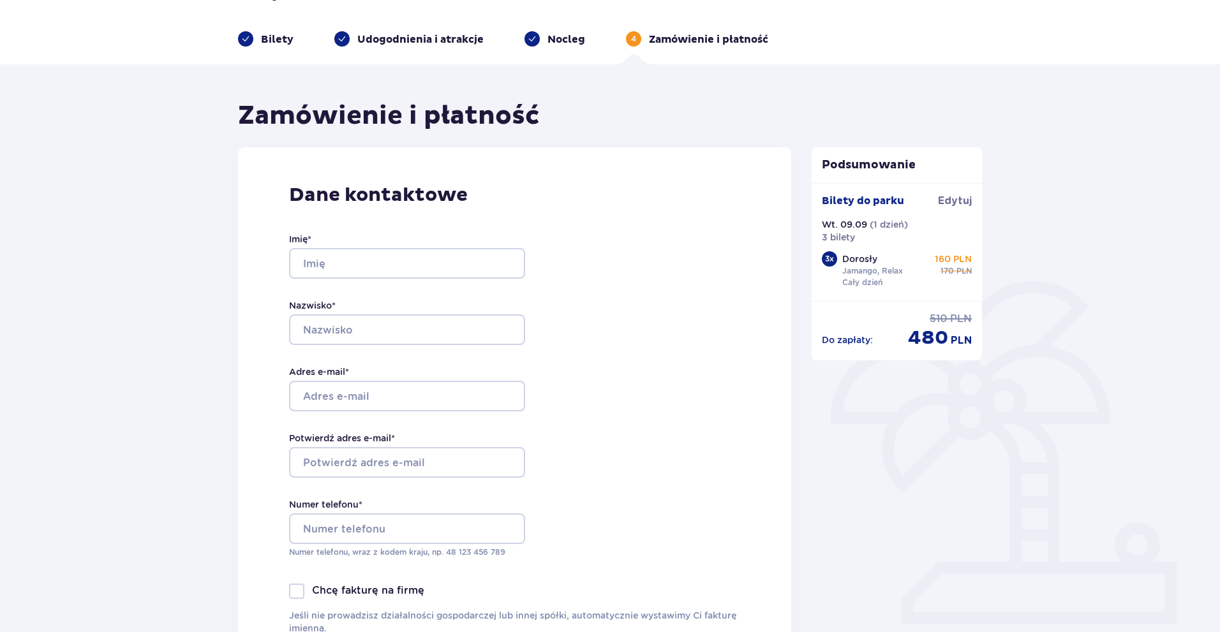
scroll to position [0, 0]
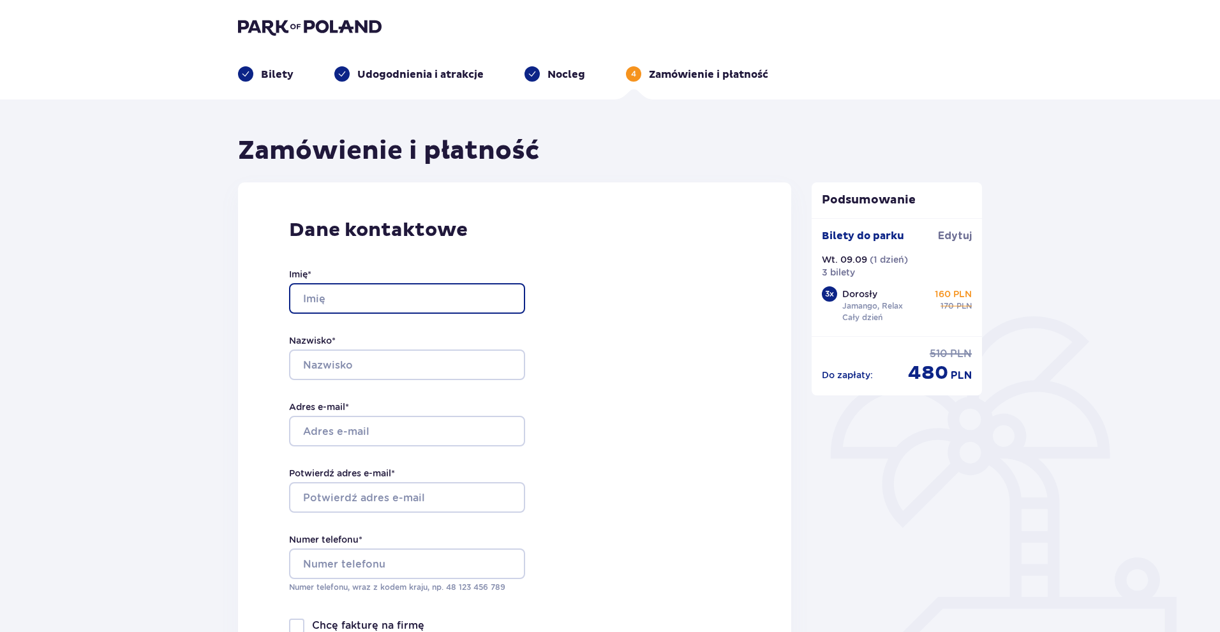
click at [394, 308] on input "Imię *" at bounding box center [407, 298] width 236 height 31
type input "BORYS"
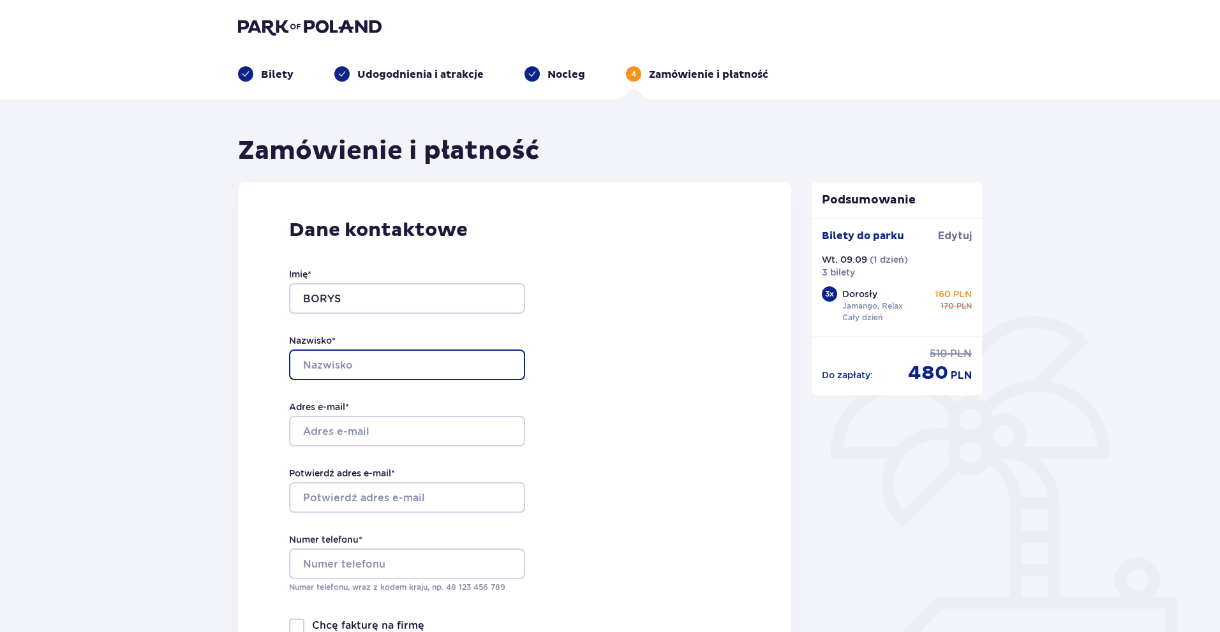
type input "HORSKYI"
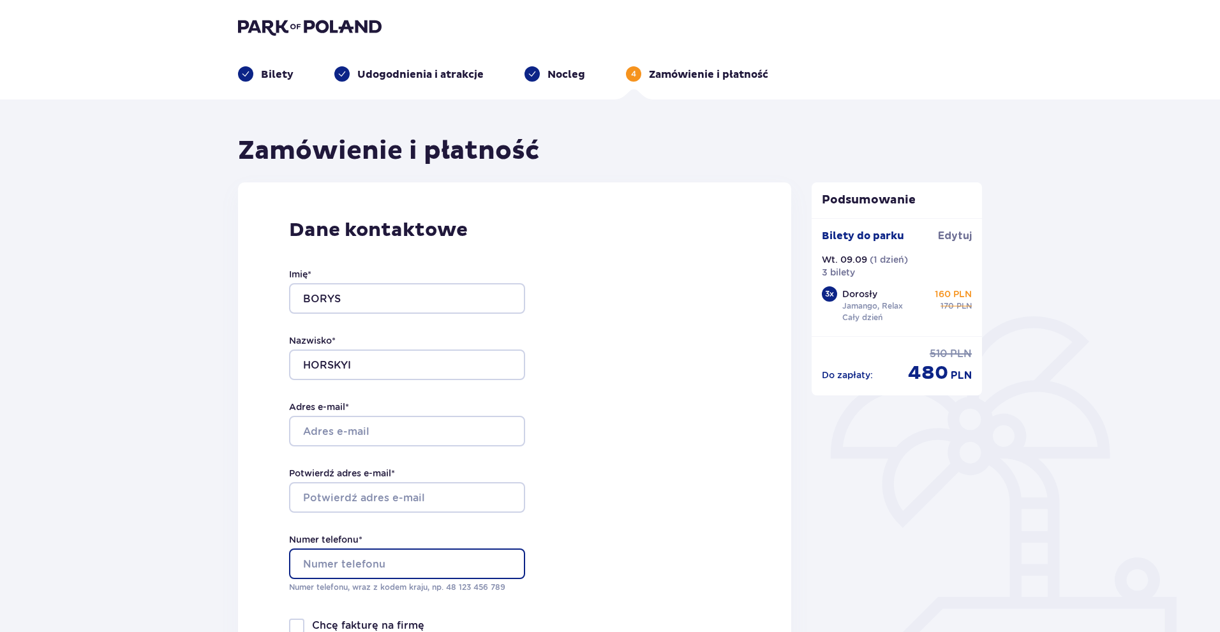
type input "739466191"
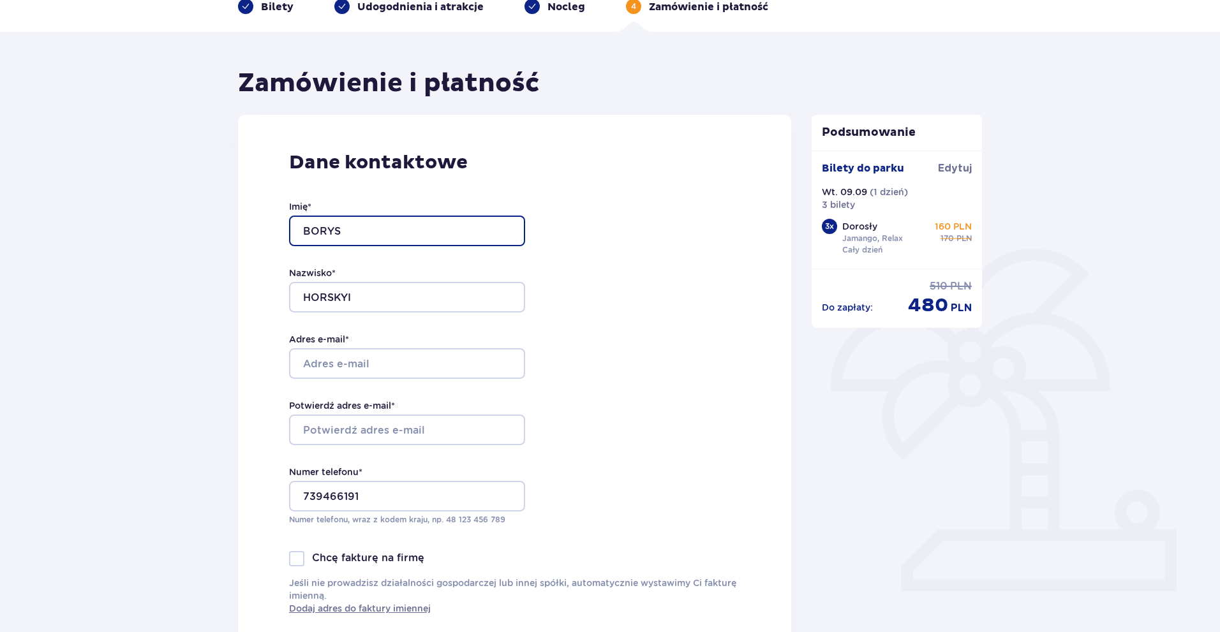
scroll to position [64, 0]
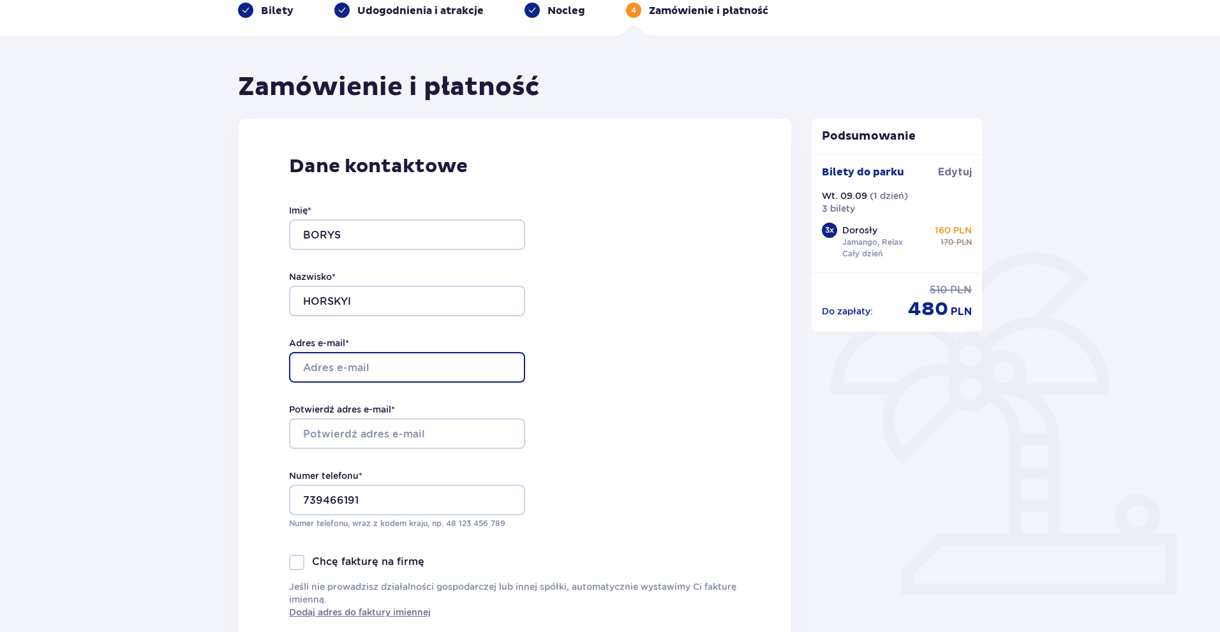
click at [370, 362] on input "Adres e-mail *" at bounding box center [407, 367] width 236 height 31
type input "boris.gorsky.p@gmail.com"
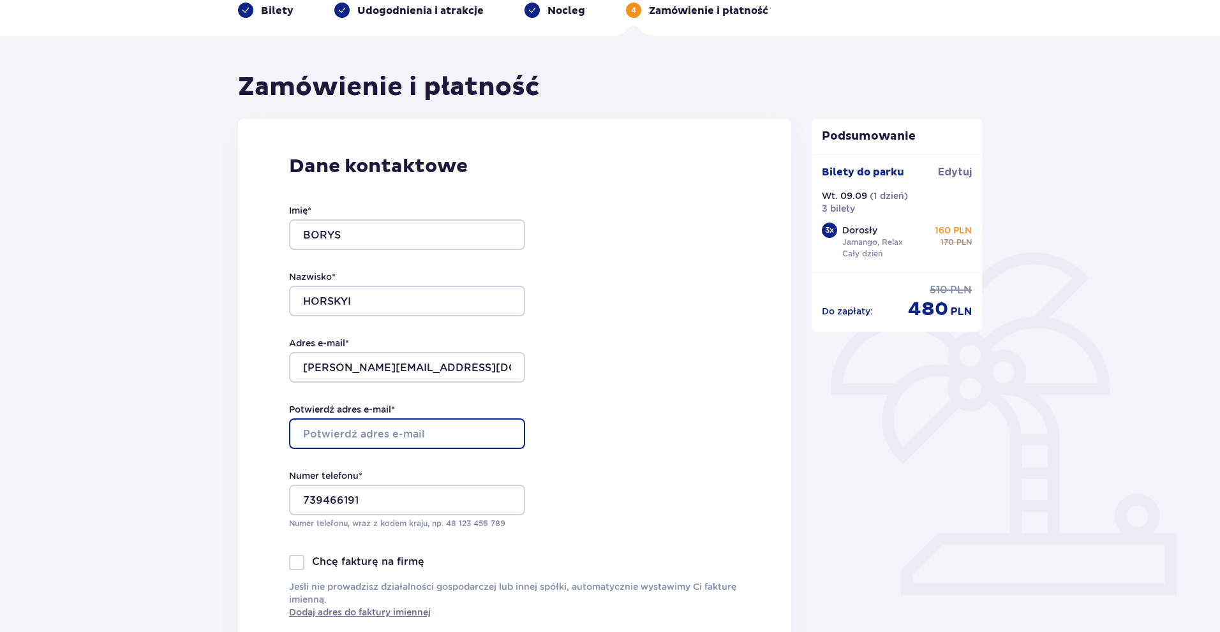
click at [380, 424] on input "Potwierdź adres e-mail *" at bounding box center [407, 434] width 236 height 31
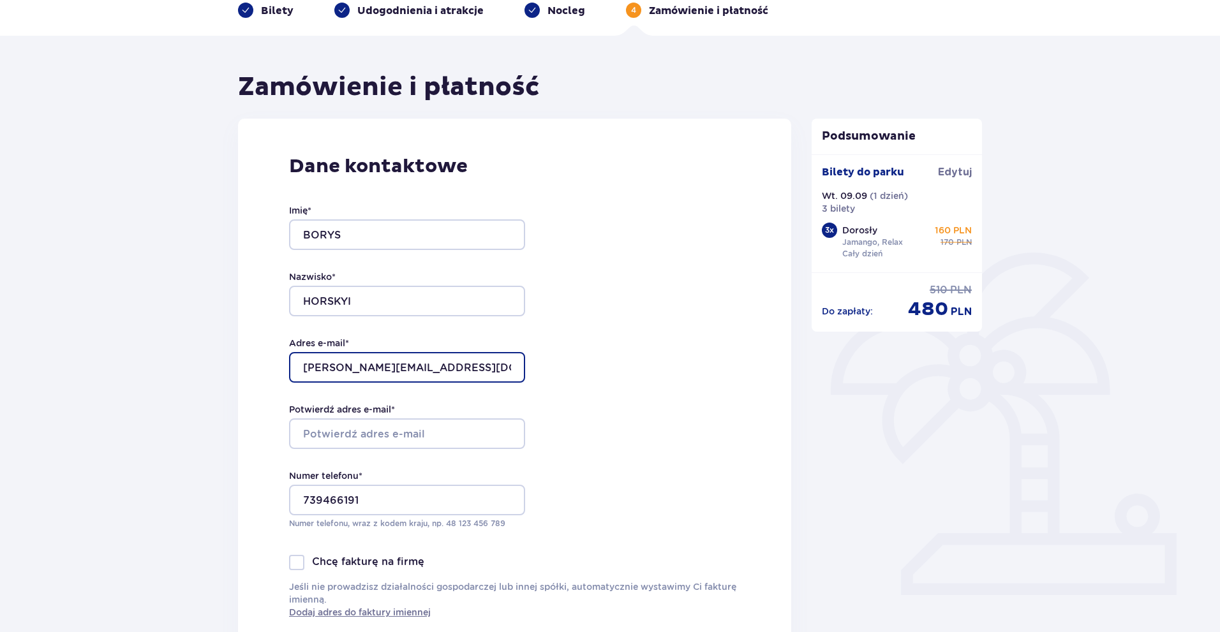
drag, startPoint x: 441, startPoint y: 366, endPoint x: 293, endPoint y: 369, distance: 148.1
click at [288, 369] on div "Dane kontaktowe Imię * BORYS Nazwisko * HORSKYI Adres e-mail * boris.gorsky.p@g…" at bounding box center [514, 387] width 553 height 536
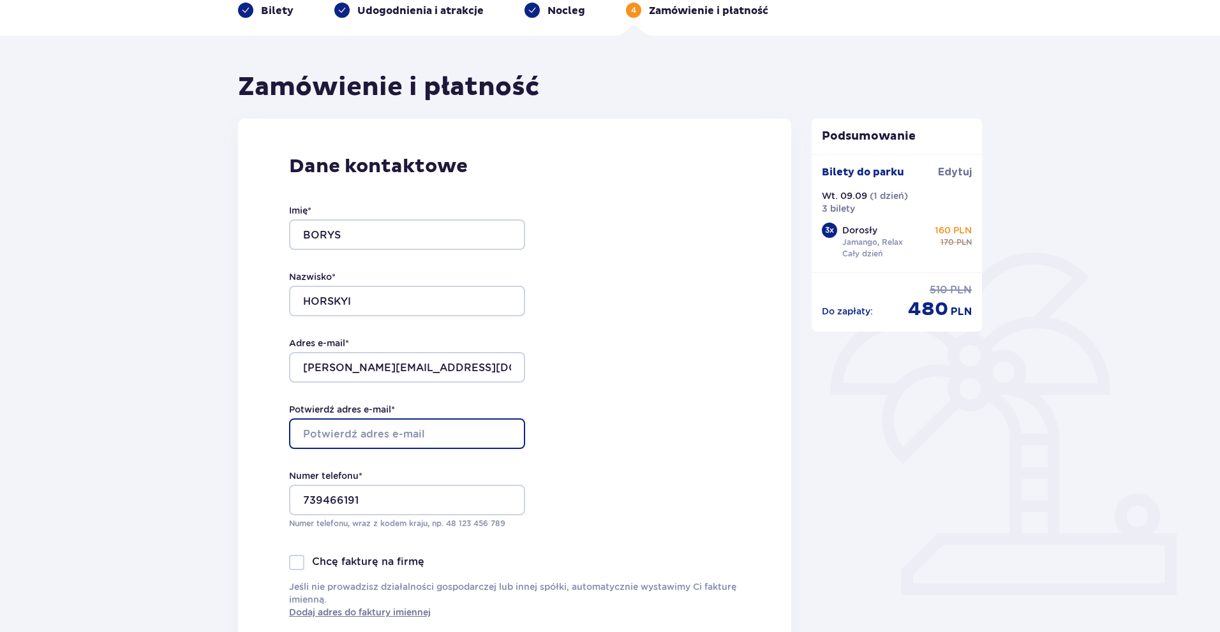
click at [325, 444] on input "Potwierdź adres e-mail *" at bounding box center [407, 434] width 236 height 31
paste input "boris.gorsky.p@gmail.com"
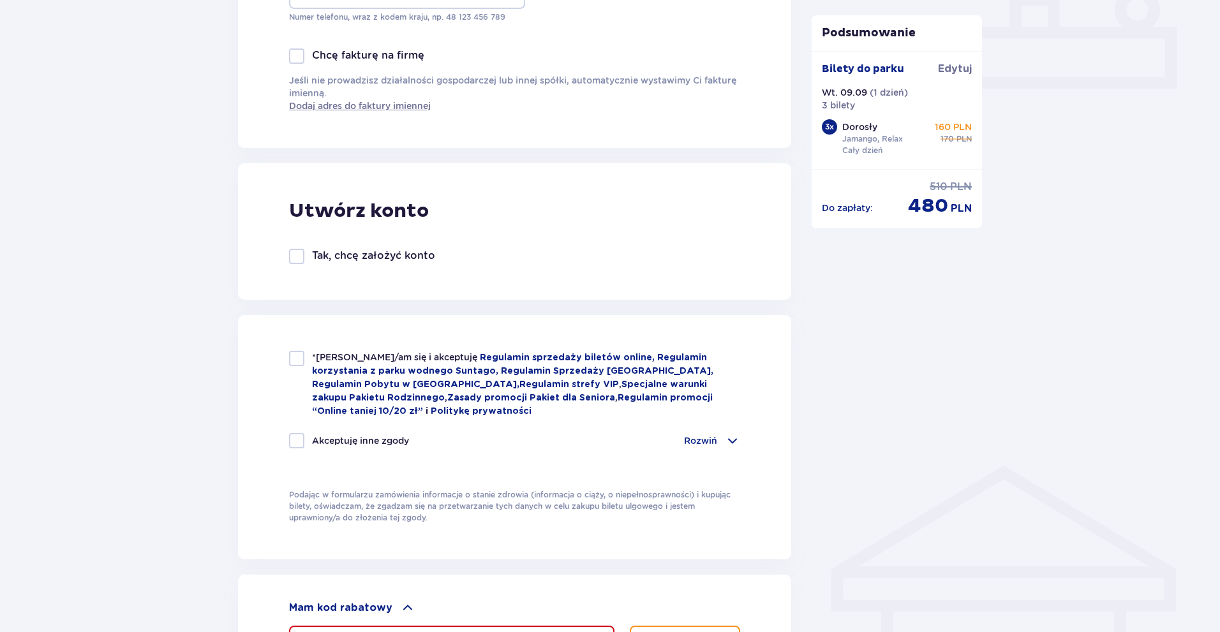
scroll to position [702, 0]
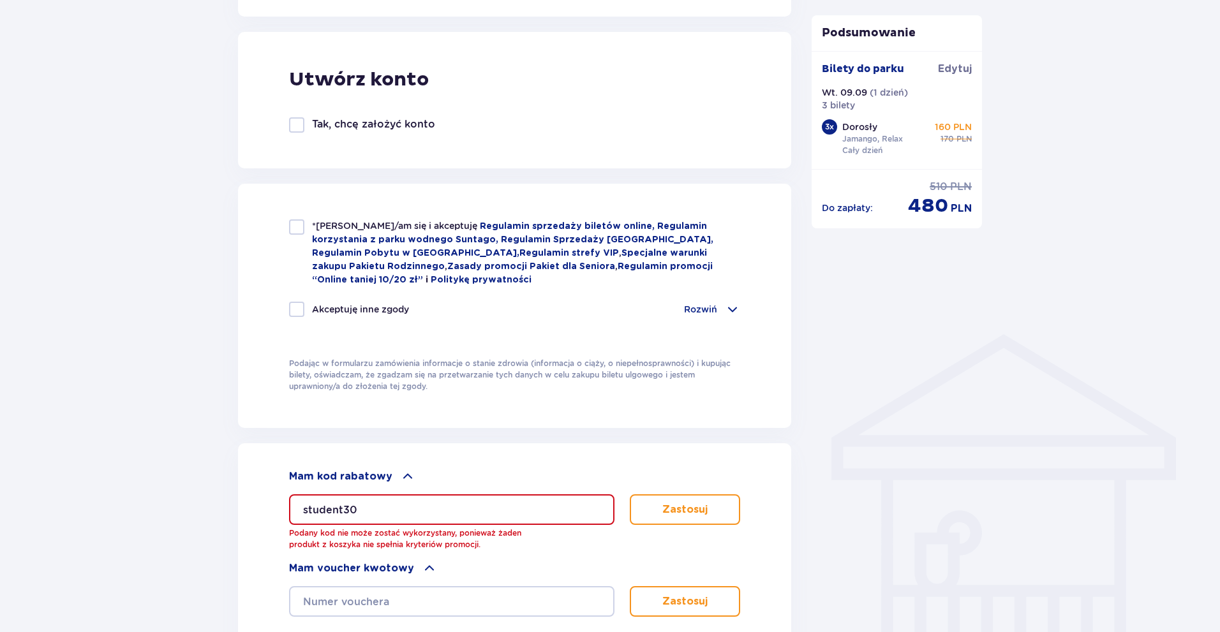
type input "boris.gorsky.p@gmail.com"
click at [301, 302] on div at bounding box center [296, 309] width 15 height 15
checkbox input "true"
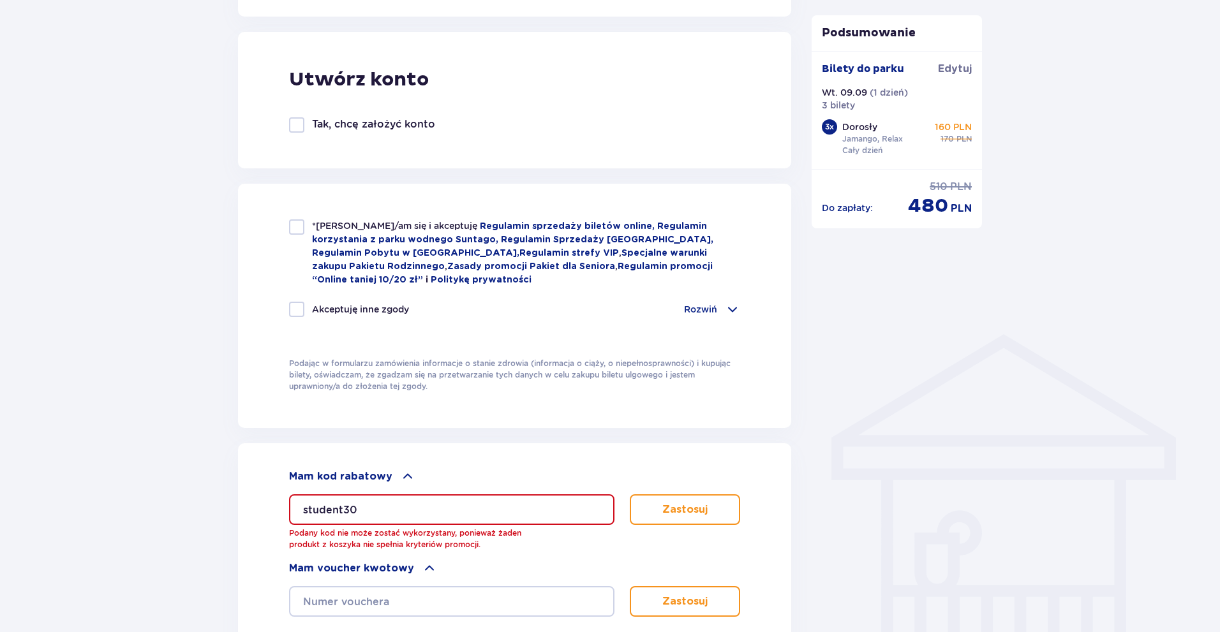
checkbox input "true"
click at [292, 241] on div "*Zapoznałem/am się i akceptuję Regulamin sprzedaży biletów online, Regulamin ko…" at bounding box center [514, 253] width 451 height 67
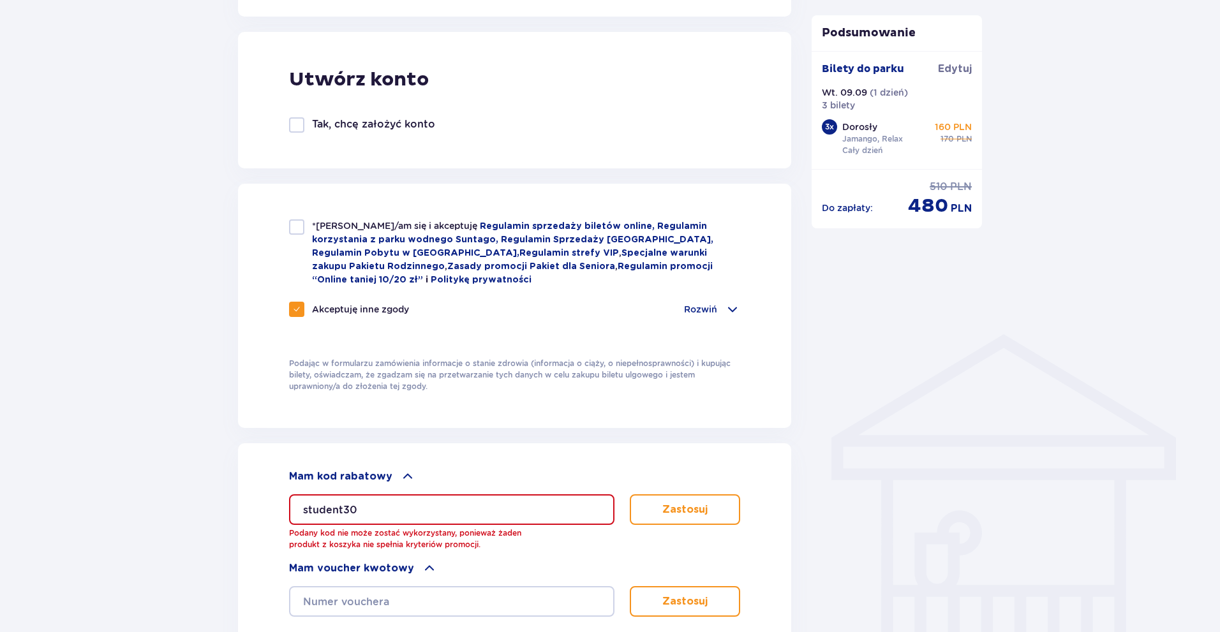
checkbox input "true"
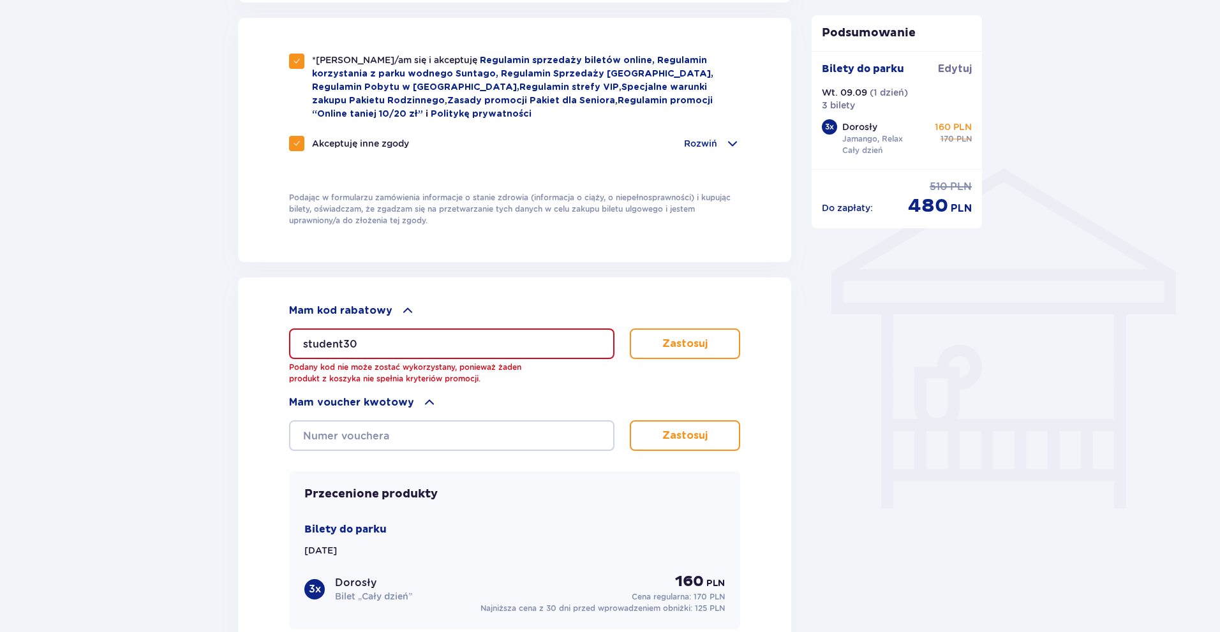
scroll to position [957, 0]
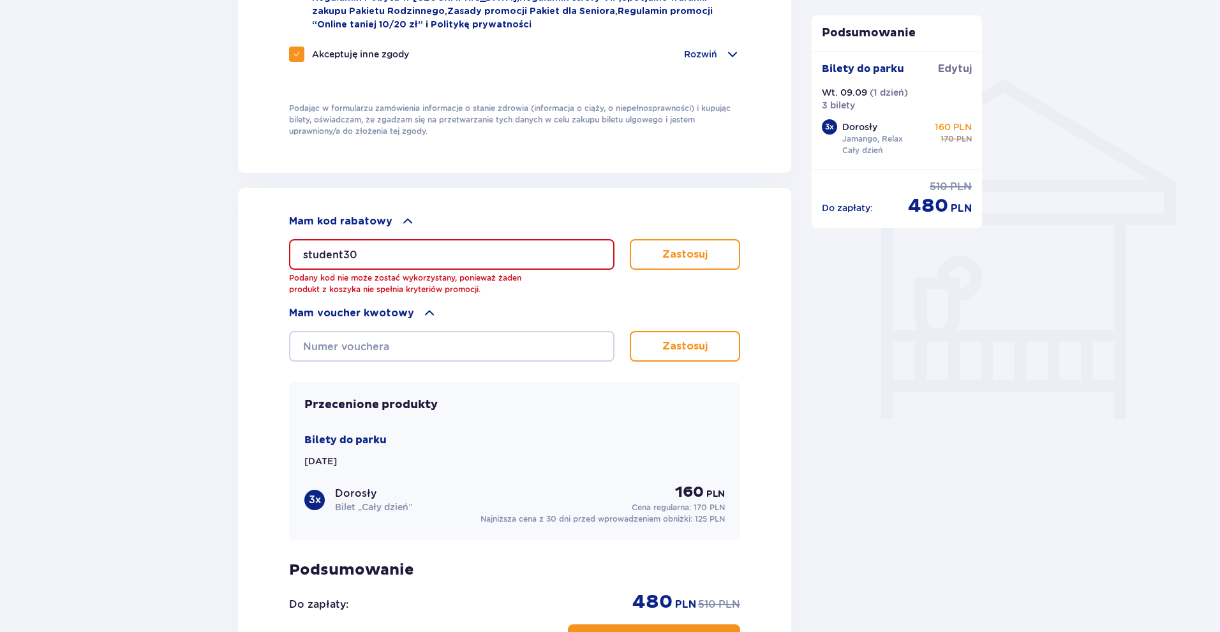
click at [708, 249] on button "Zastosuj" at bounding box center [685, 254] width 110 height 31
click at [708, 248] on button "Zastosuj" at bounding box center [685, 254] width 110 height 31
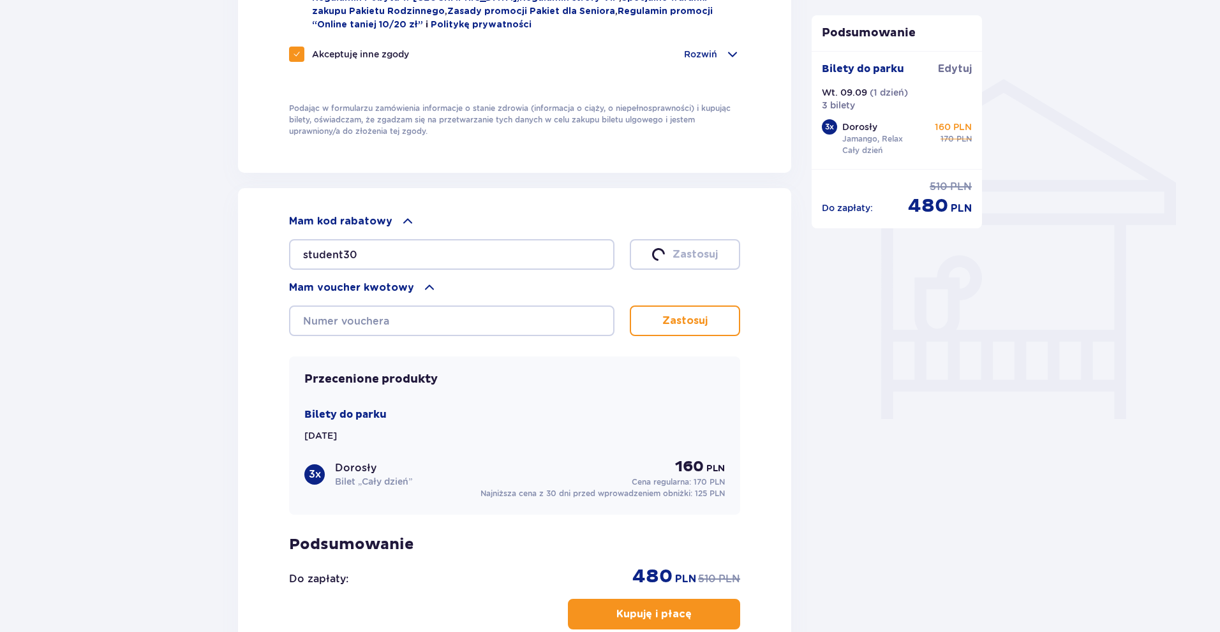
click at [705, 248] on p "Zastosuj" at bounding box center [695, 255] width 45 height 14
click at [704, 249] on p "Zastosuj" at bounding box center [695, 255] width 45 height 14
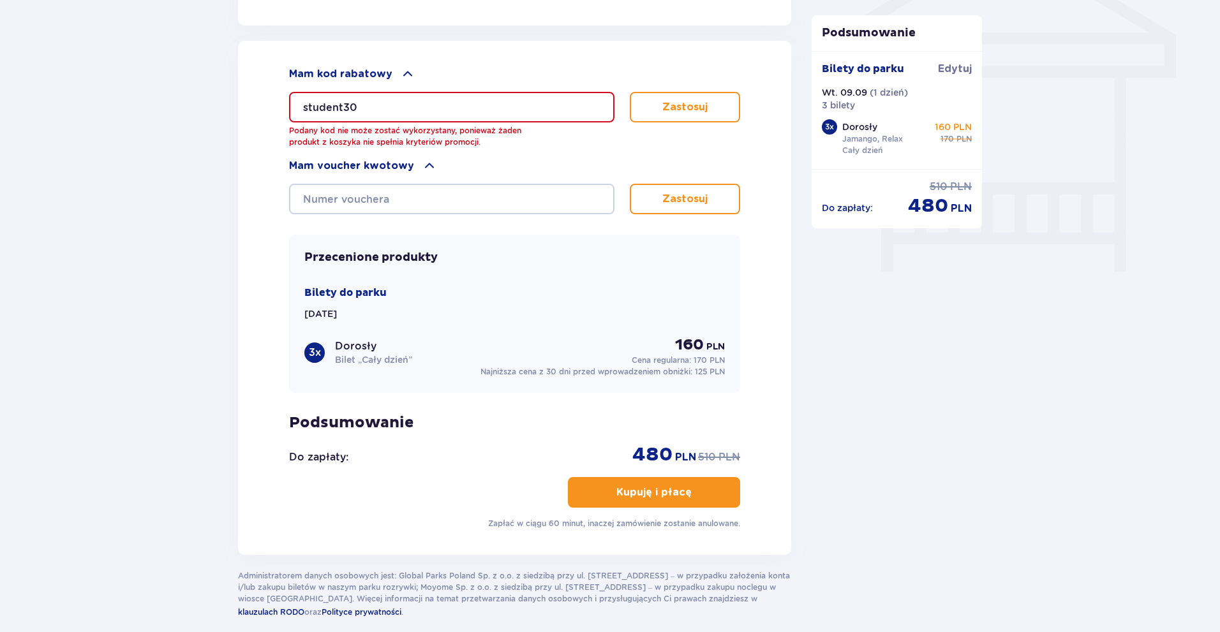
scroll to position [1165, 0]
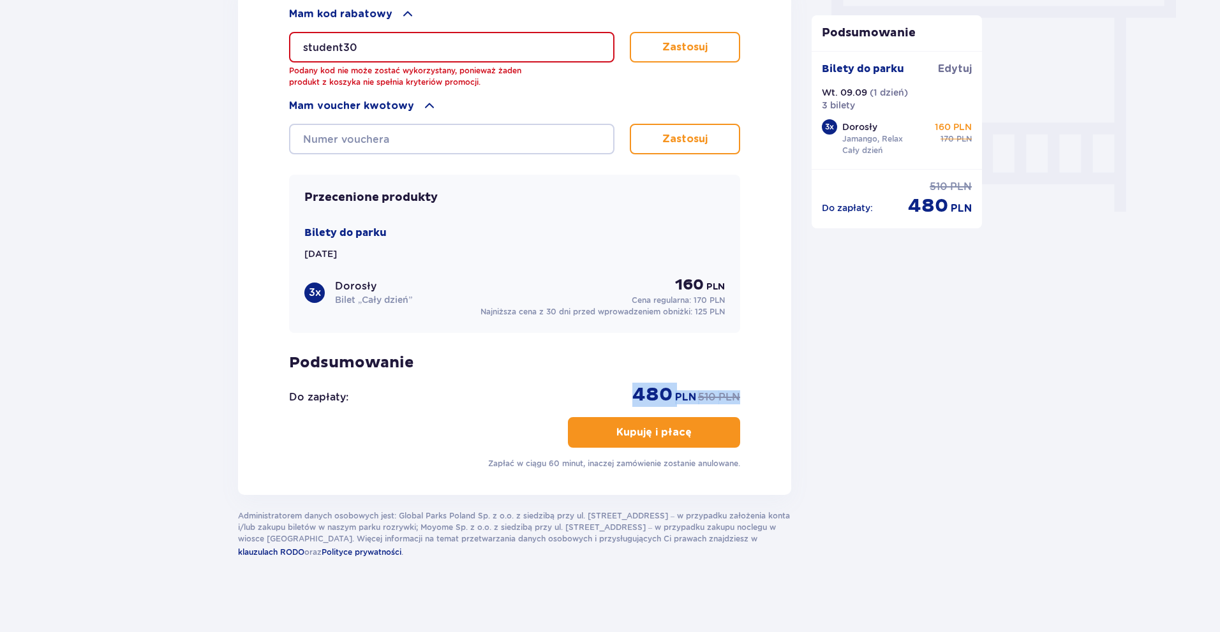
drag, startPoint x: 642, startPoint y: 389, endPoint x: 754, endPoint y: 386, distance: 112.4
click at [756, 391] on div "Mam kod rabatowy student30 Podany kod nie może zostać wykorzystany, ponieważ ża…" at bounding box center [514, 238] width 553 height 514
click at [755, 383] on div "Mam kod rabatowy student30 Podany kod nie może zostać wykorzystany, ponieważ ża…" at bounding box center [514, 238] width 553 height 514
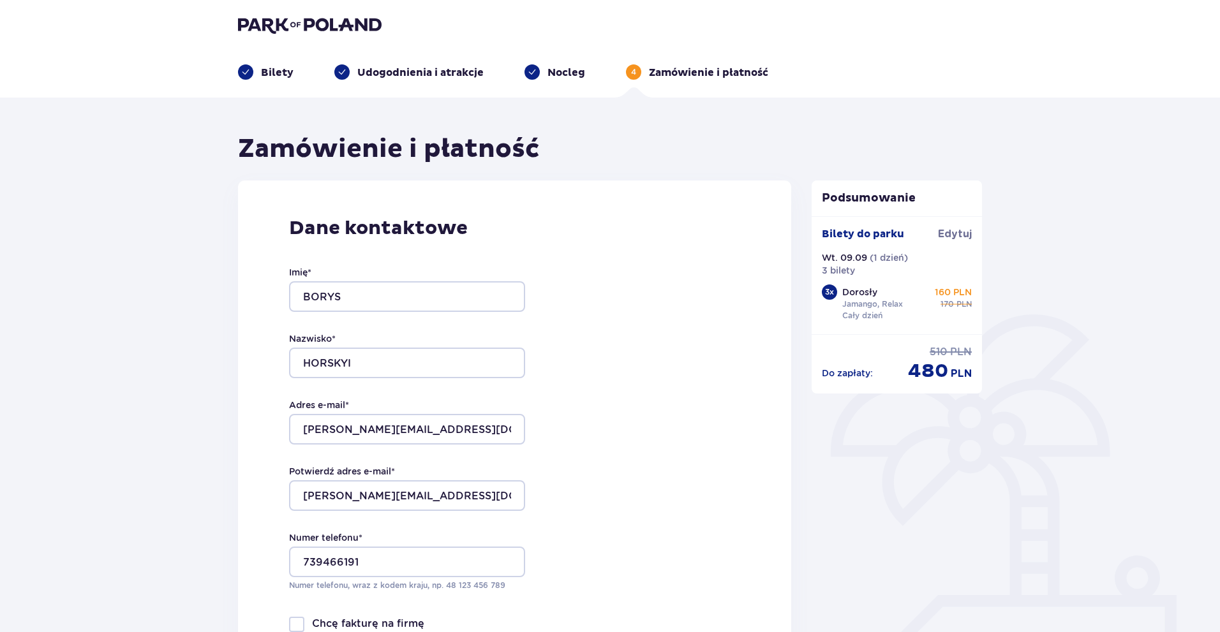
scroll to position [0, 0]
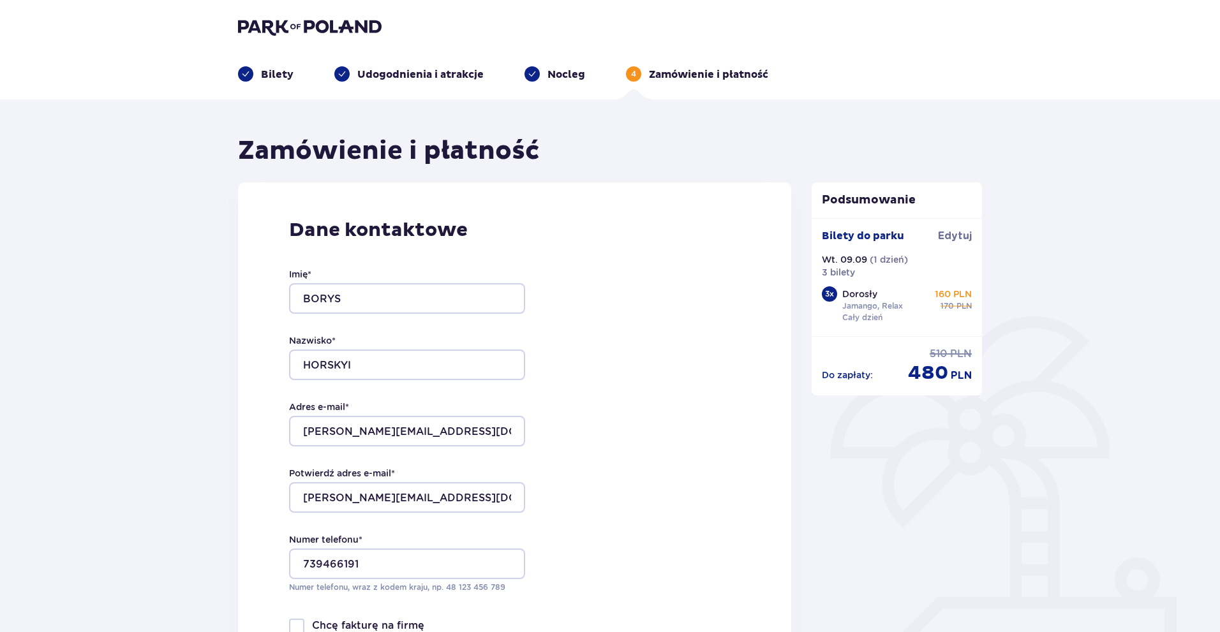
drag, startPoint x: 366, startPoint y: 41, endPoint x: 353, endPoint y: 20, distance: 24.4
click at [364, 37] on div "Bilety Udogodnienia i atrakcje Nocleg 4 Zamówienie i płatność" at bounding box center [610, 59] width 764 height 46
click at [353, 20] on img at bounding box center [310, 27] width 144 height 18
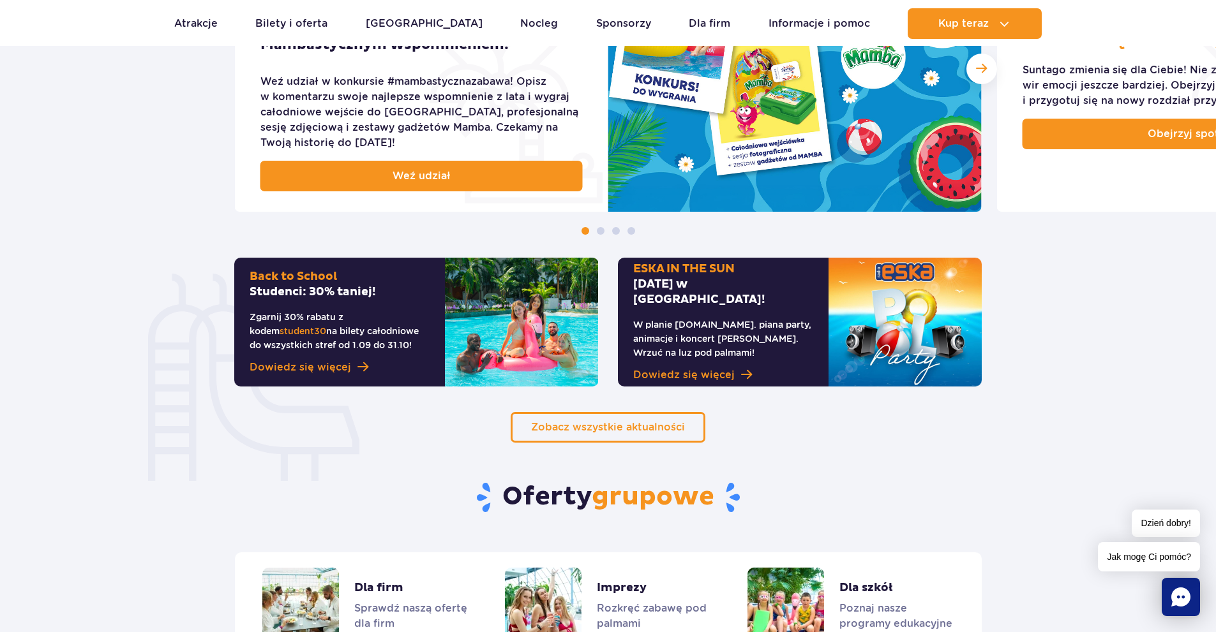
scroll to position [702, 0]
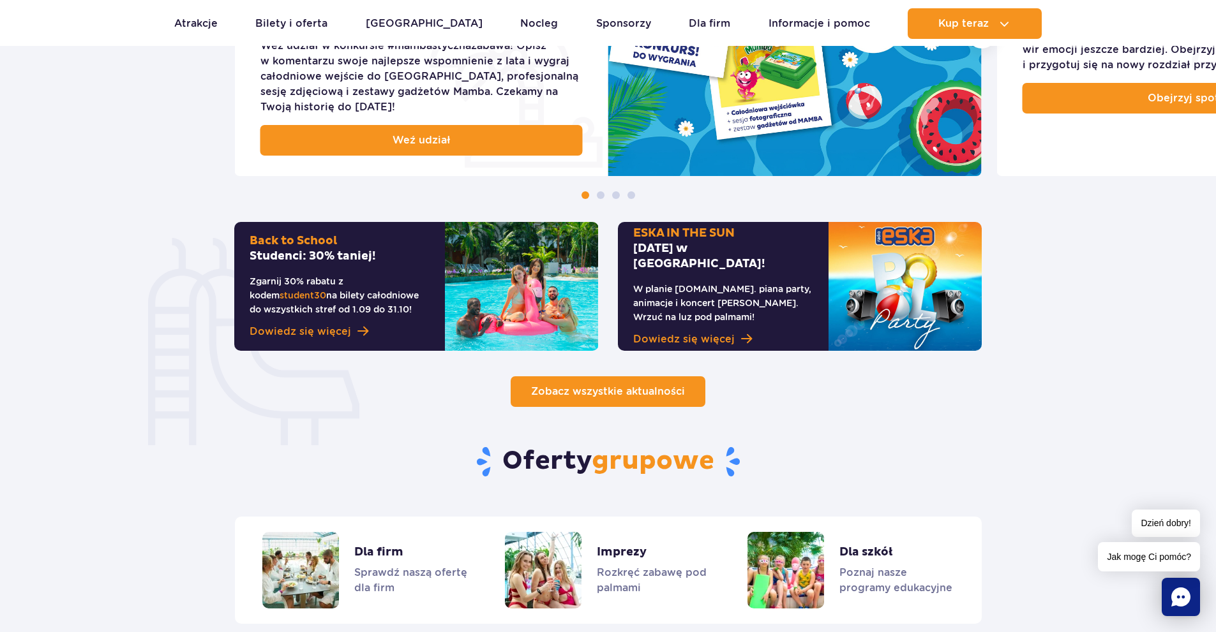
click at [578, 385] on span "Zobacz wszystkie aktualności" at bounding box center [608, 391] width 154 height 12
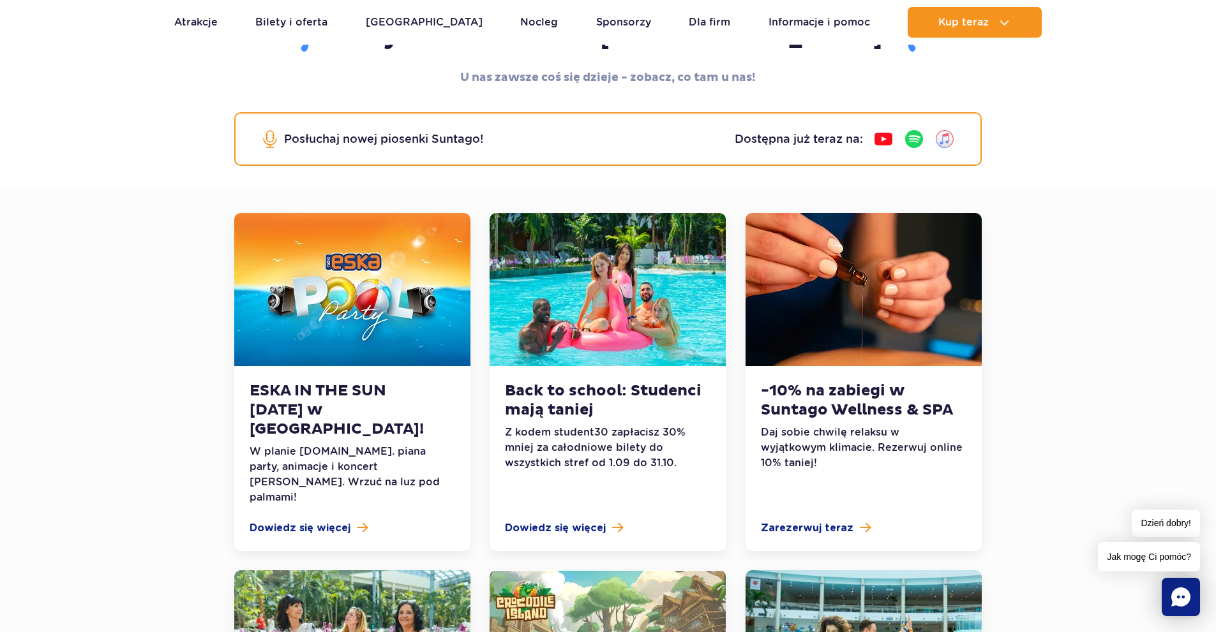
scroll to position [128, 0]
